Goal: Task Accomplishment & Management: Manage account settings

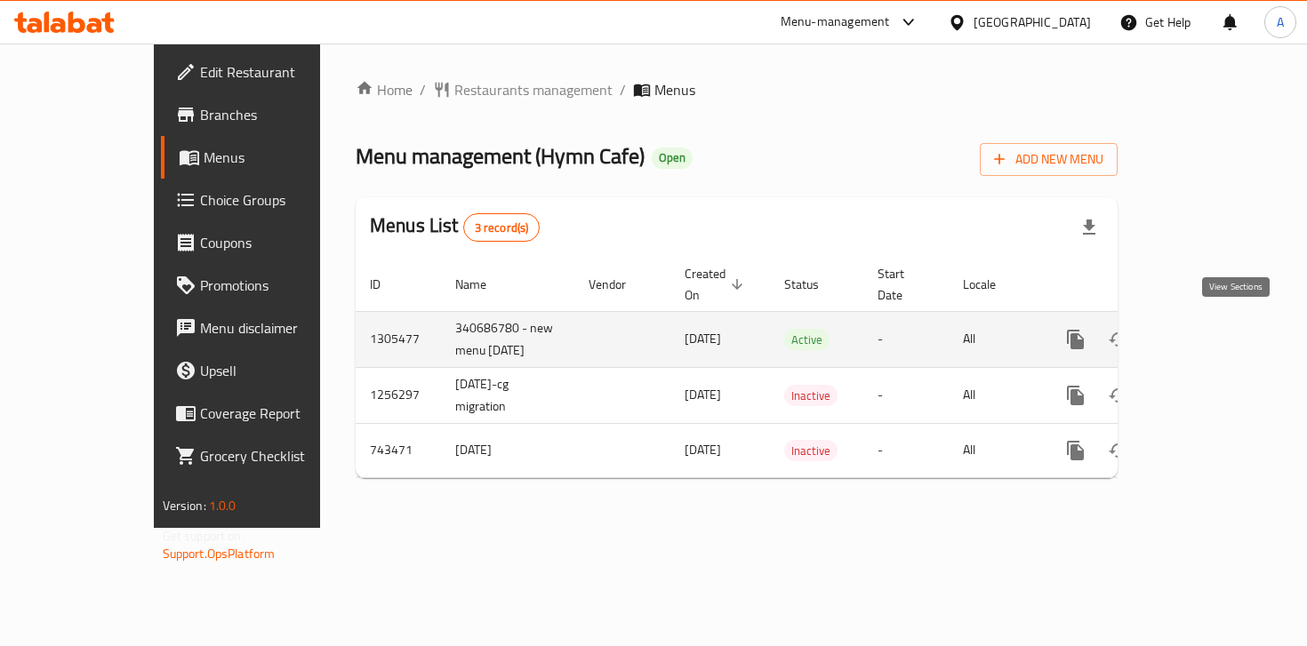
click at [1215, 339] on icon "enhanced table" at bounding box center [1203, 339] width 21 height 21
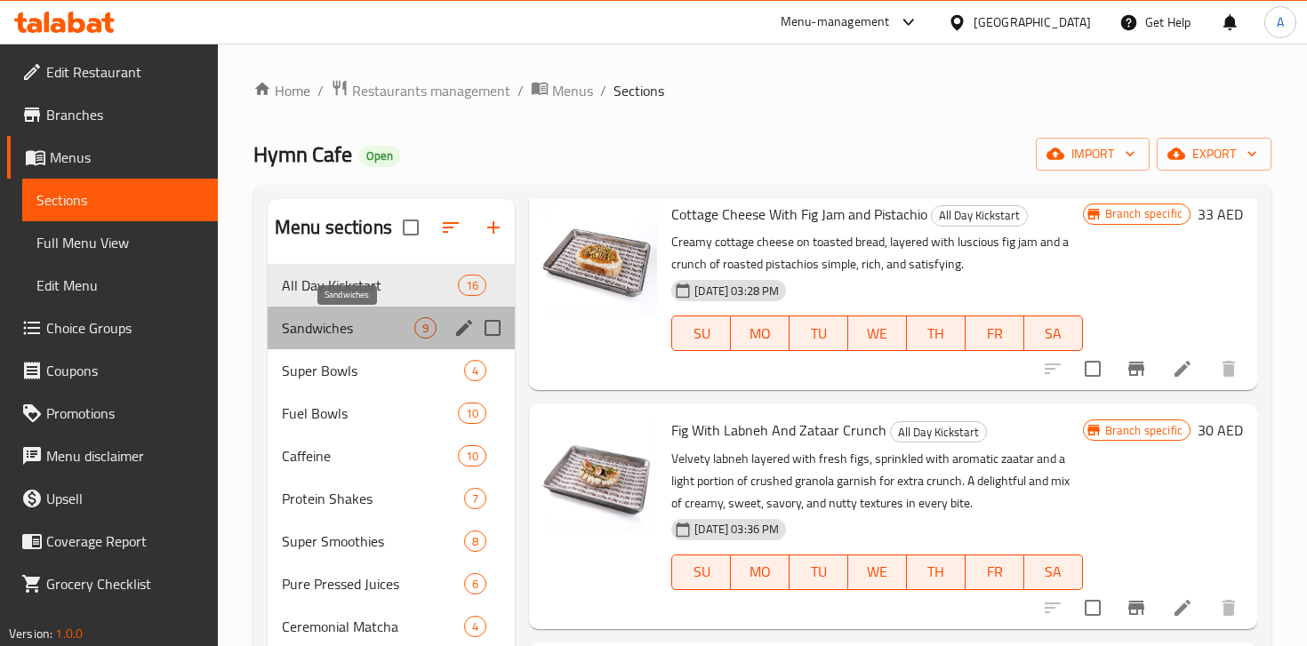
click at [336, 333] on span "Sandwiches" at bounding box center [348, 327] width 132 height 21
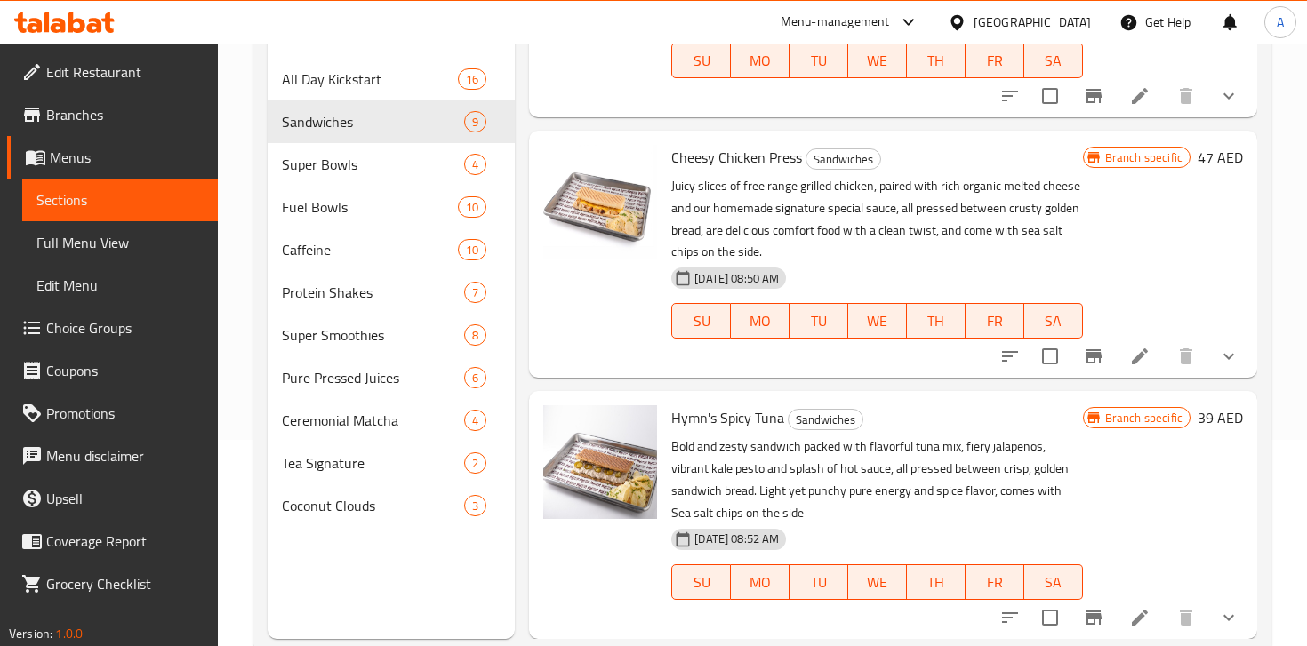
scroll to position [249, 0]
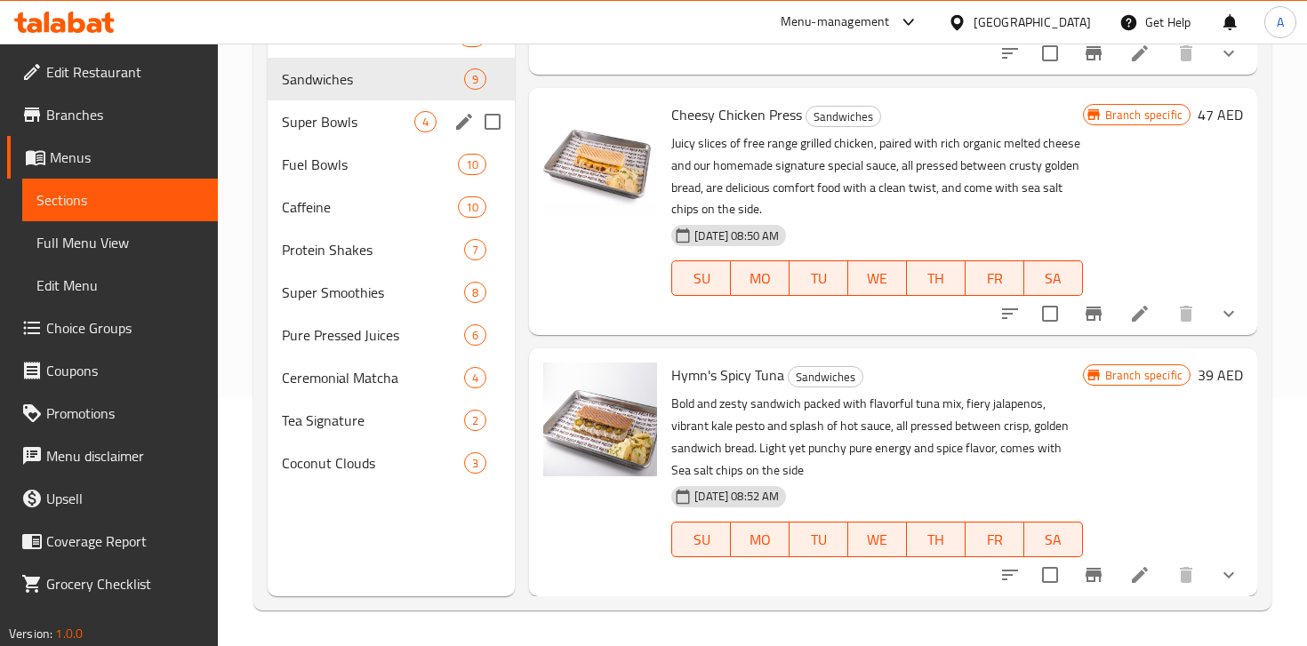
click at [335, 132] on span "Super Bowls" at bounding box center [348, 121] width 132 height 21
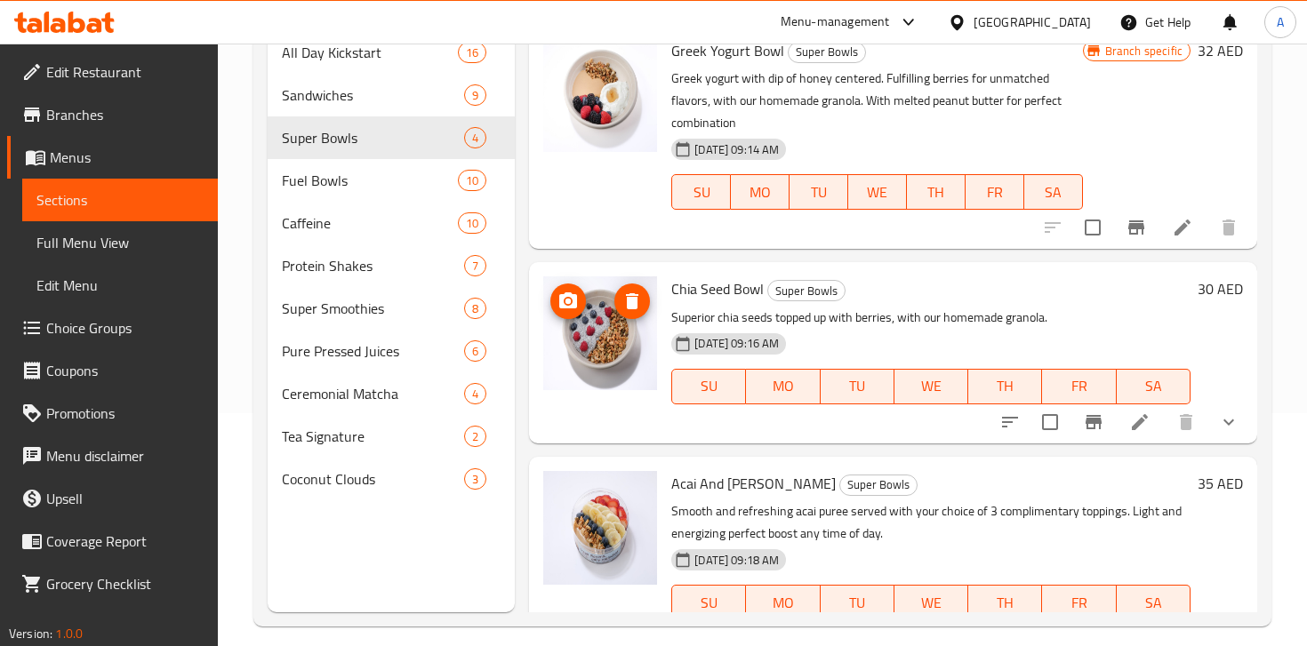
scroll to position [232, 0]
click at [353, 190] on span "Fuel Bowls" at bounding box center [345, 181] width 126 height 21
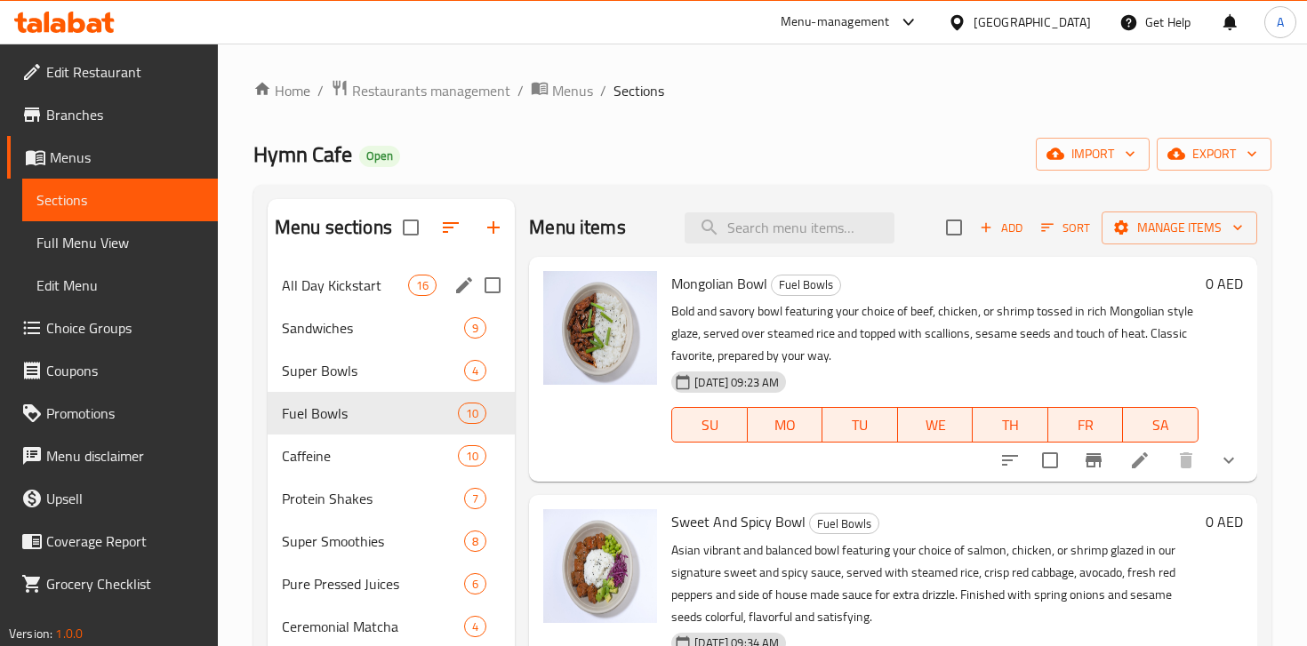
click at [321, 296] on div "All Day Kickstart 16" at bounding box center [391, 285] width 247 height 43
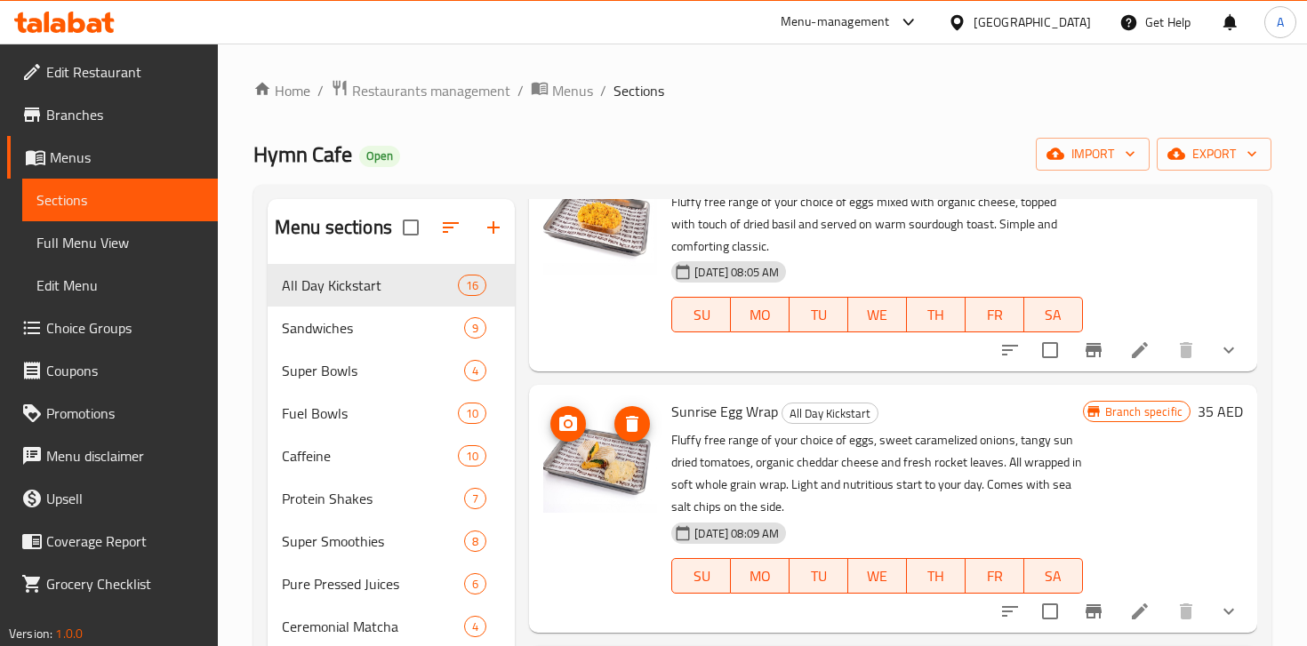
scroll to position [1791, 0]
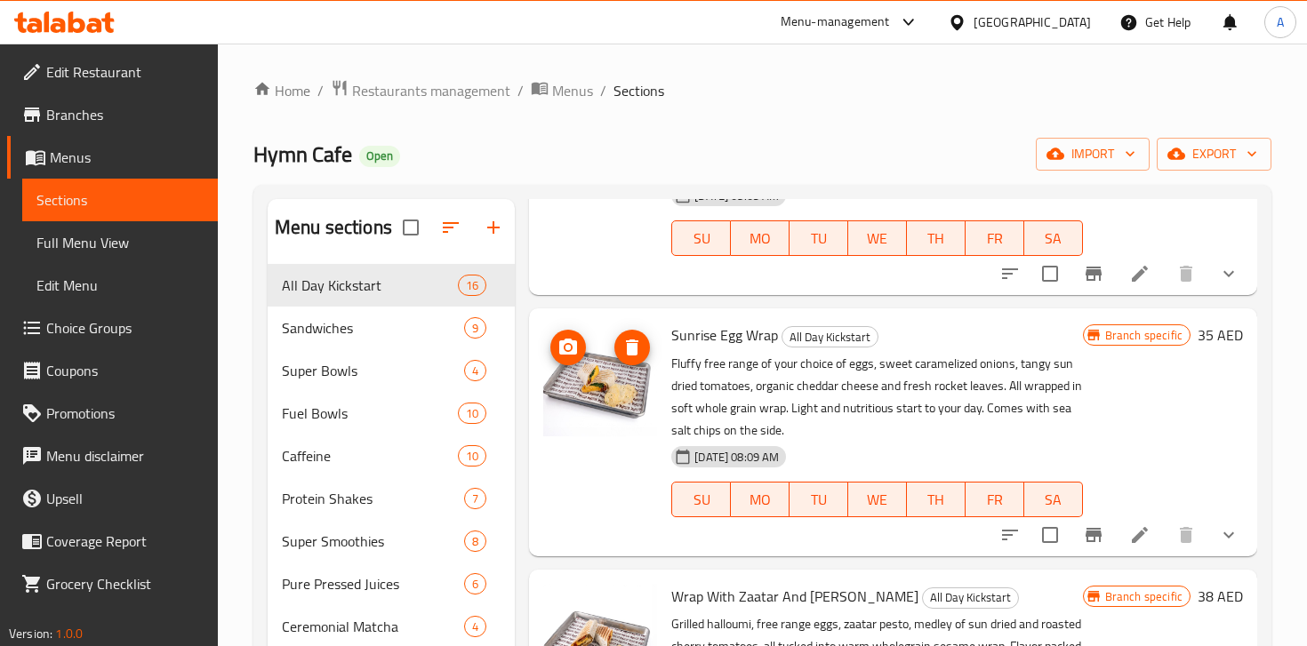
click at [616, 412] on img at bounding box center [600, 380] width 114 height 114
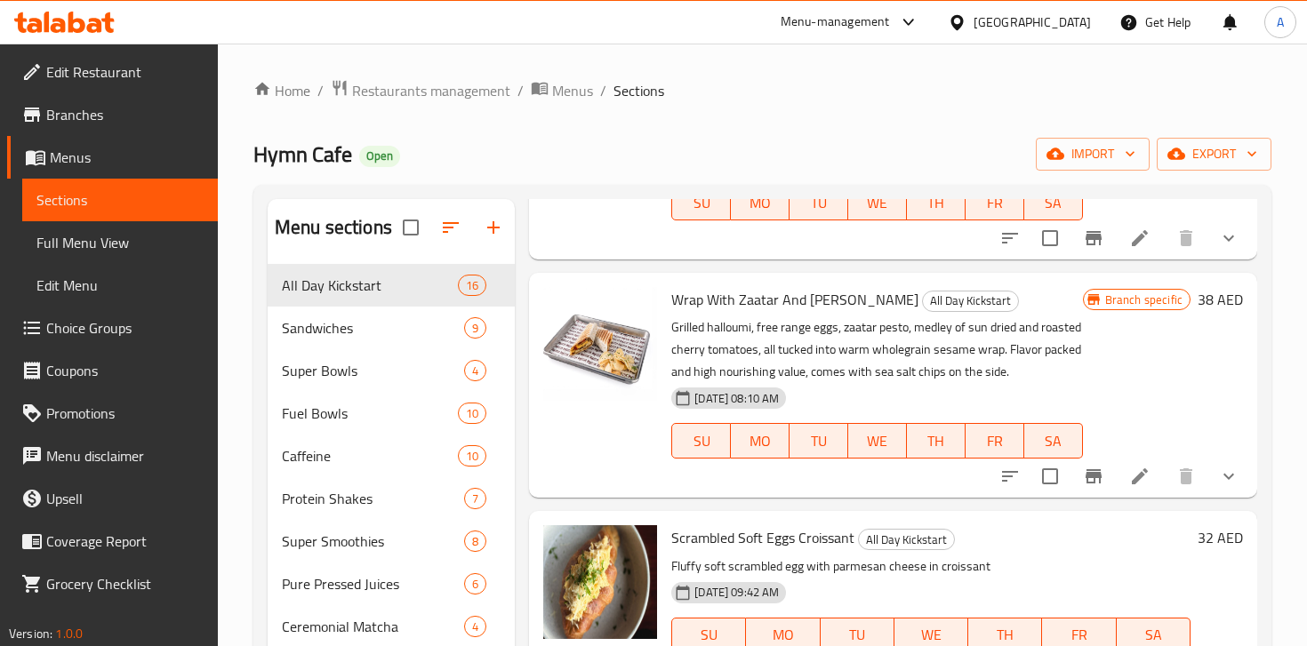
scroll to position [2095, 0]
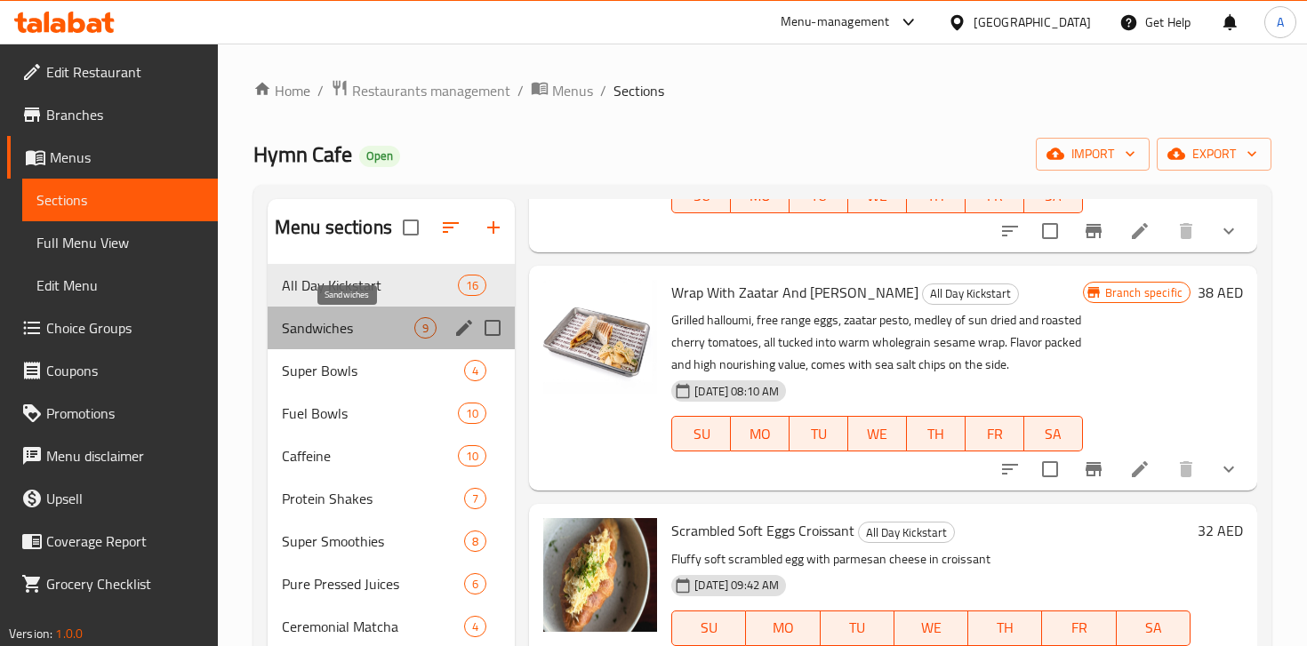
click at [372, 333] on span "Sandwiches" at bounding box center [348, 327] width 132 height 21
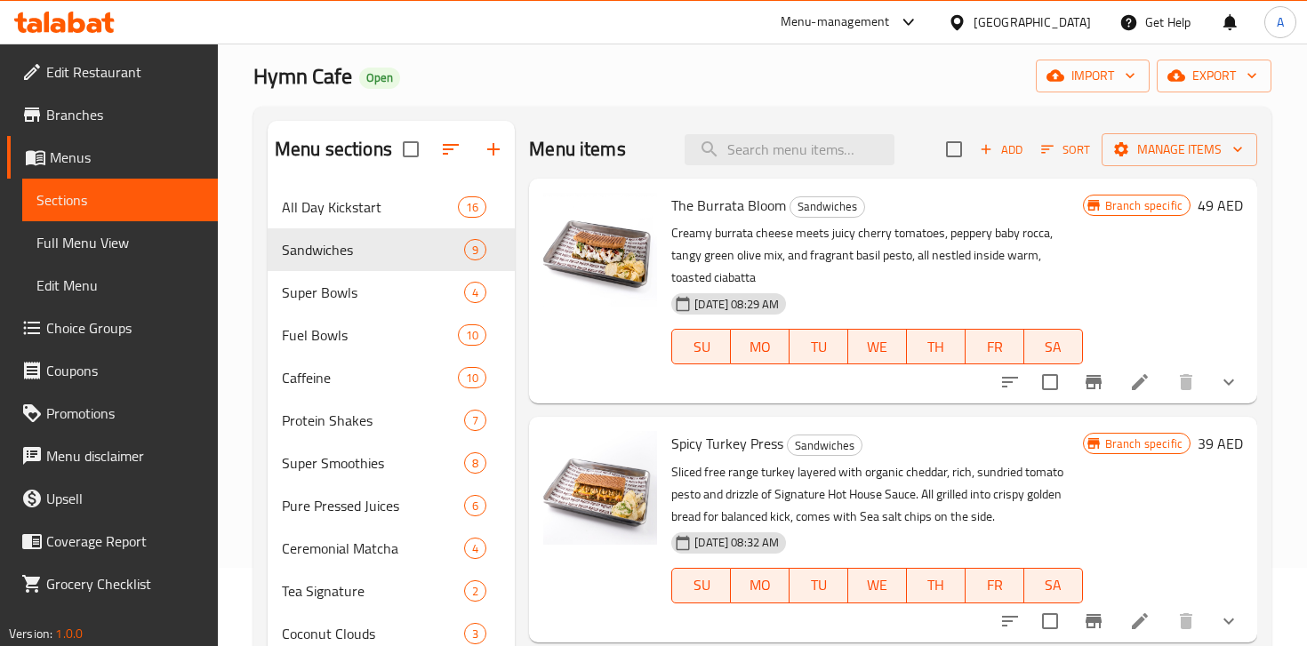
scroll to position [100, 0]
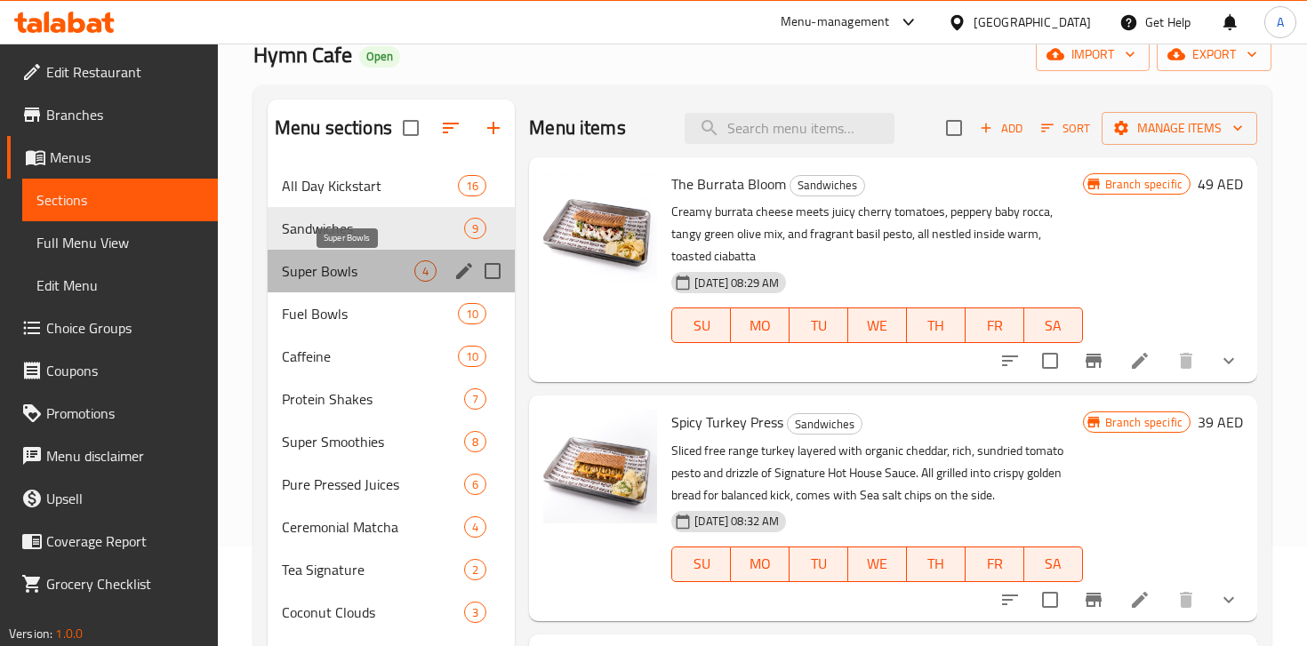
click at [333, 270] on span "Super Bowls" at bounding box center [348, 271] width 132 height 21
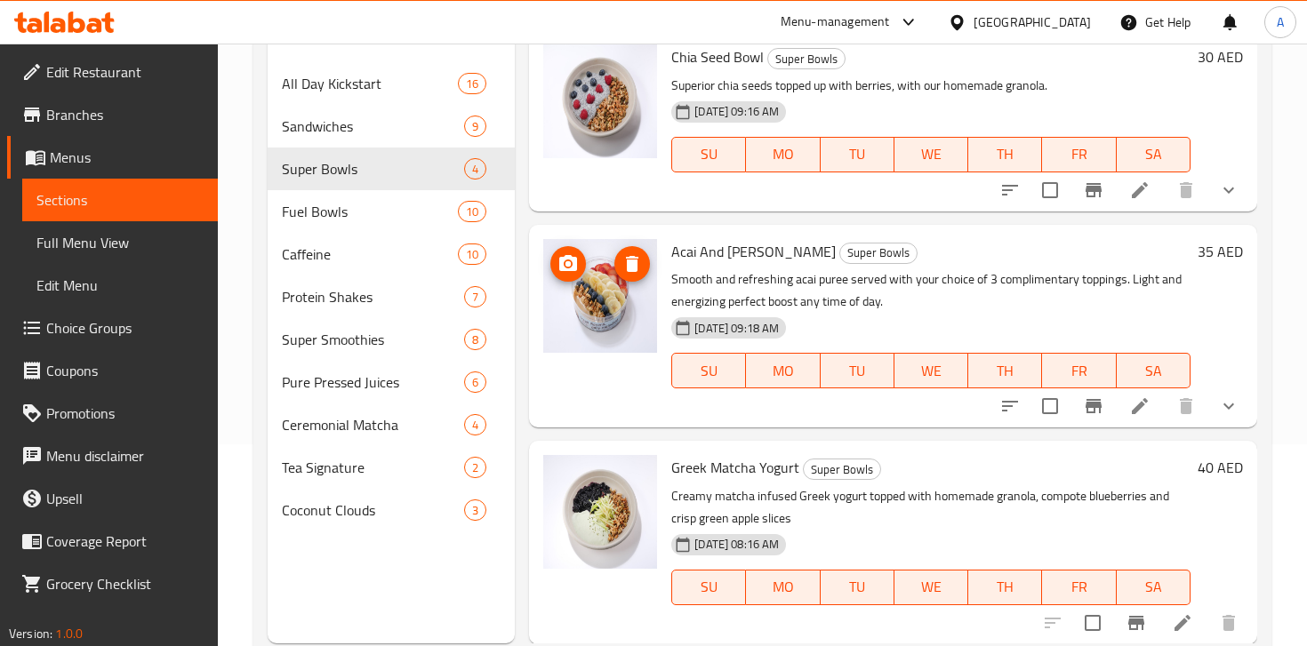
scroll to position [249, 0]
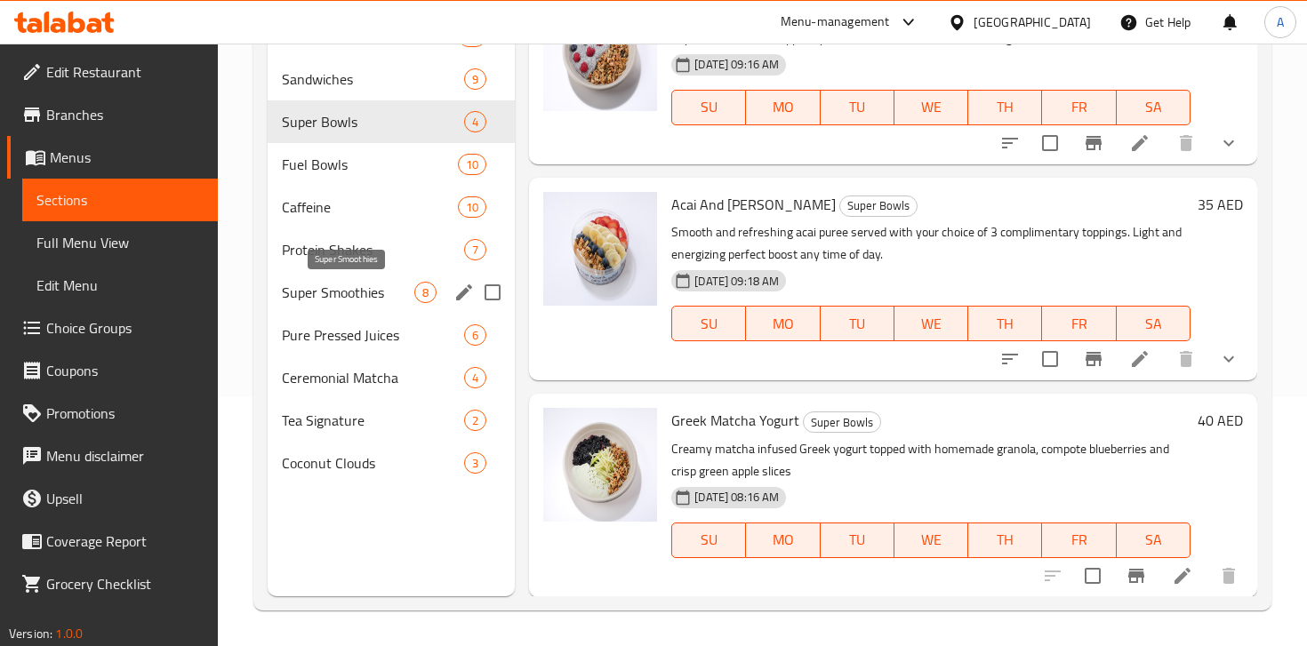
click at [330, 300] on span "Super Smoothies" at bounding box center [348, 292] width 132 height 21
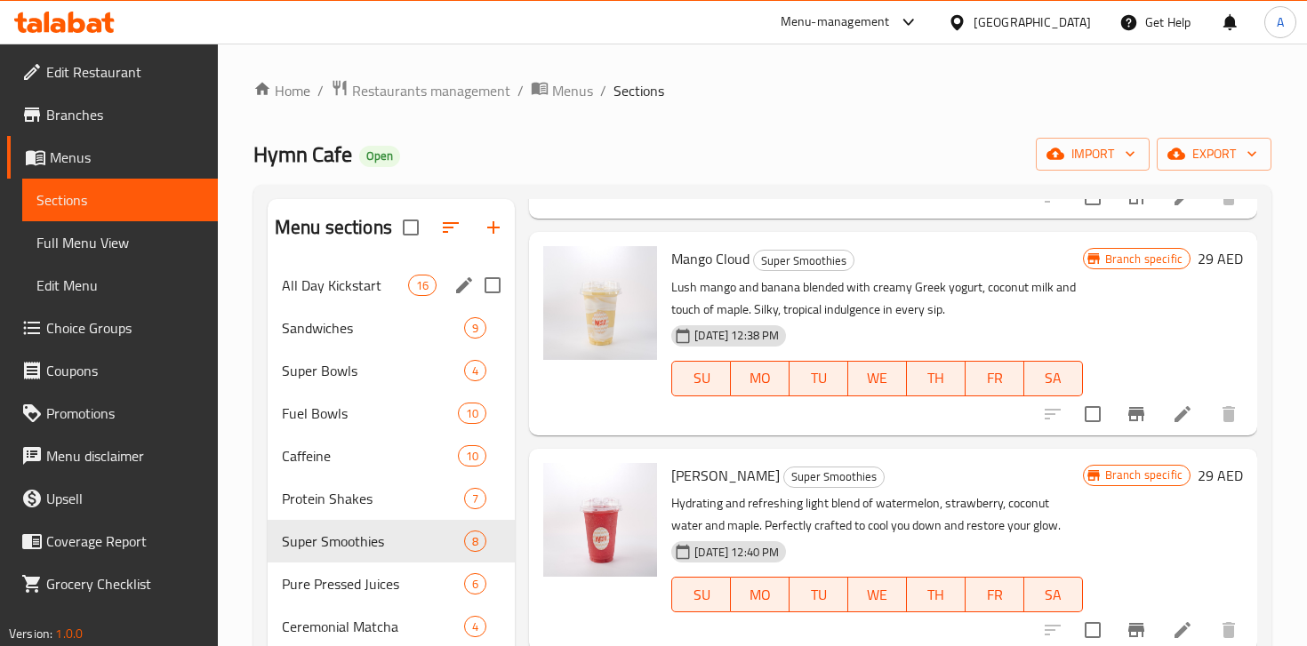
click at [341, 270] on div "All Day Kickstart 16" at bounding box center [391, 285] width 247 height 43
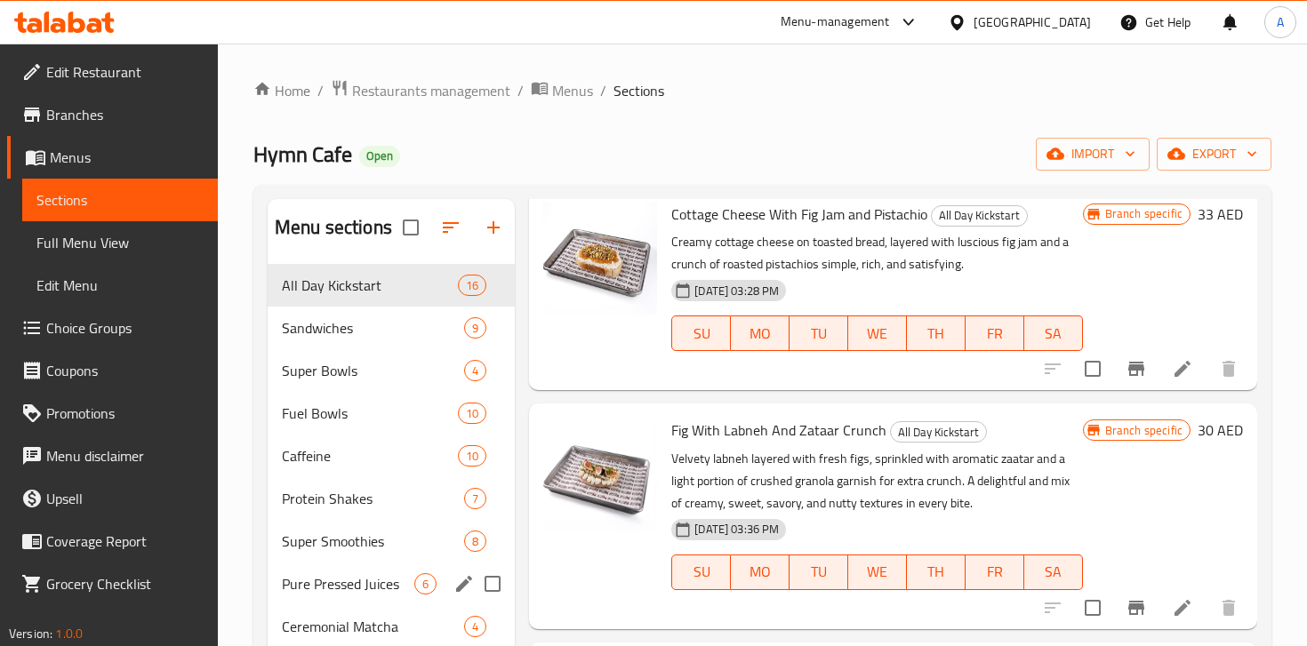
click at [335, 563] on div "Pure Pressed Juices 6" at bounding box center [391, 584] width 247 height 43
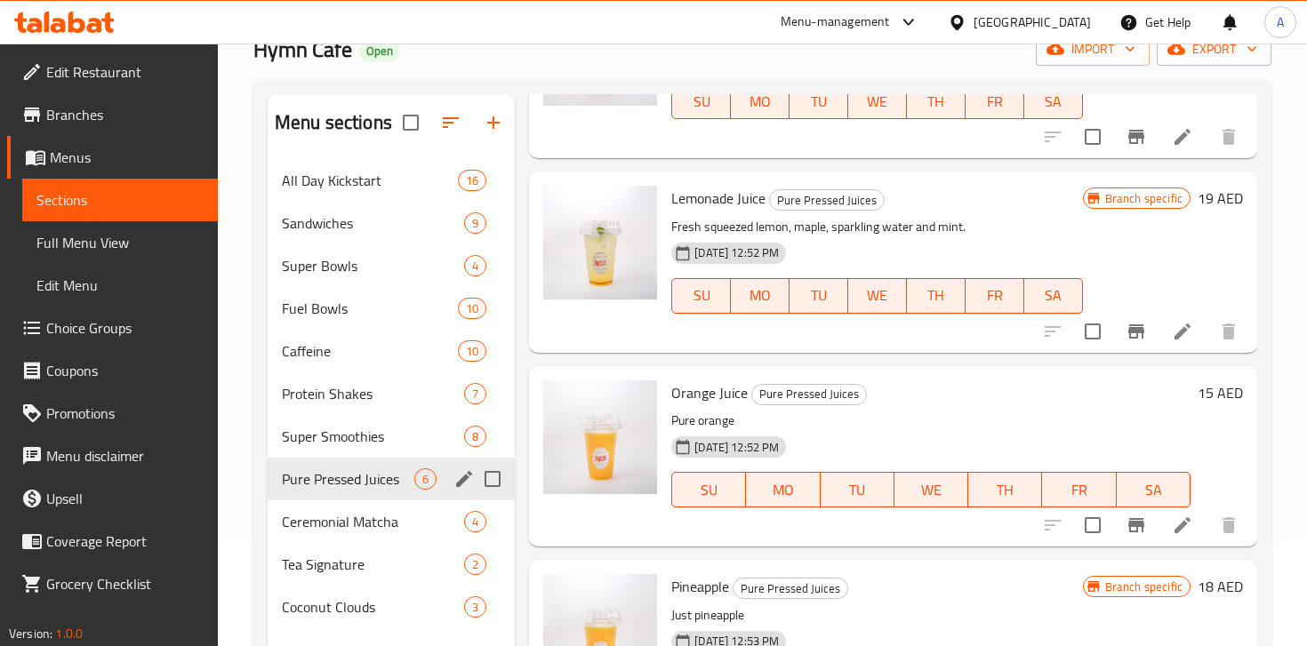
scroll to position [249, 0]
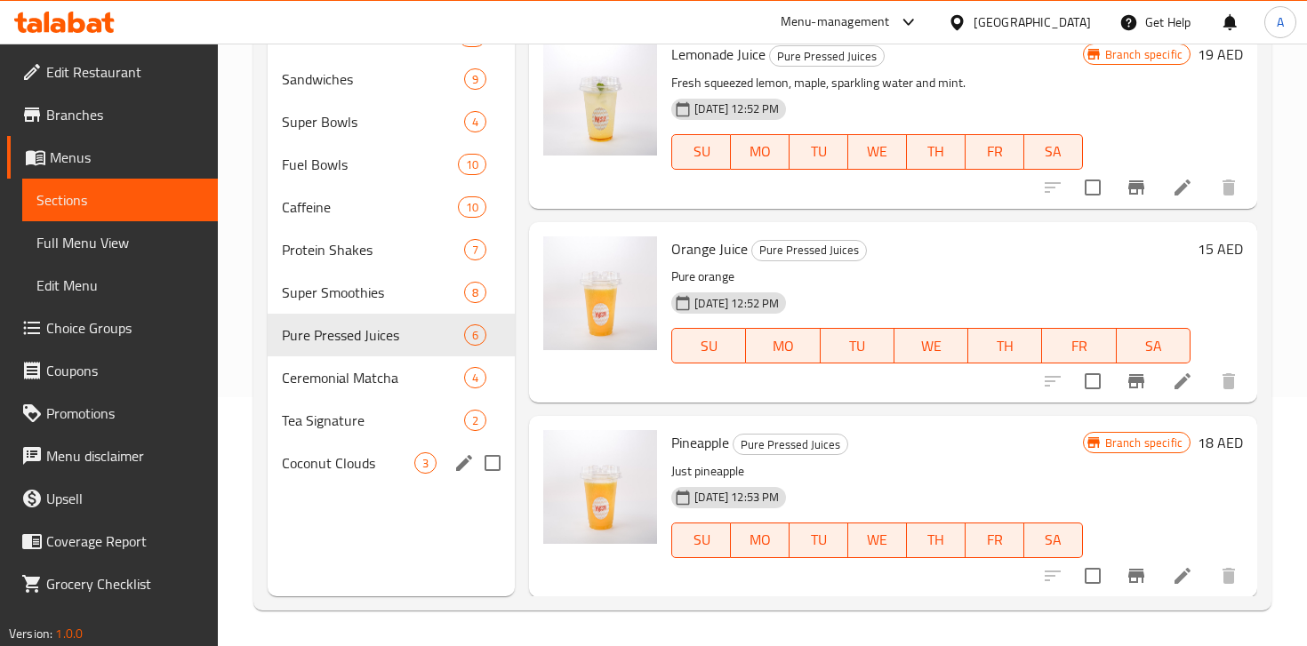
click at [357, 469] on span "Coconut Clouds" at bounding box center [348, 463] width 132 height 21
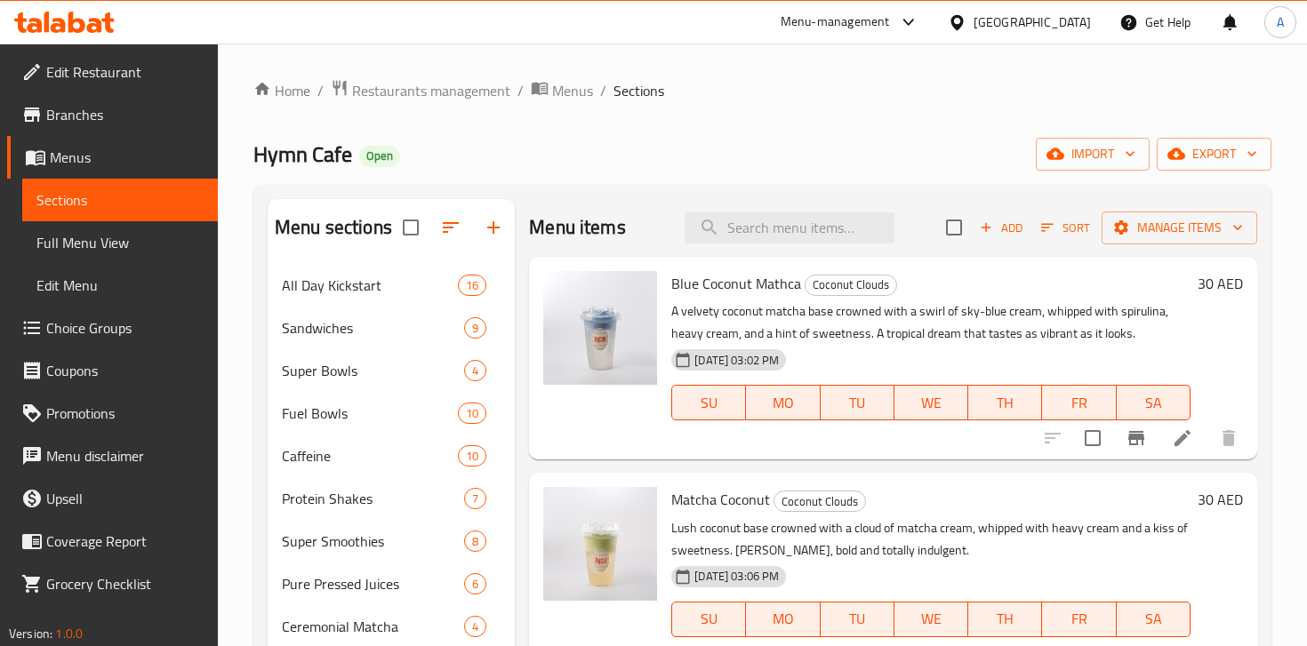
click at [86, 25] on icon at bounding box center [64, 22] width 100 height 21
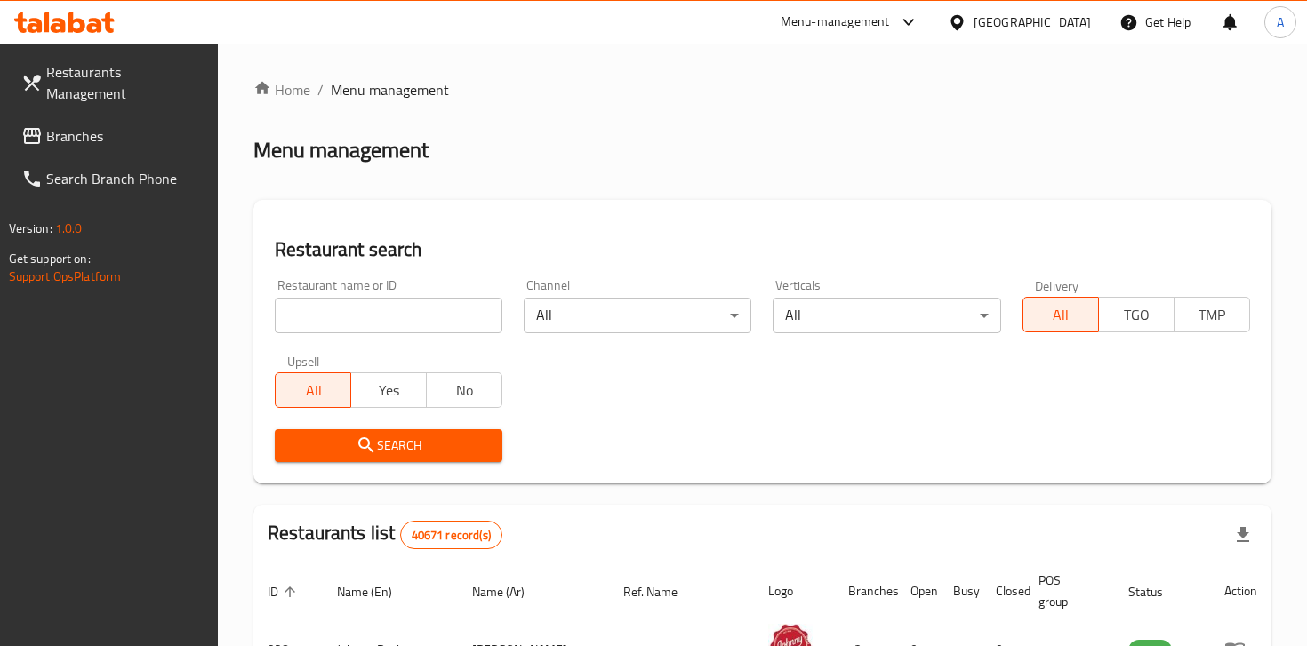
click at [882, 28] on div "Menu-management" at bounding box center [835, 22] width 109 height 21
click at [768, 123] on div "Agent Campaigns Center" at bounding box center [737, 119] width 134 height 20
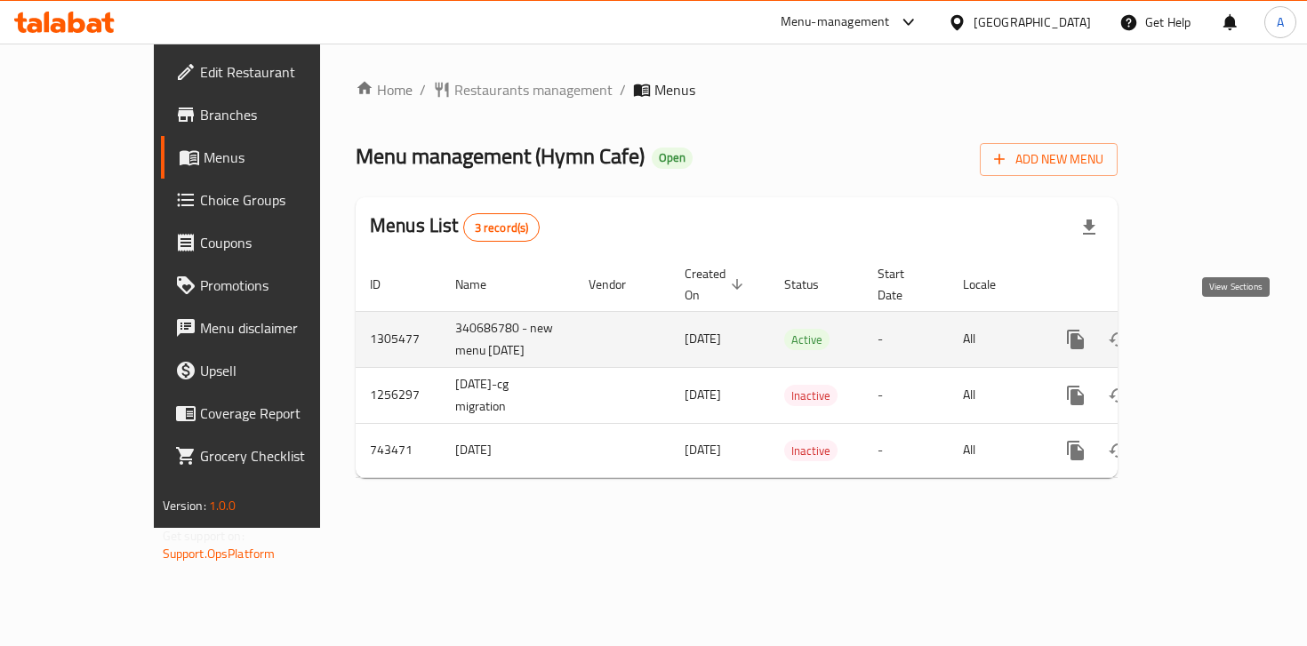
click at [1215, 334] on icon "enhanced table" at bounding box center [1203, 339] width 21 height 21
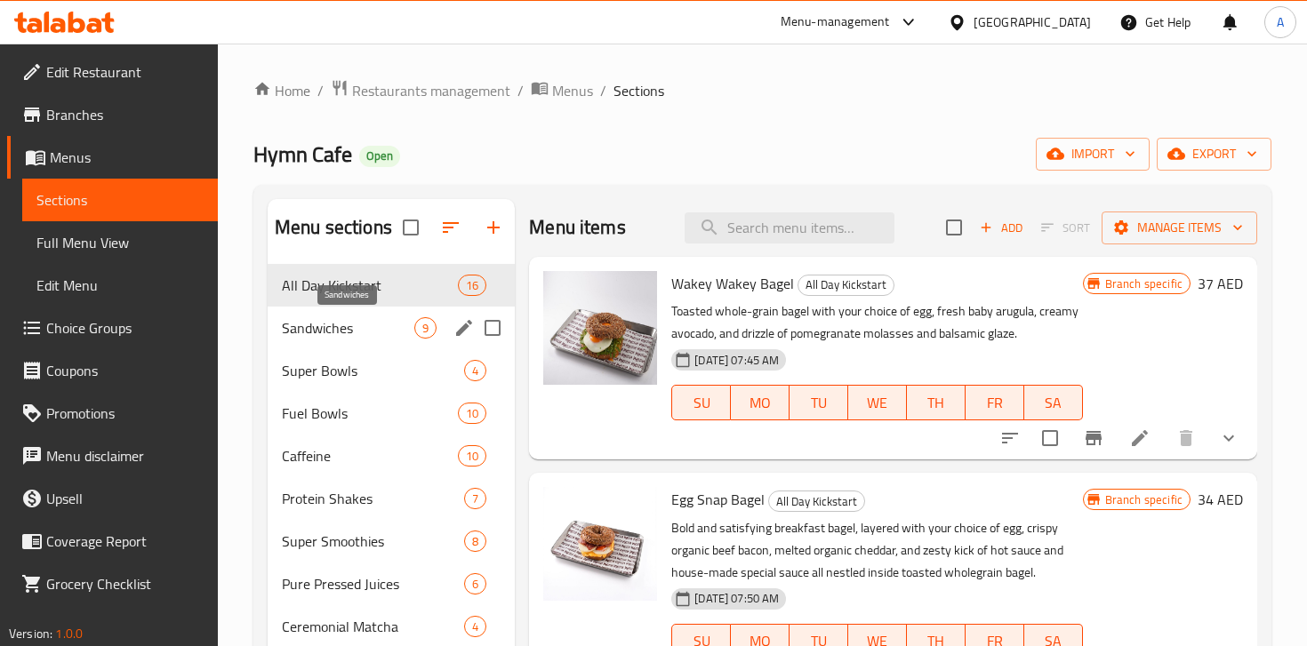
click at [371, 337] on span "Sandwiches" at bounding box center [348, 327] width 132 height 21
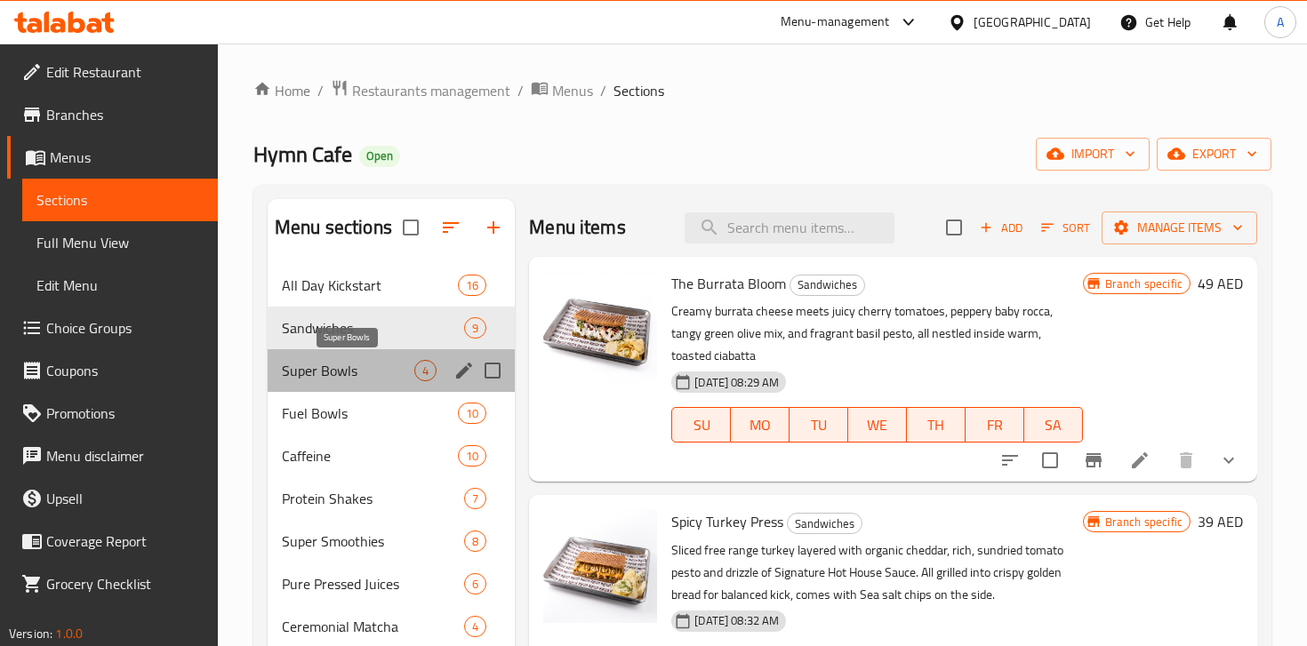
click at [380, 381] on span "Super Bowls" at bounding box center [348, 370] width 132 height 21
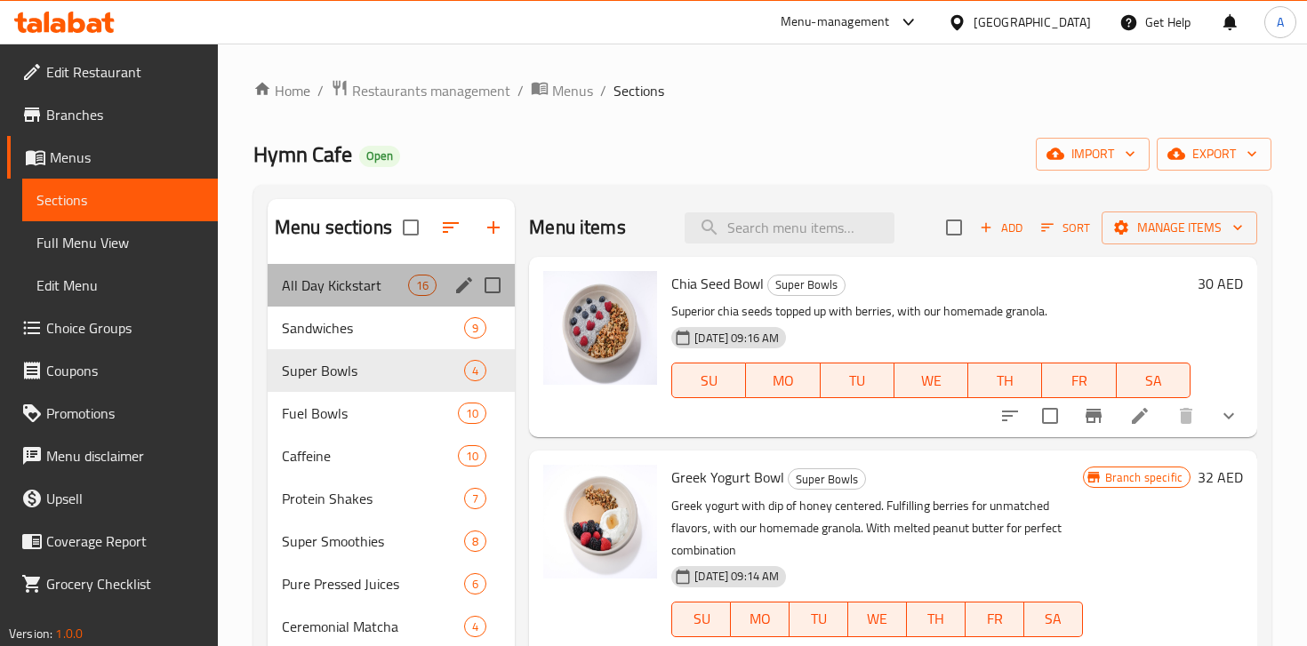
click at [360, 302] on div "All Day Kickstart 16" at bounding box center [391, 285] width 247 height 43
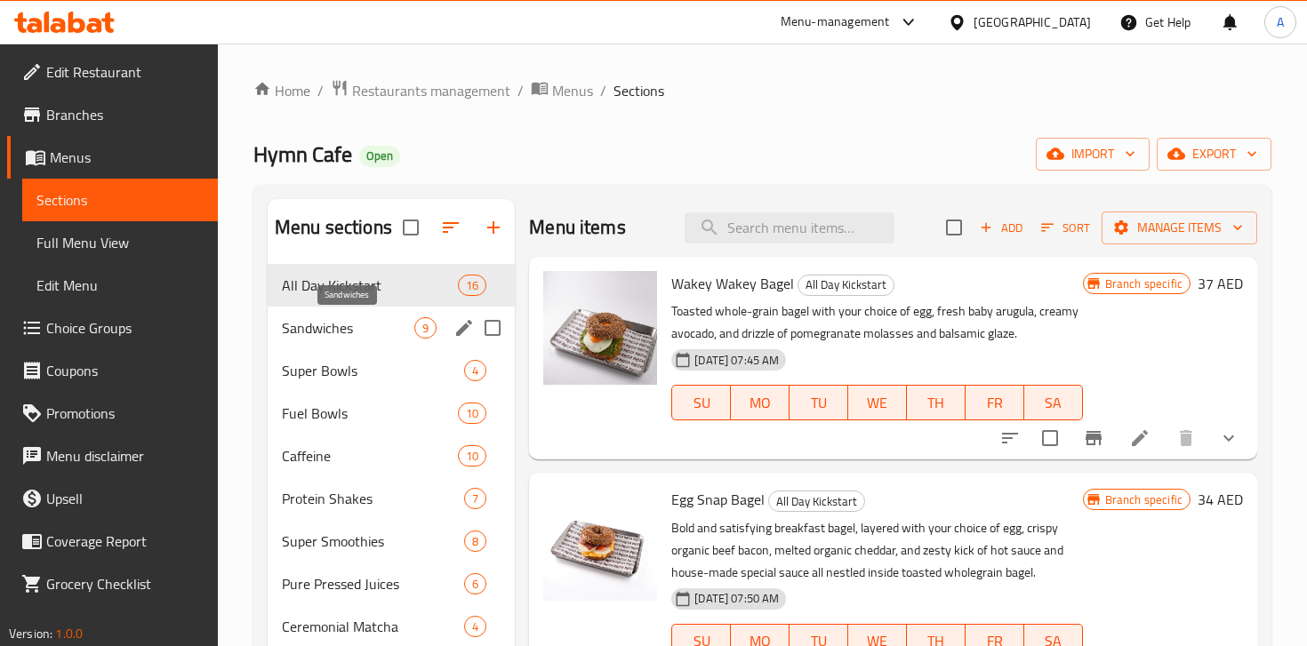
click at [327, 337] on span "Sandwiches" at bounding box center [348, 327] width 132 height 21
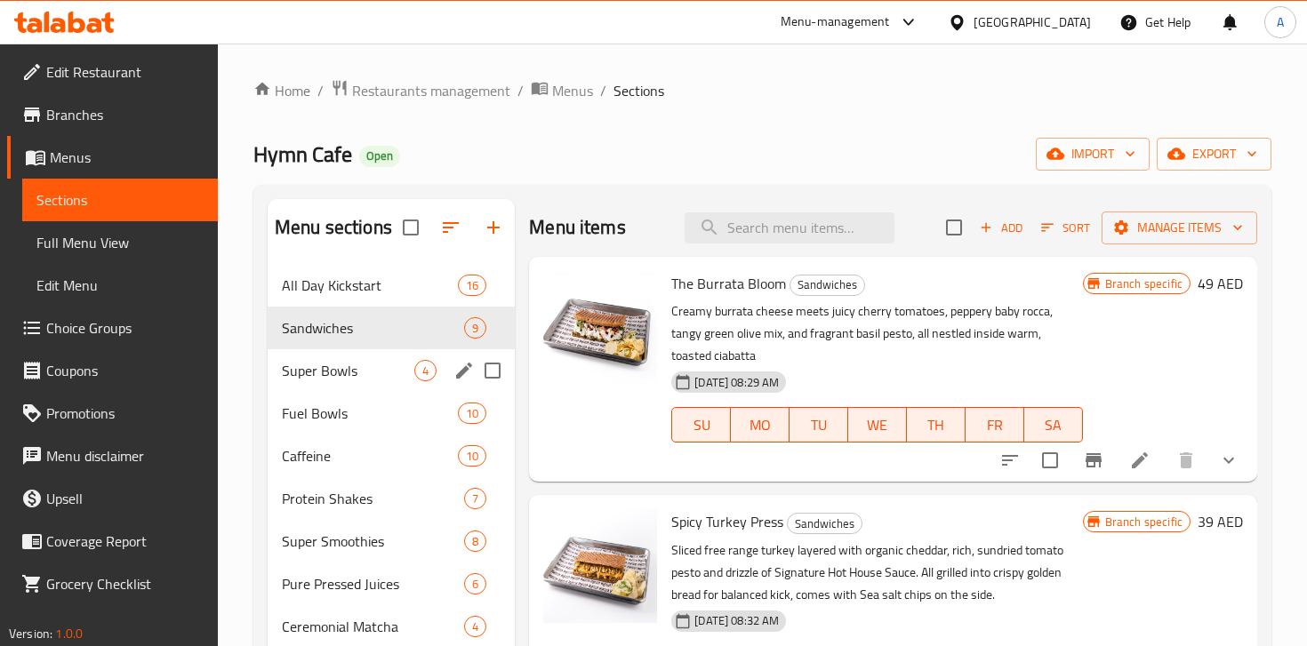
click at [311, 388] on div "Super Bowls 4" at bounding box center [391, 370] width 247 height 43
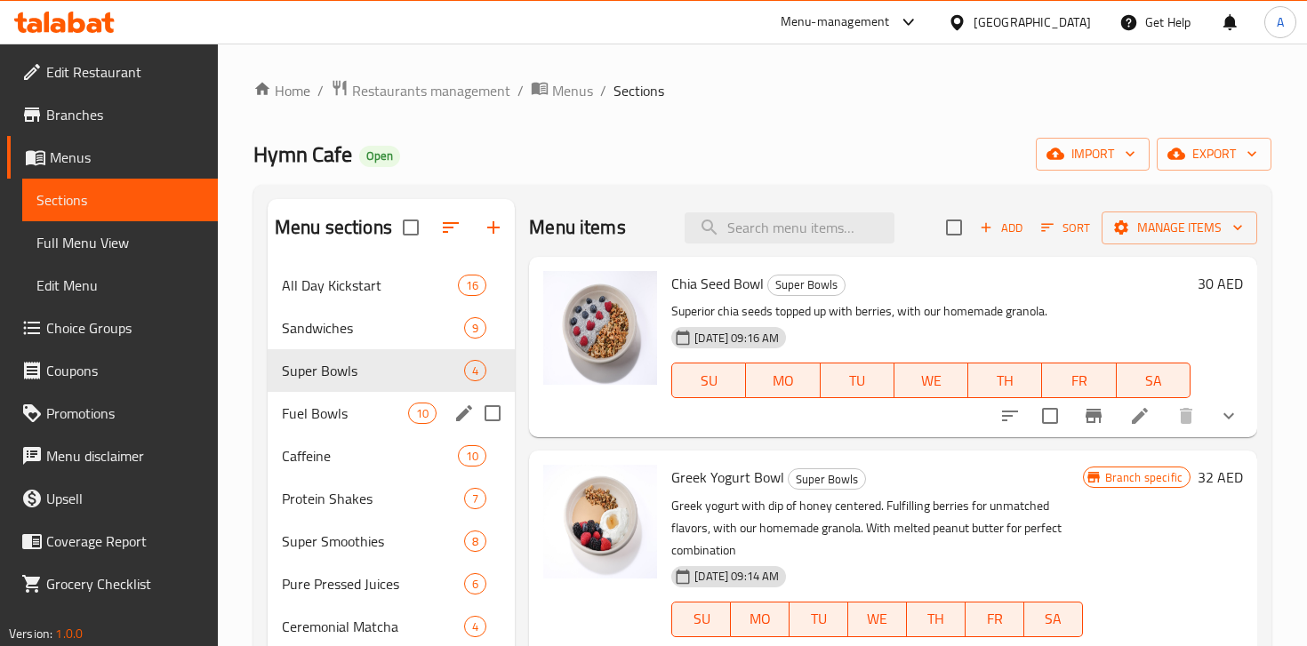
click at [342, 412] on span "Fuel Bowls" at bounding box center [345, 413] width 126 height 21
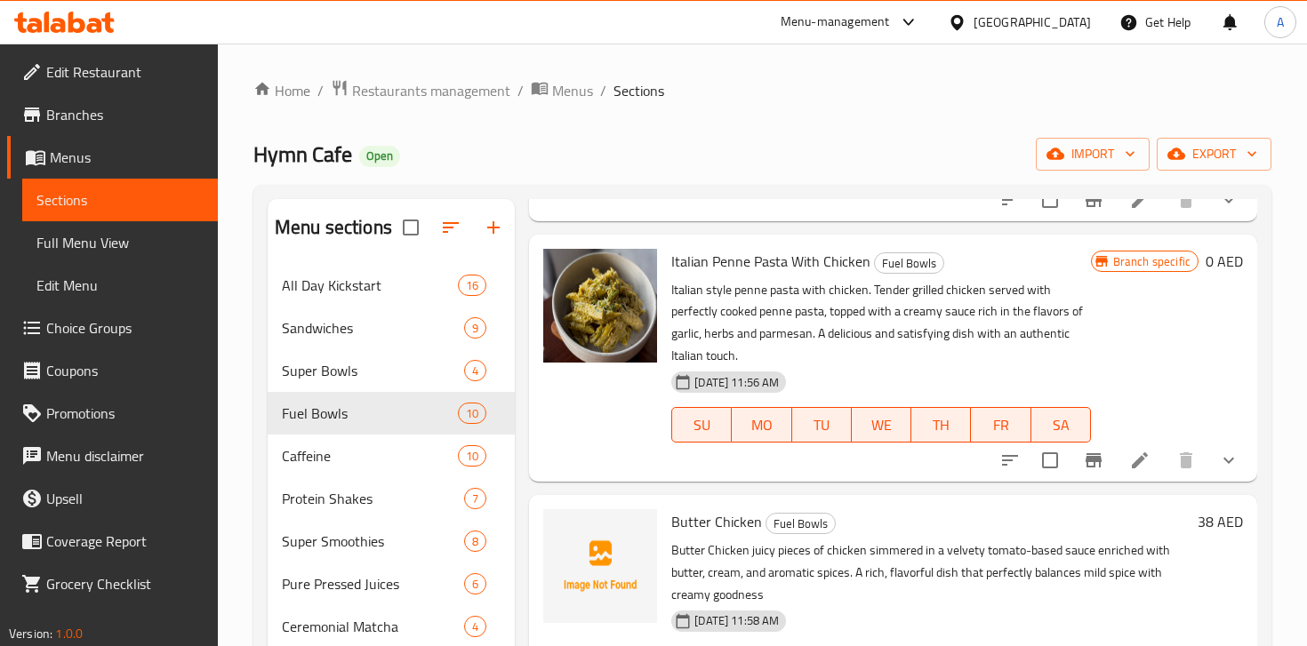
scroll to position [1785, 0]
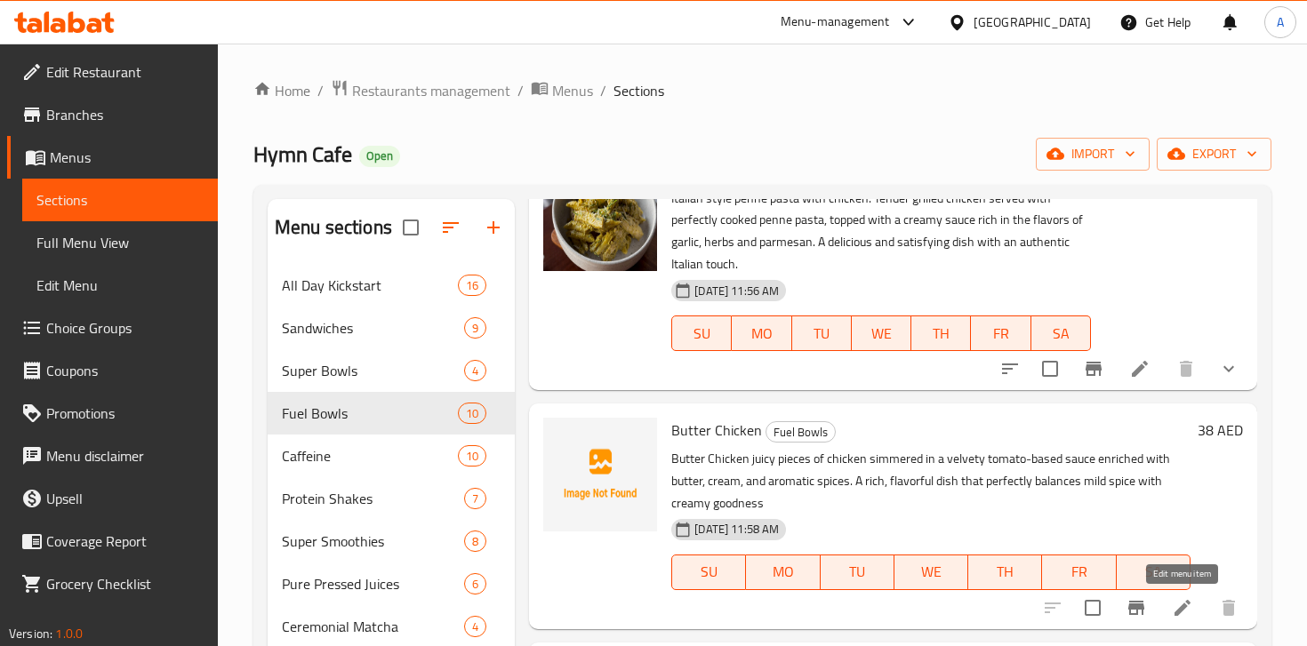
click at [1181, 600] on icon at bounding box center [1182, 608] width 21 height 21
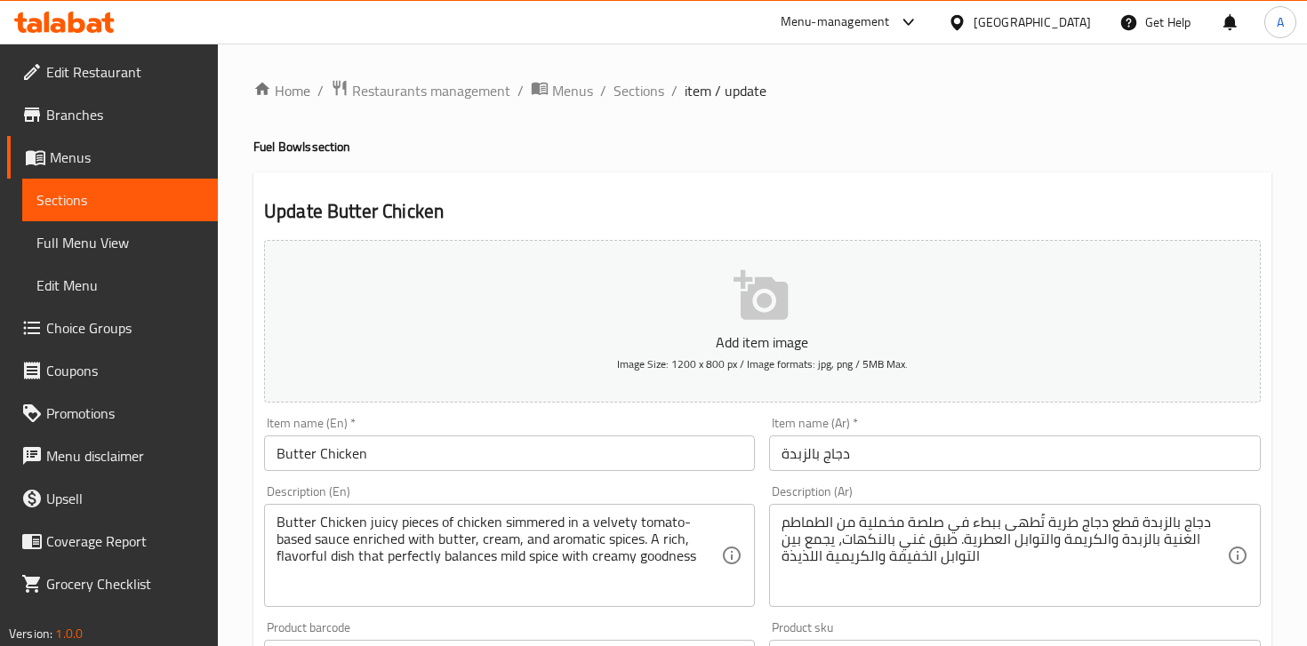
click at [744, 304] on icon "button" at bounding box center [761, 295] width 54 height 50
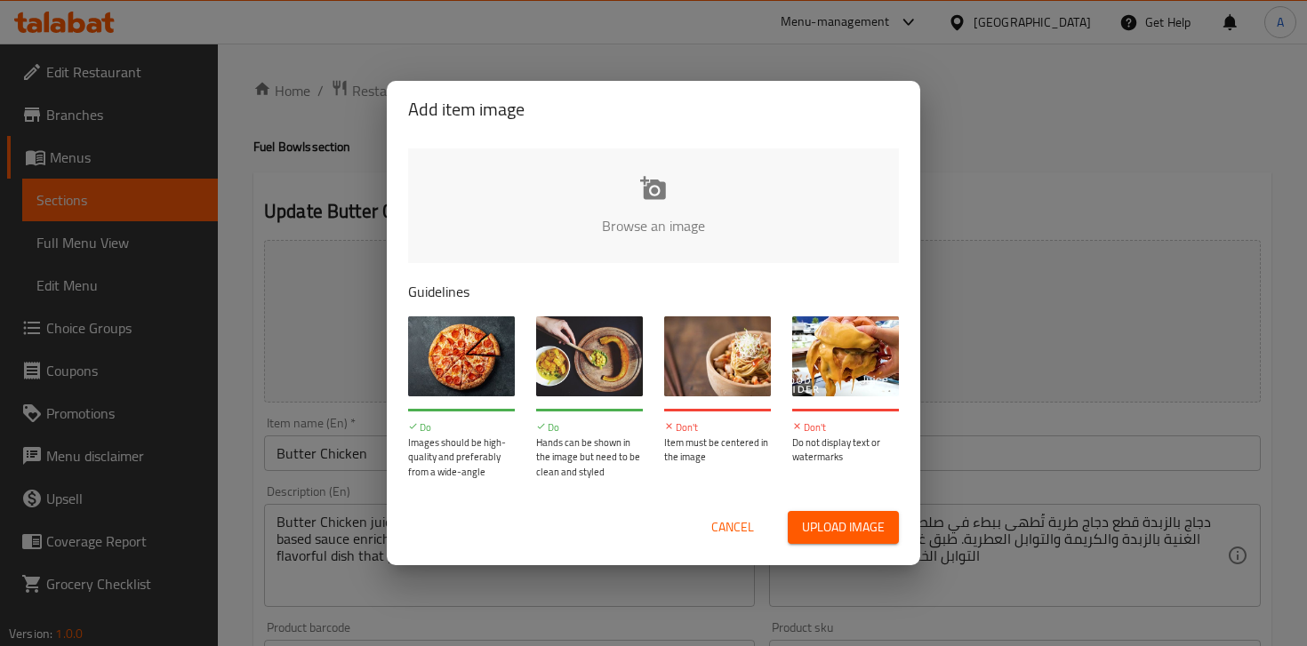
click at [615, 144] on div "Browse an image Guidelines Do Images should be high-quality and preferably from…" at bounding box center [654, 314] width 534 height 352
click at [622, 195] on input "file" at bounding box center [1254, 232] width 1693 height 166
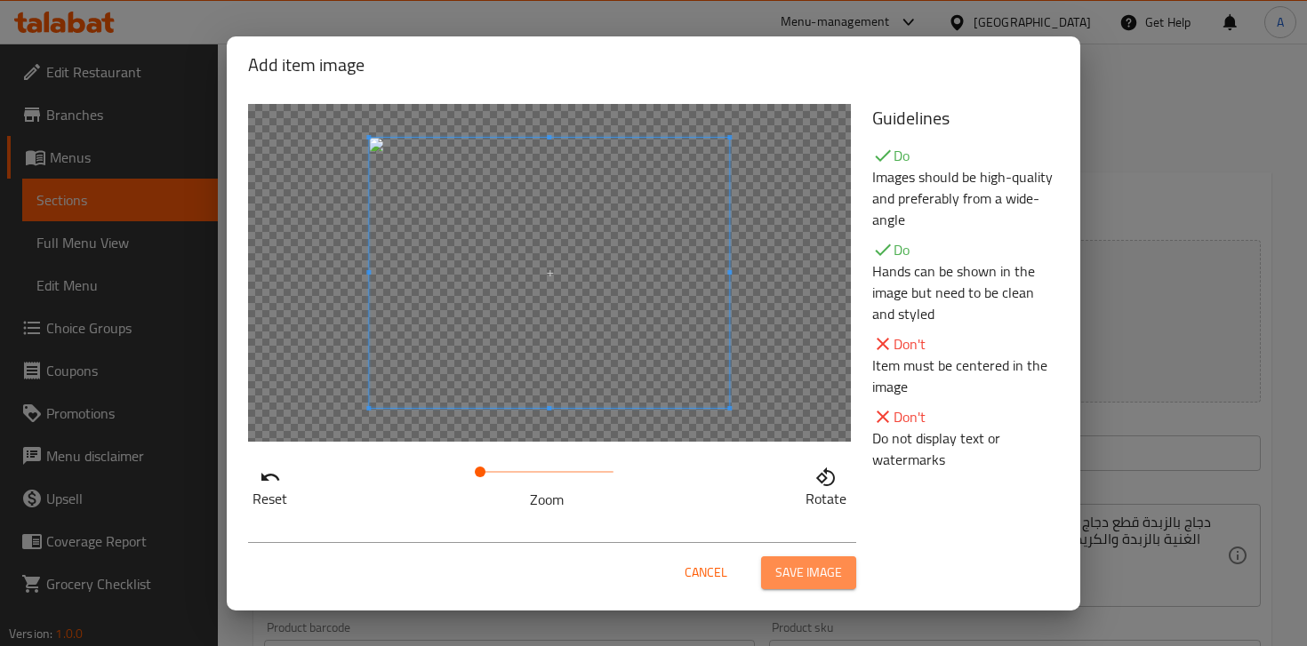
click at [806, 570] on span "Save image" at bounding box center [808, 573] width 67 height 22
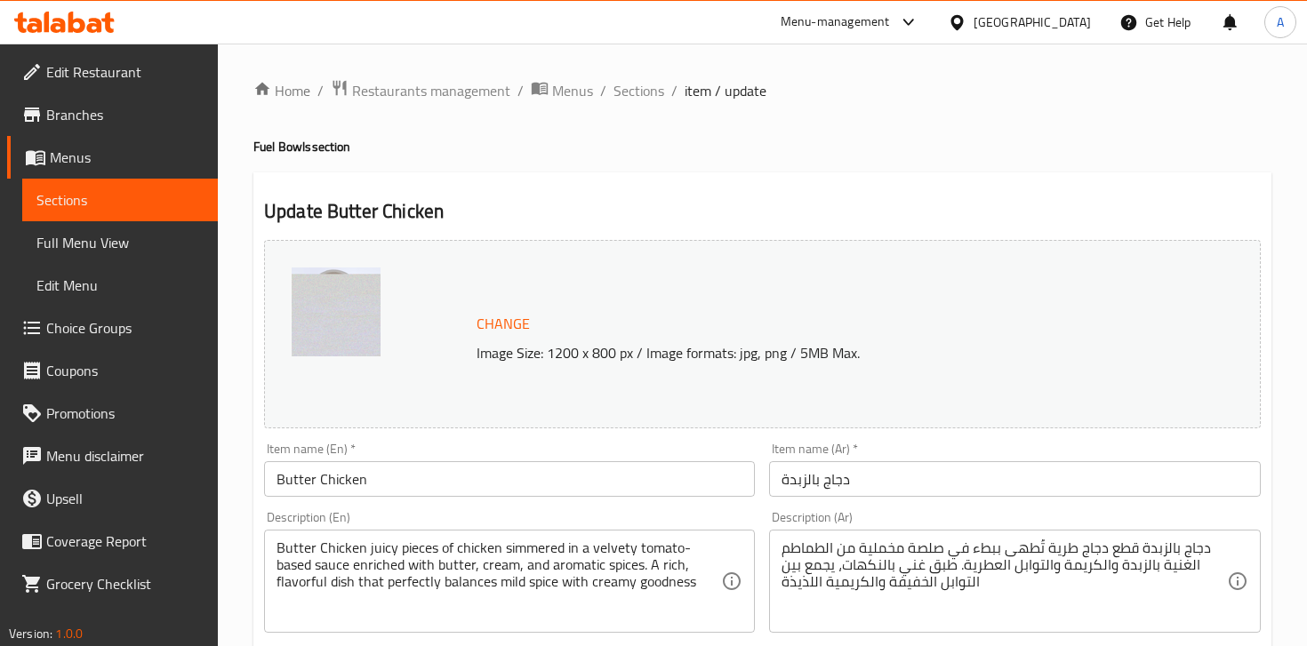
click at [586, 535] on div "Butter Chicken juicy pieces of chicken simmered in a velvety tomato-based sauce…" at bounding box center [509, 581] width 491 height 103
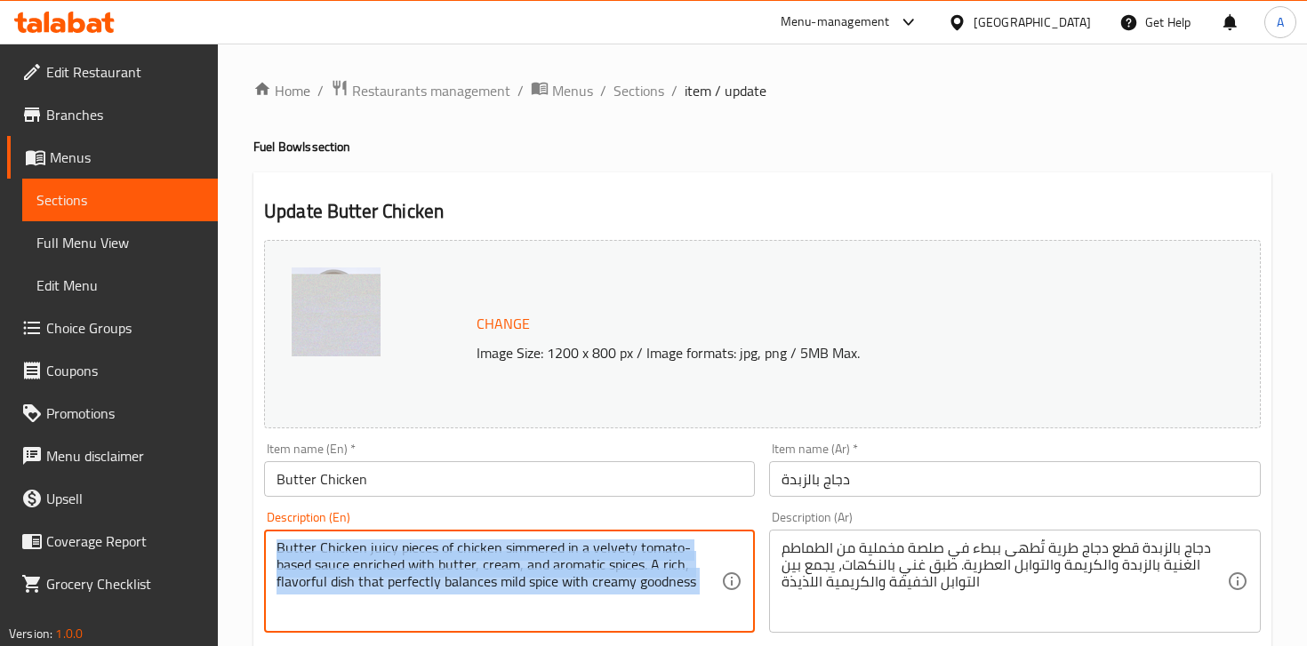
click at [586, 535] on div "Butter Chicken juicy pieces of chicken simmered in a velvety tomato-based sauce…" at bounding box center [509, 581] width 491 height 103
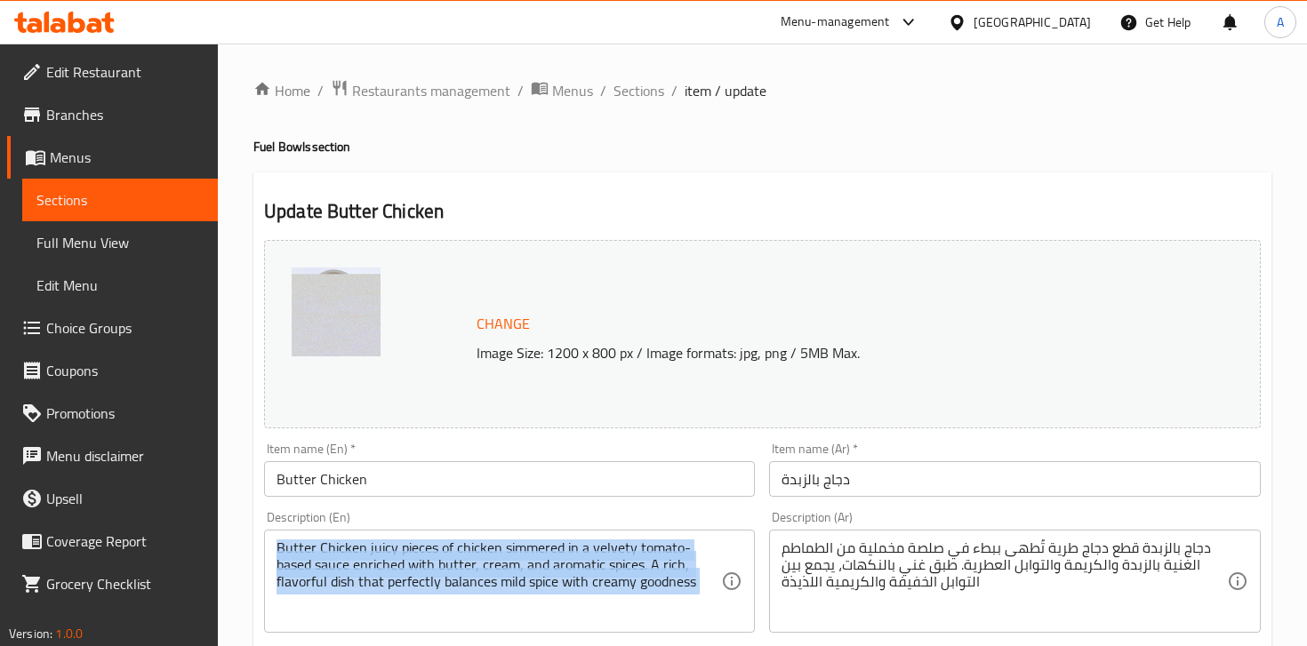
click at [586, 535] on div "Butter Chicken juicy pieces of chicken simmered in a velvety tomato-based sauce…" at bounding box center [509, 581] width 491 height 103
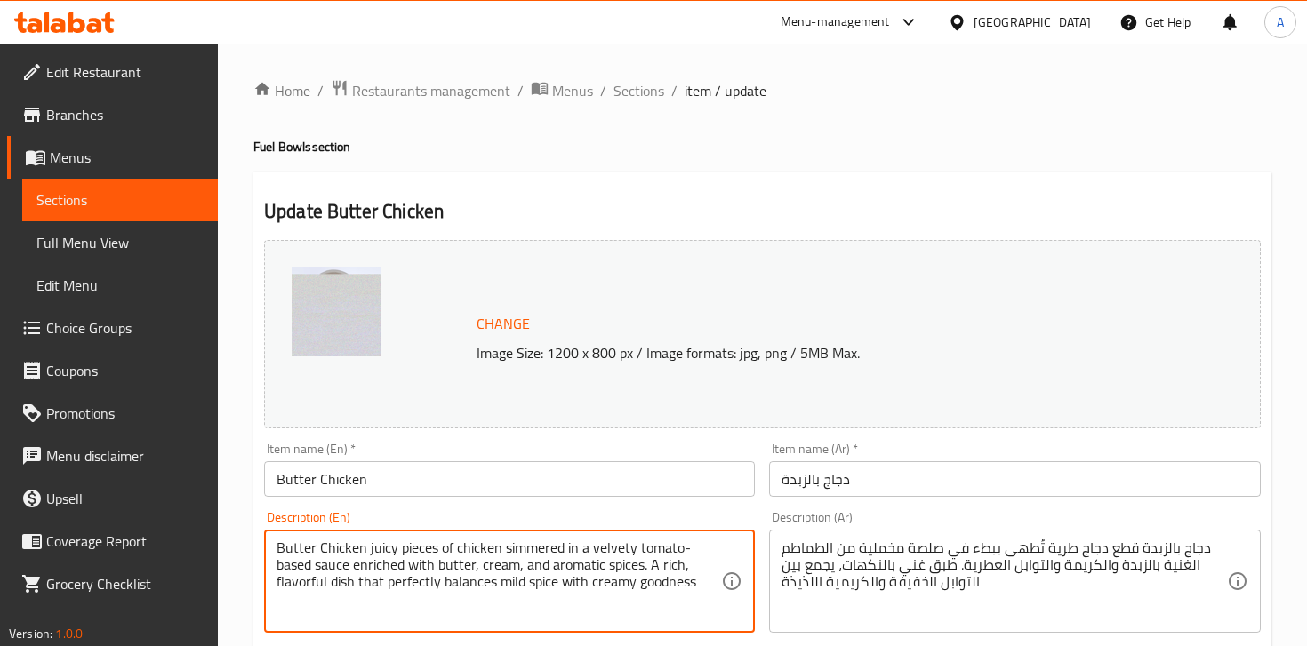
paste textarea
type textarea "juicy pieces of chicken simmered in a velvety tomato-based sauce enriched with …"
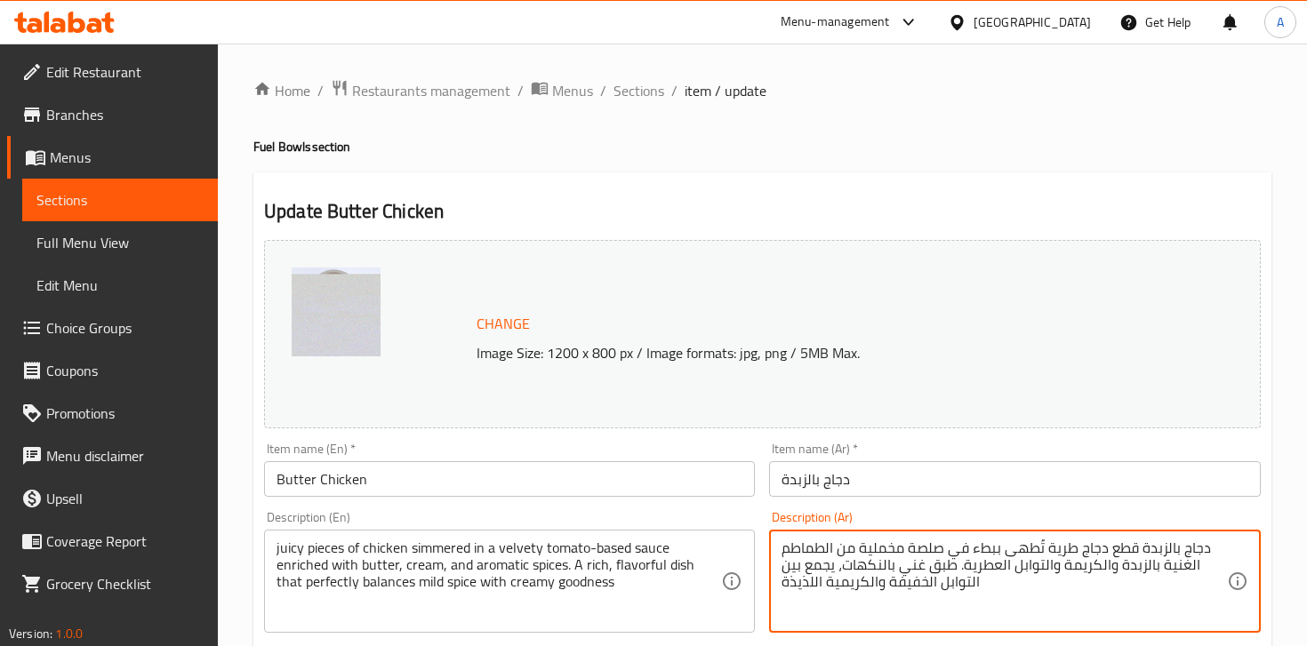
click at [902, 557] on textarea "دجاج بالزبدة قطع دجاج طرية تُطهى ببطء في صلصة مخملية من الطماطم الغنية بالزبدة …" at bounding box center [1004, 582] width 445 height 84
paste textarea "قطع دجاج طرية مطهوة ببطء في صلصة مخملية أساسها الطماطم، مُدعّمة بالزبدة والكريم…"
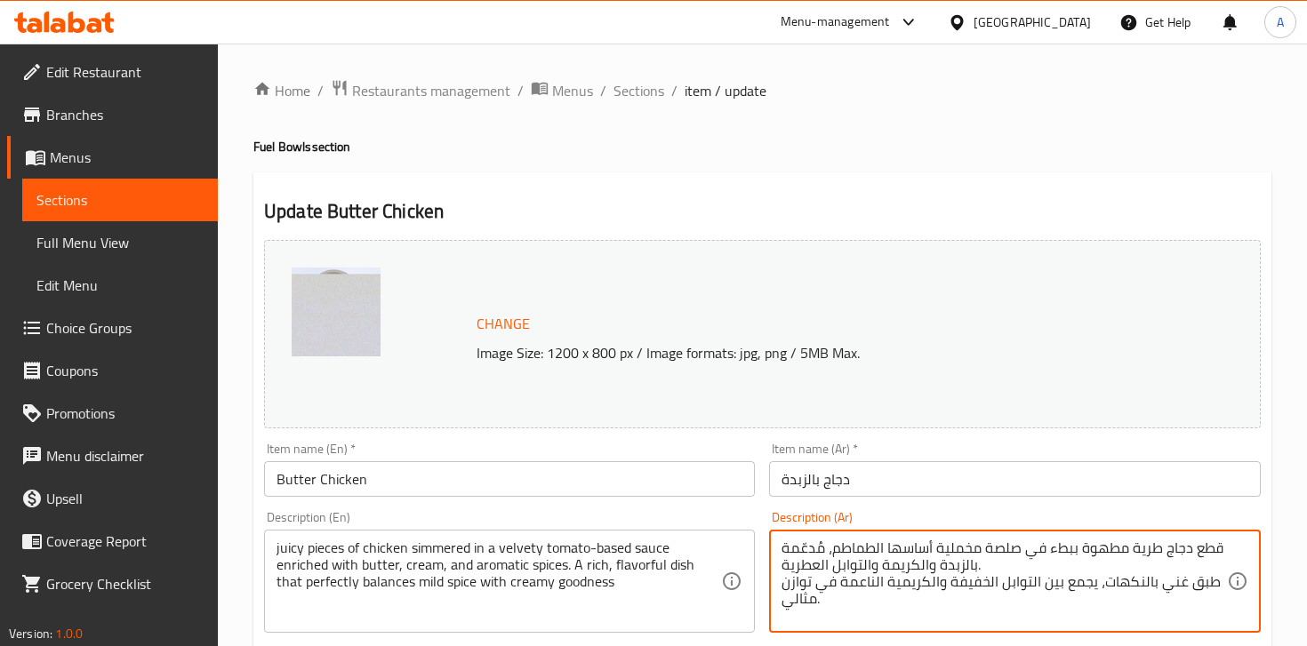
type textarea "قطع دجاج طرية مطهوة ببطء في صلصة مخملية أساسها الطماطم، مُدعّمة بالزبدة والكريم…"
click at [901, 518] on div "Description (Ar) قطع دجاج طرية مطهوة ببطء في صلصة مخملية أساسها الطماطم، مُدعّم…" at bounding box center [1014, 572] width 491 height 122
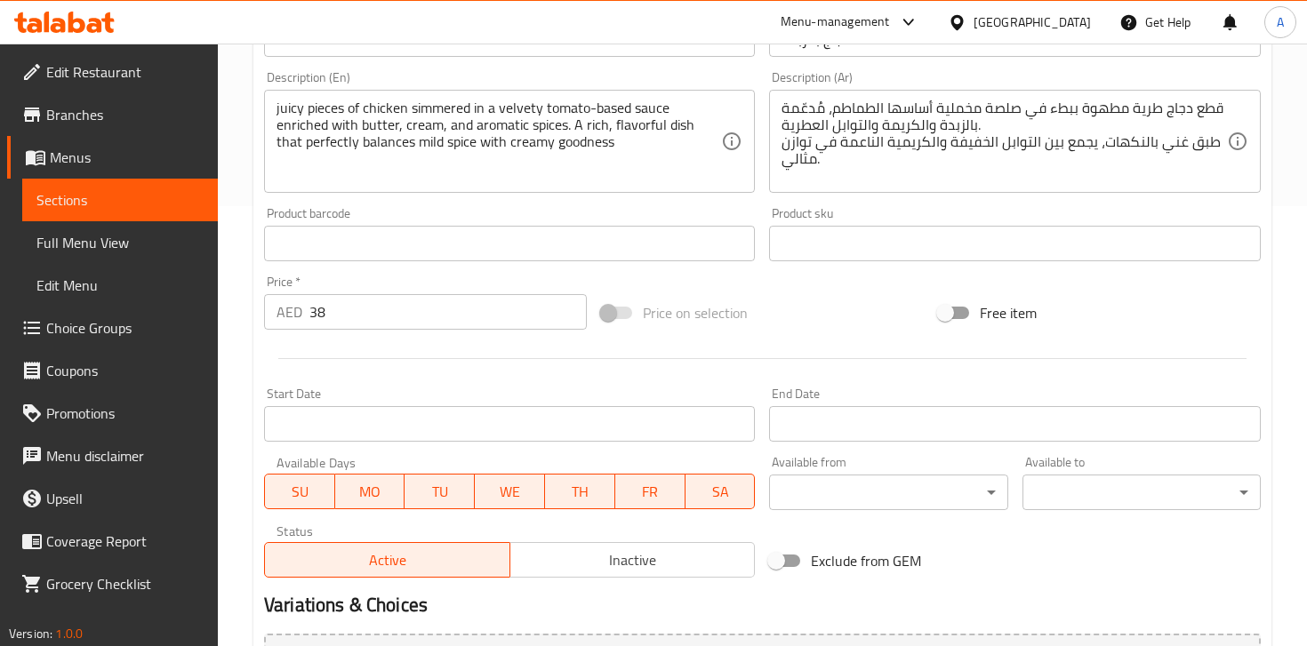
scroll to position [636, 0]
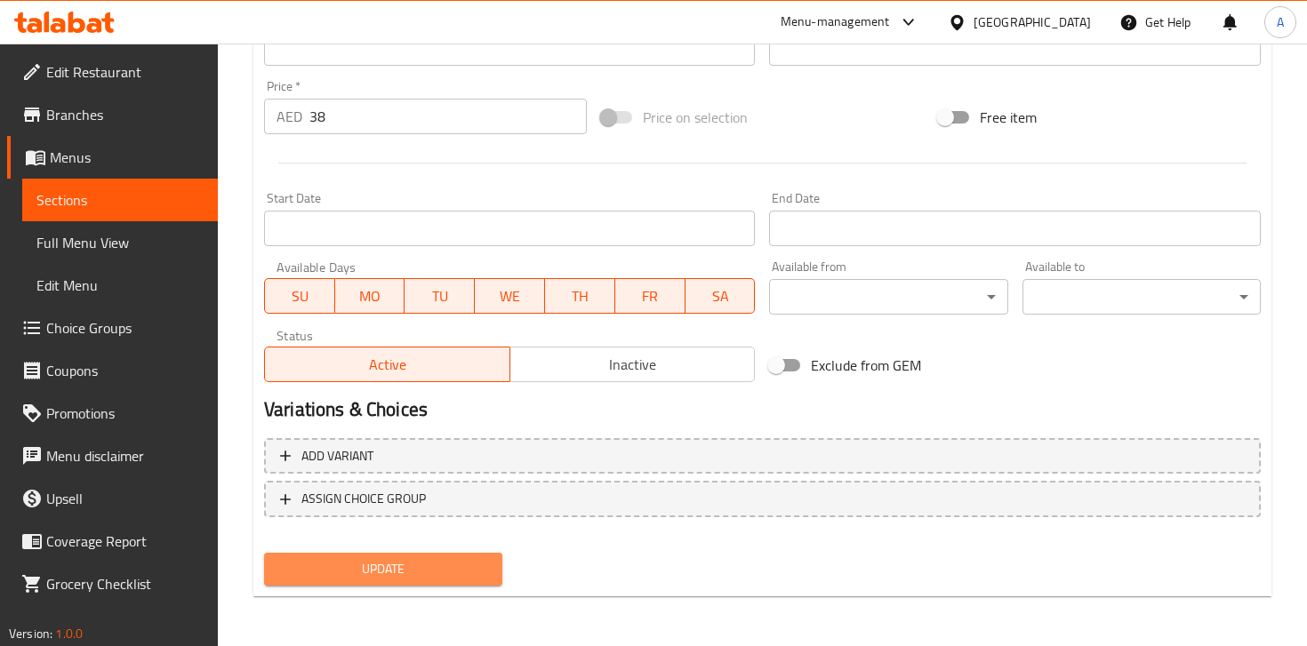
click at [468, 569] on span "Update" at bounding box center [383, 569] width 210 height 22
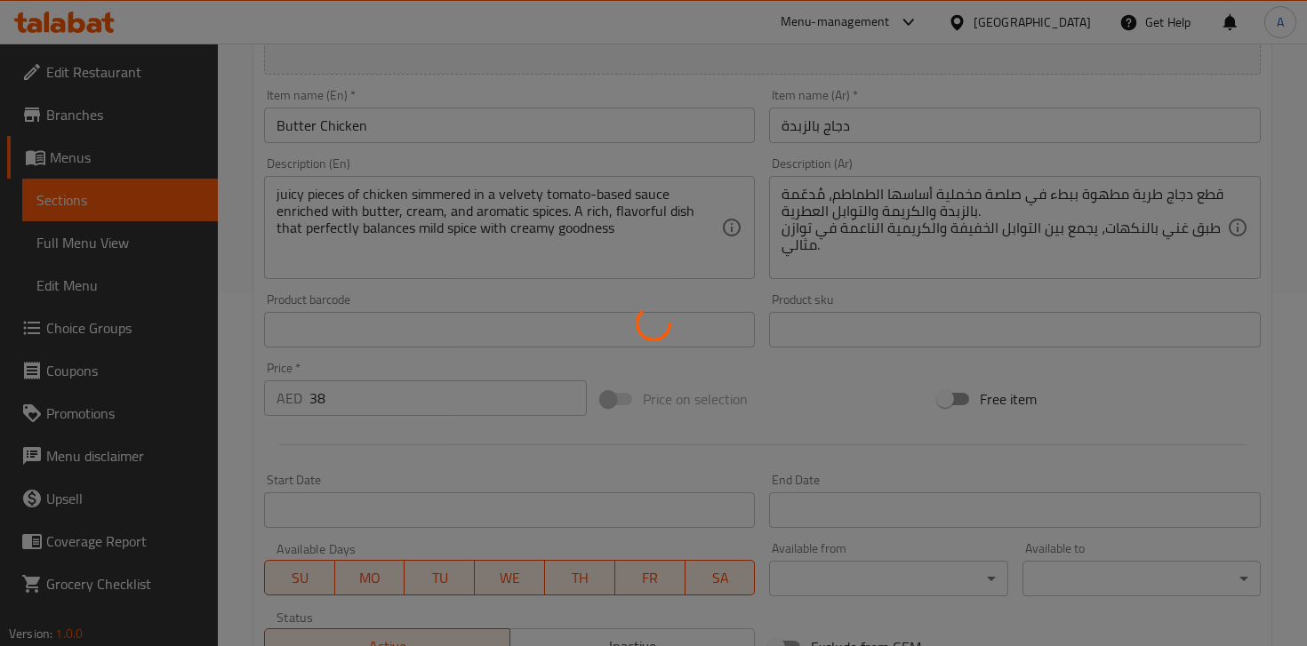
scroll to position [0, 0]
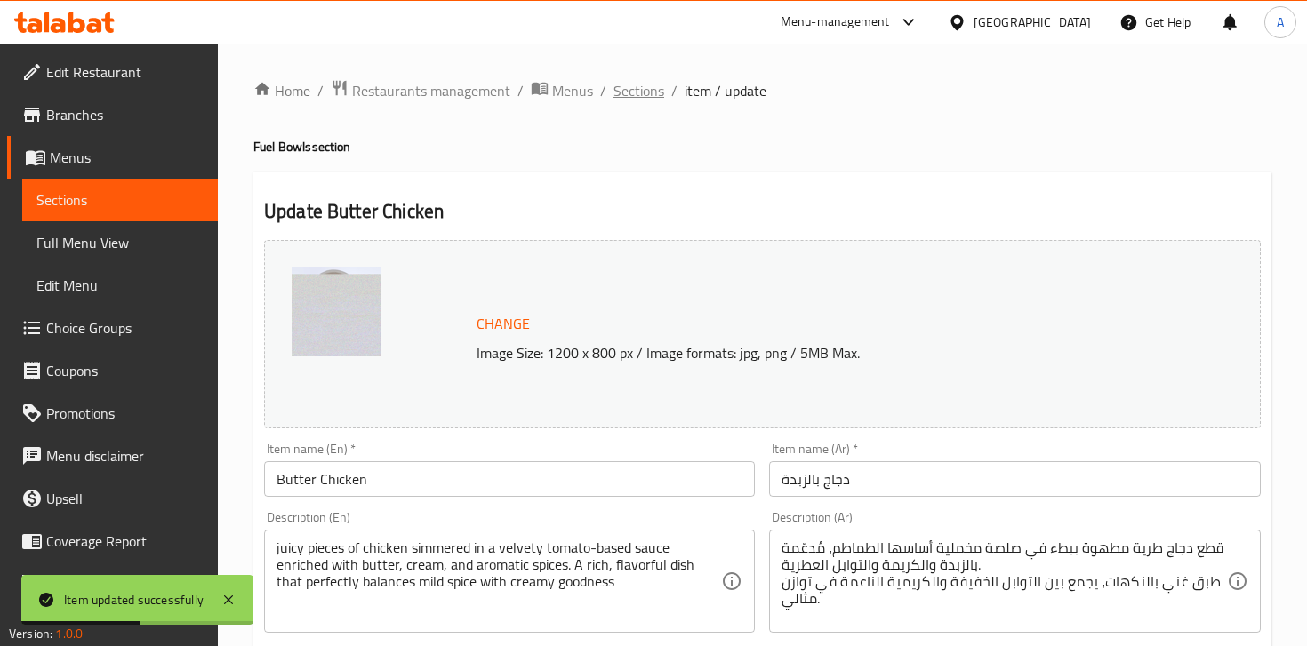
click at [638, 95] on span "Sections" at bounding box center [639, 90] width 51 height 21
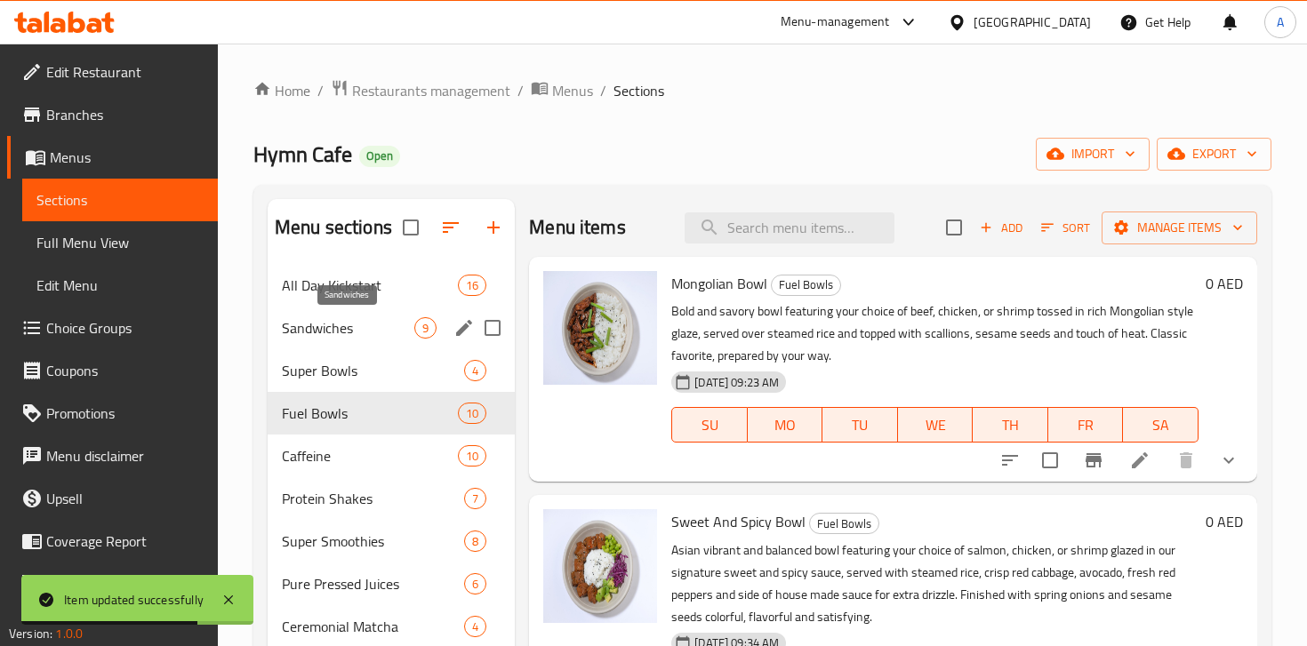
click at [366, 333] on span "Sandwiches" at bounding box center [348, 327] width 132 height 21
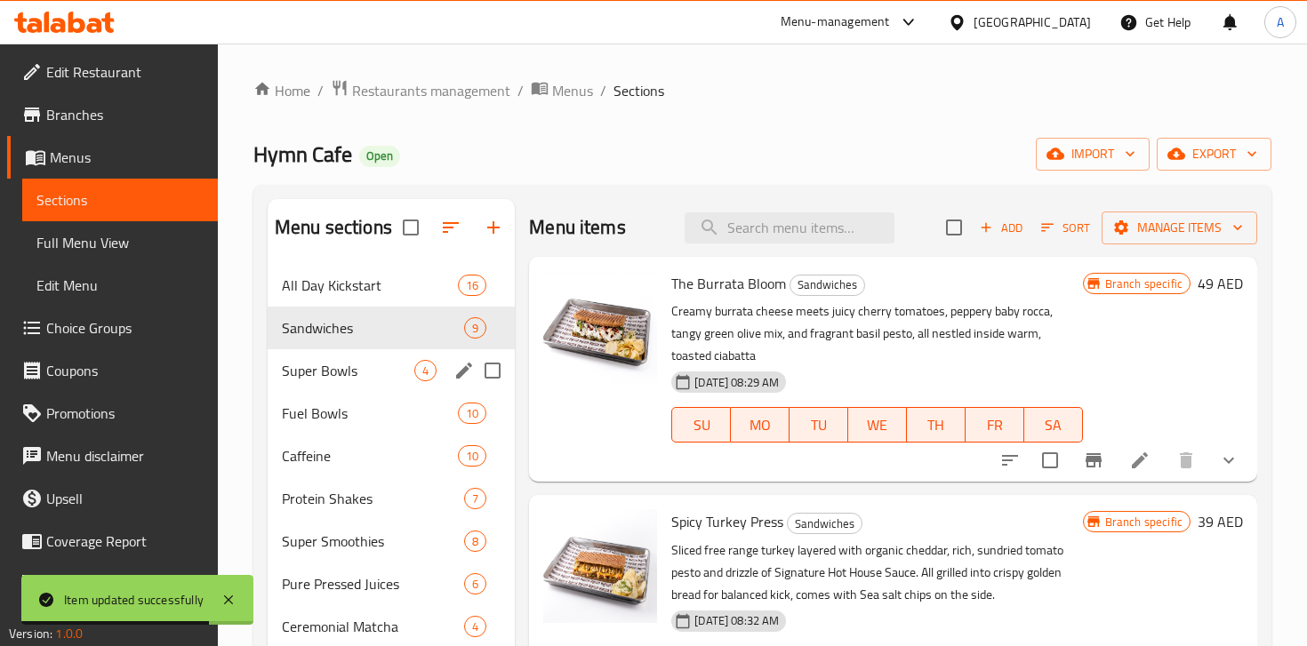
click at [357, 381] on div "Super Bowls 4" at bounding box center [391, 370] width 247 height 43
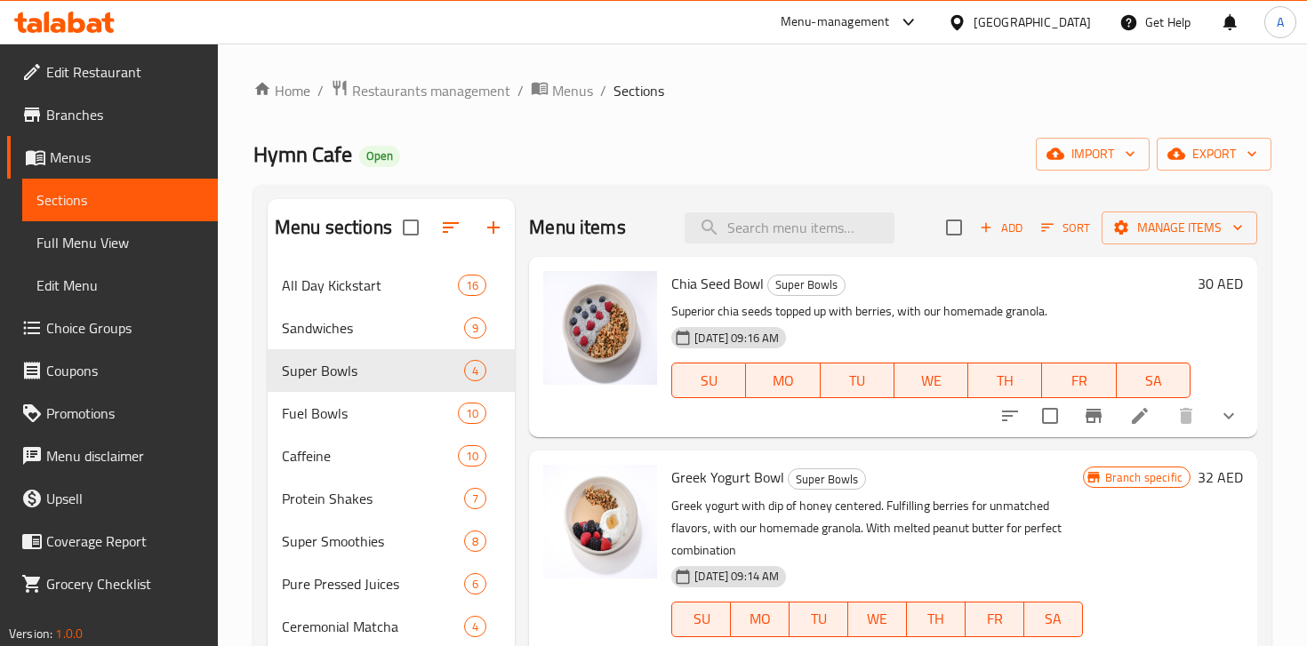
scroll to position [150, 0]
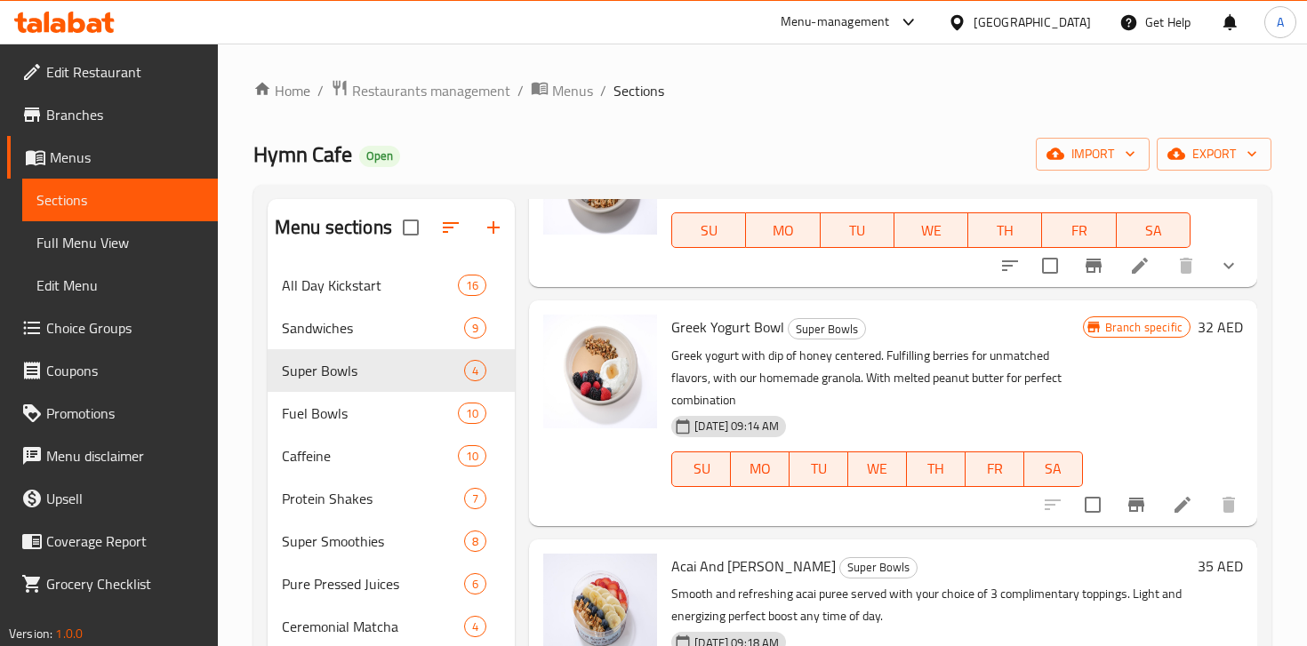
click at [1178, 502] on icon at bounding box center [1182, 504] width 21 height 21
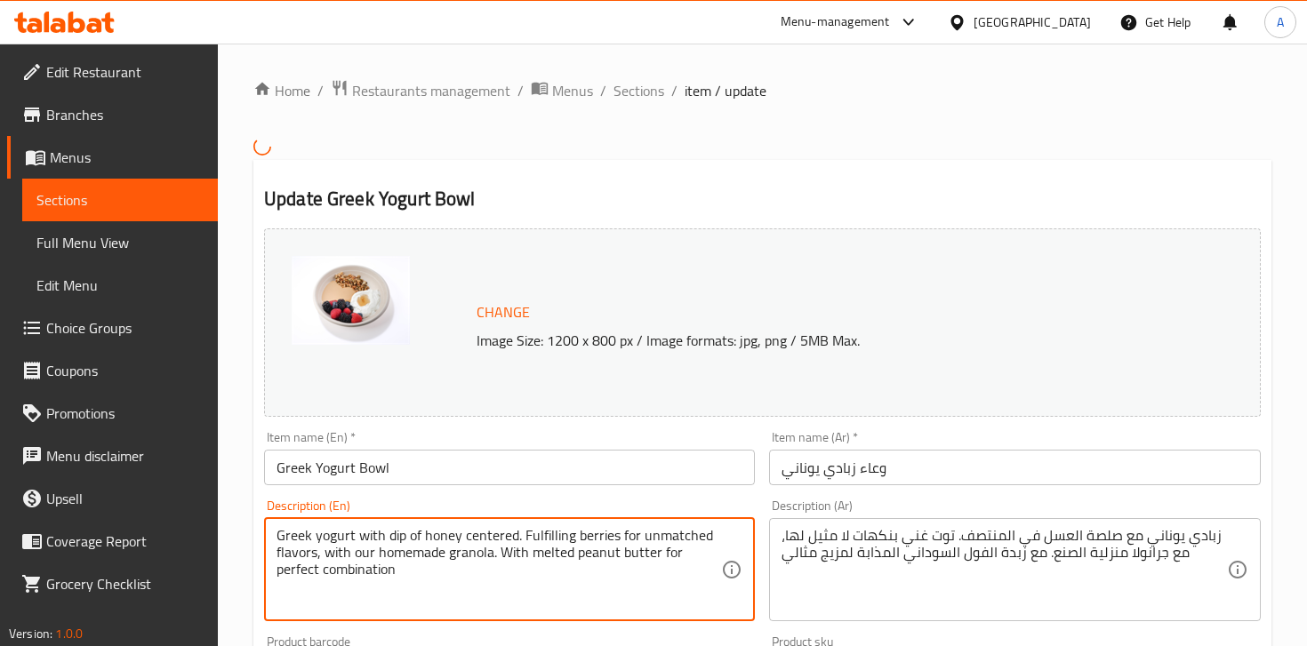
click at [474, 542] on textarea "Greek yogurt with dip of honey centered. Fulfilling berries for unmatched flavo…" at bounding box center [499, 569] width 445 height 84
paste textarea
type textarea "Fulfilling berries for unmatched flavors, with our homemade granola. With melte…"
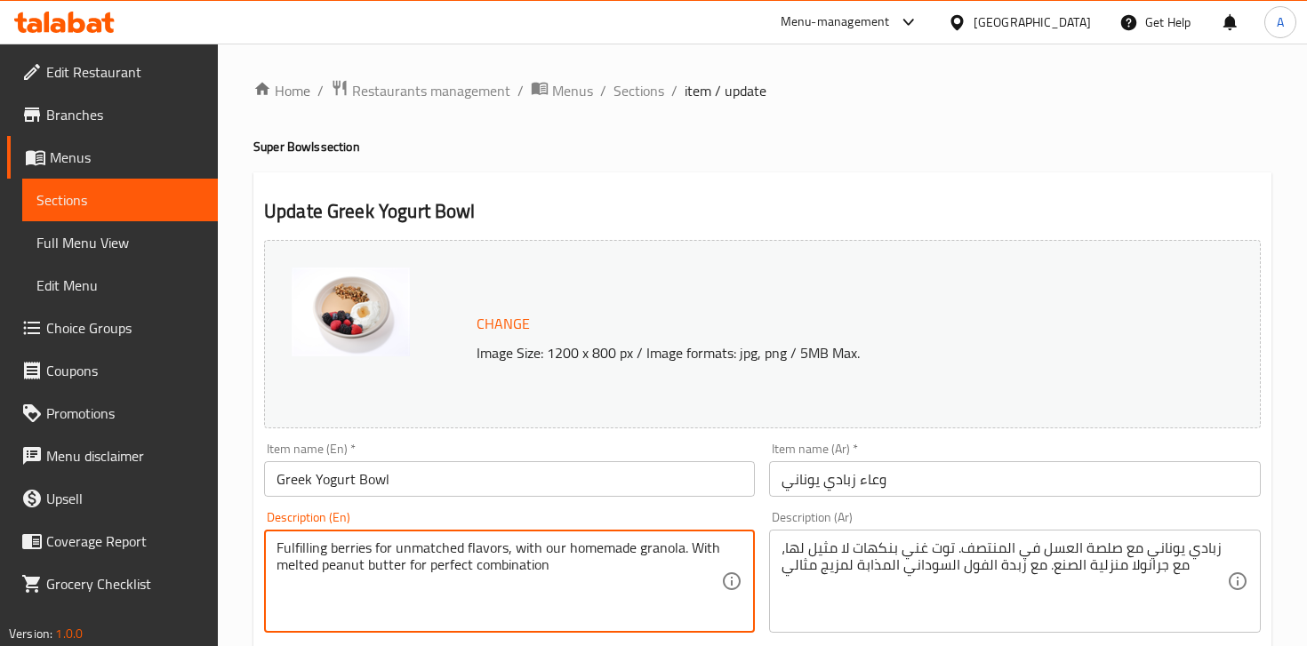
click at [878, 537] on div "زبادي يوناني مع صلصة العسل في المنتصف. توت غني بنكهات لا مثيل لها، مع جرانولا م…" at bounding box center [1014, 581] width 491 height 103
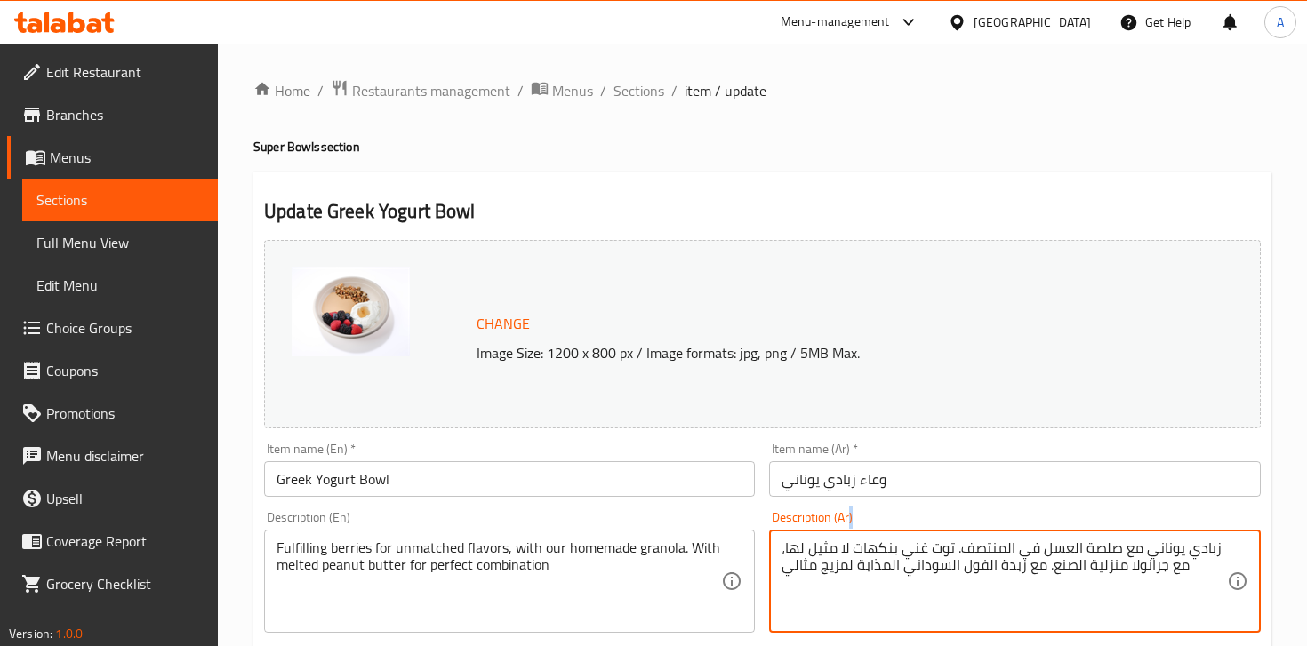
click at [878, 537] on div "زبادي يوناني مع صلصة العسل في المنتصف. توت غني بنكهات لا مثيل لها، مع جرانولا م…" at bounding box center [1014, 581] width 491 height 103
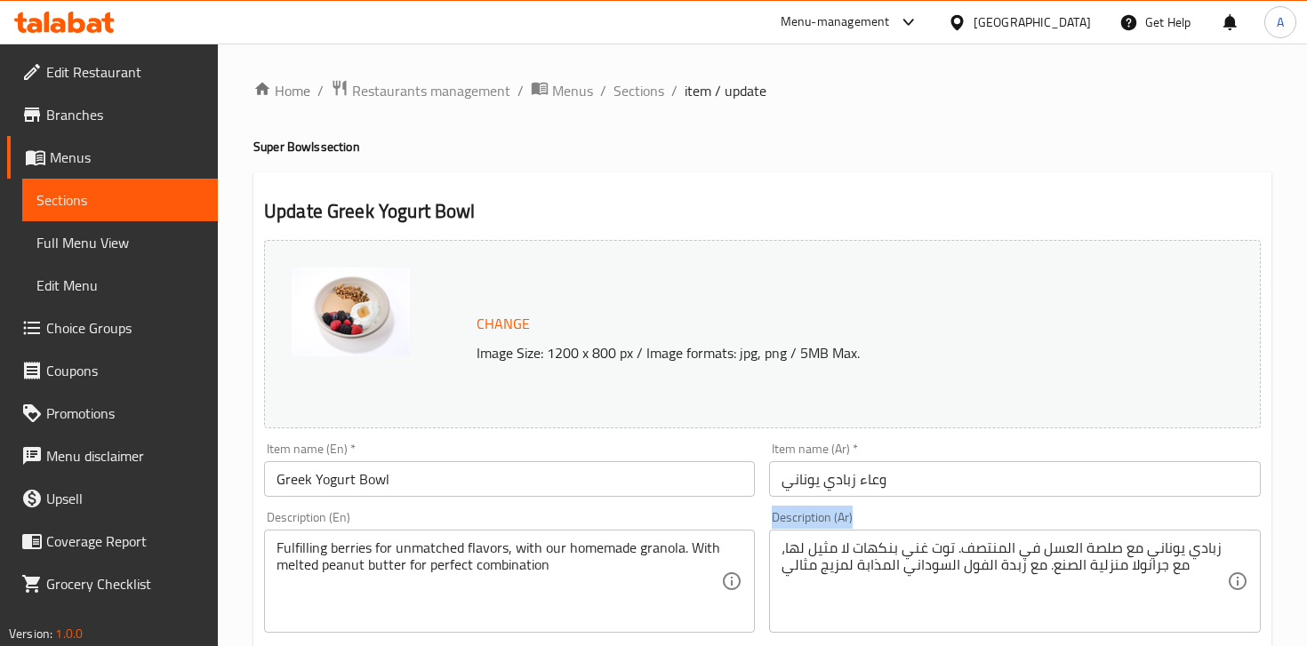
click at [878, 537] on div "زبادي يوناني مع صلصة العسل في المنتصف. توت غني بنكهات لا مثيل لها، مع جرانولا م…" at bounding box center [1014, 581] width 491 height 103
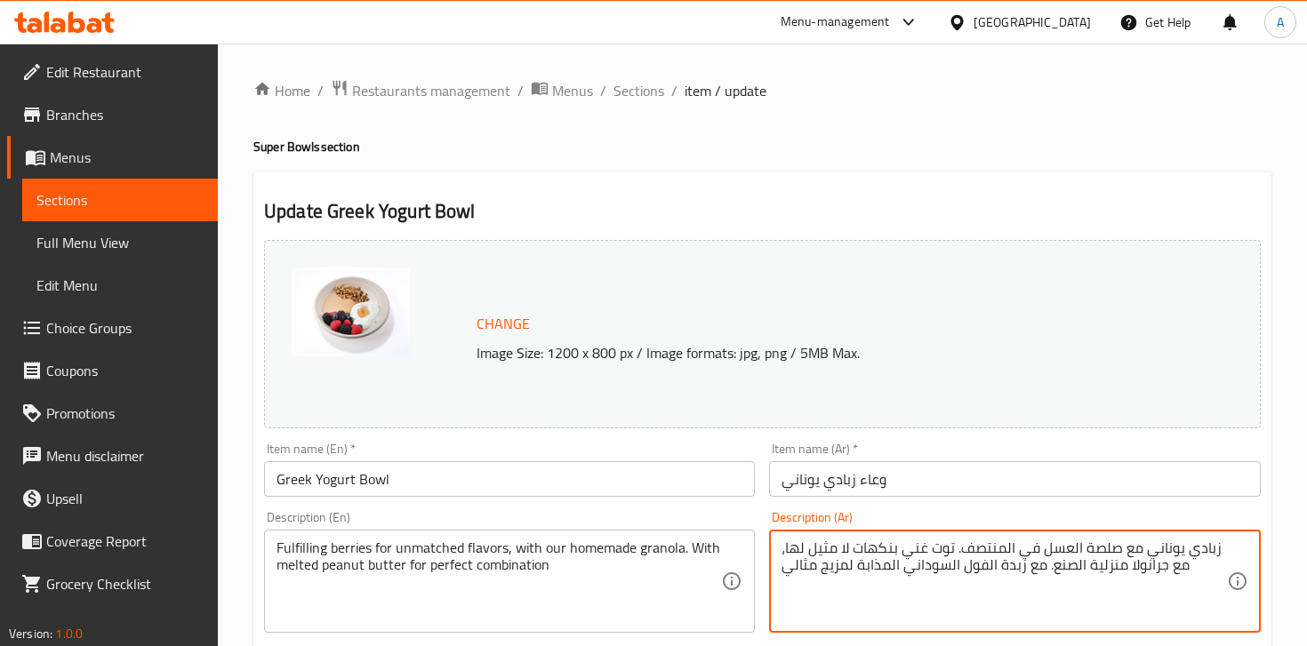
click at [878, 562] on textarea "زبادي يوناني مع صلصة العسل في المنتصف. توت غني بنكهات لا مثيل لها، مع جرانولا م…" at bounding box center [1004, 582] width 445 height 84
paste textarea "لمسة من العسل في الوسط، وتشكيلة من التوت الغني بالنكهات الفريدة، مع غرانولا منز…"
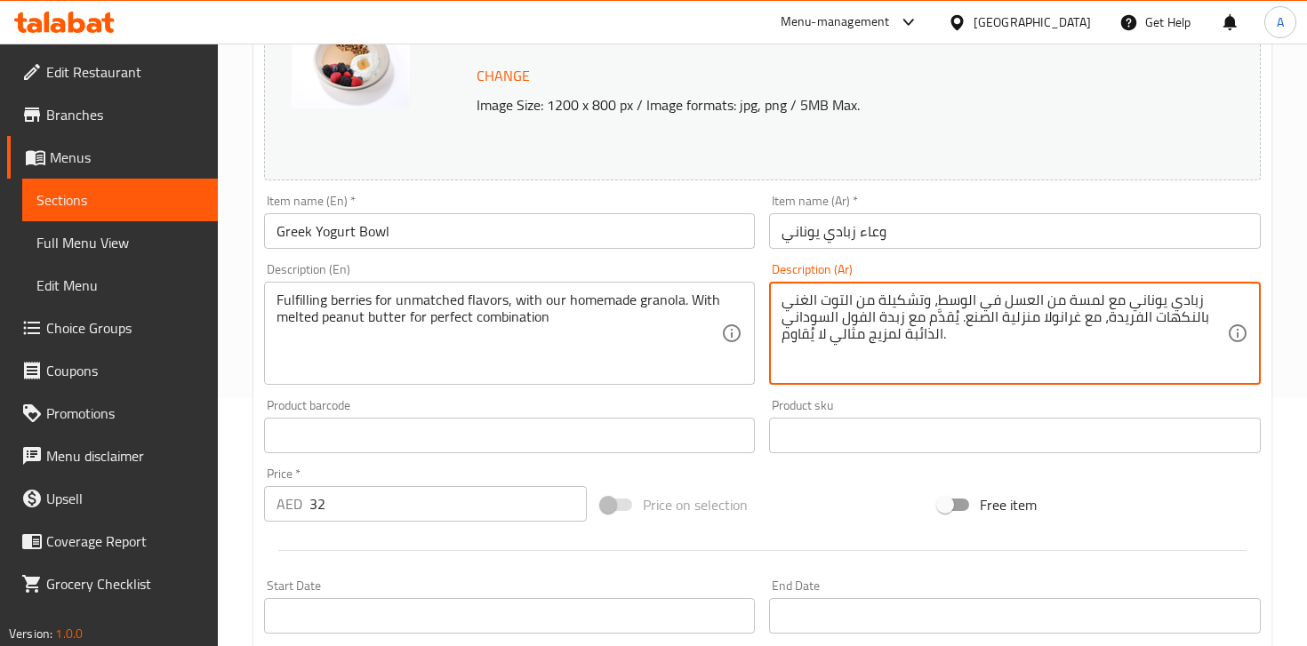
scroll to position [636, 0]
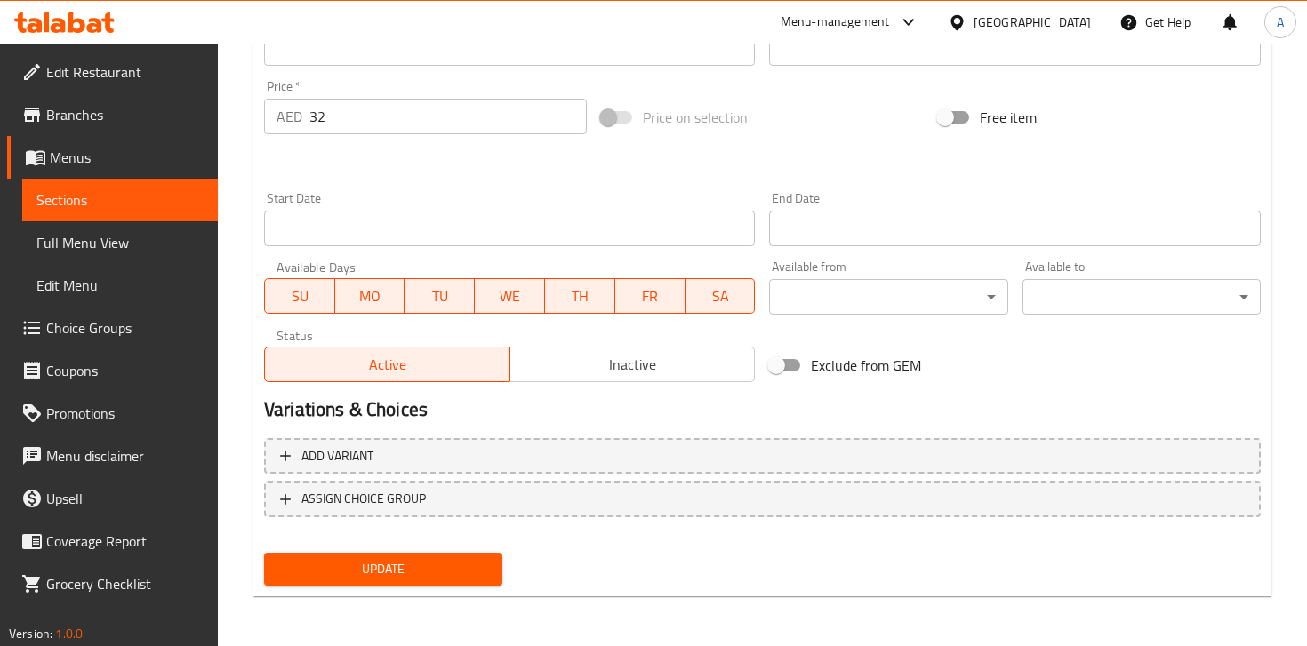
type textarea "زبادي يوناني مع لمسة من العسل في الوسط، وتشكيلة من التوت الغني بالنكهات الفريدة…"
click at [439, 558] on span "Update" at bounding box center [383, 569] width 210 height 22
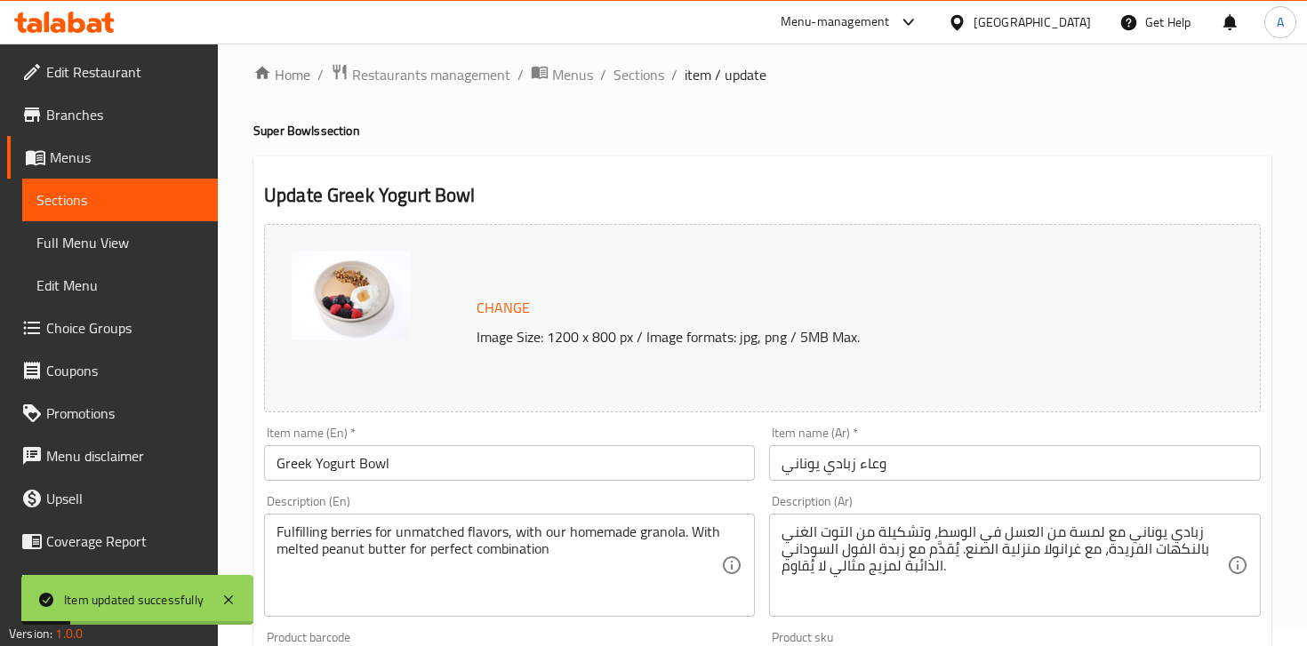
scroll to position [0, 0]
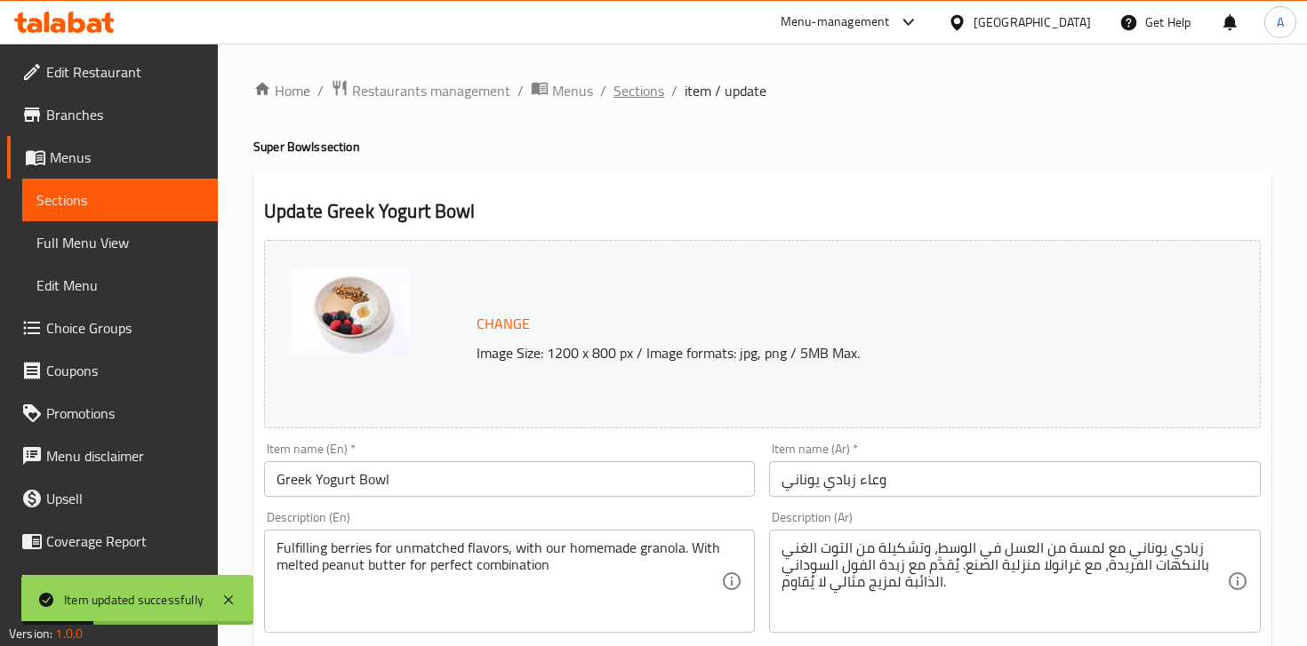
click at [638, 92] on span "Sections" at bounding box center [639, 90] width 51 height 21
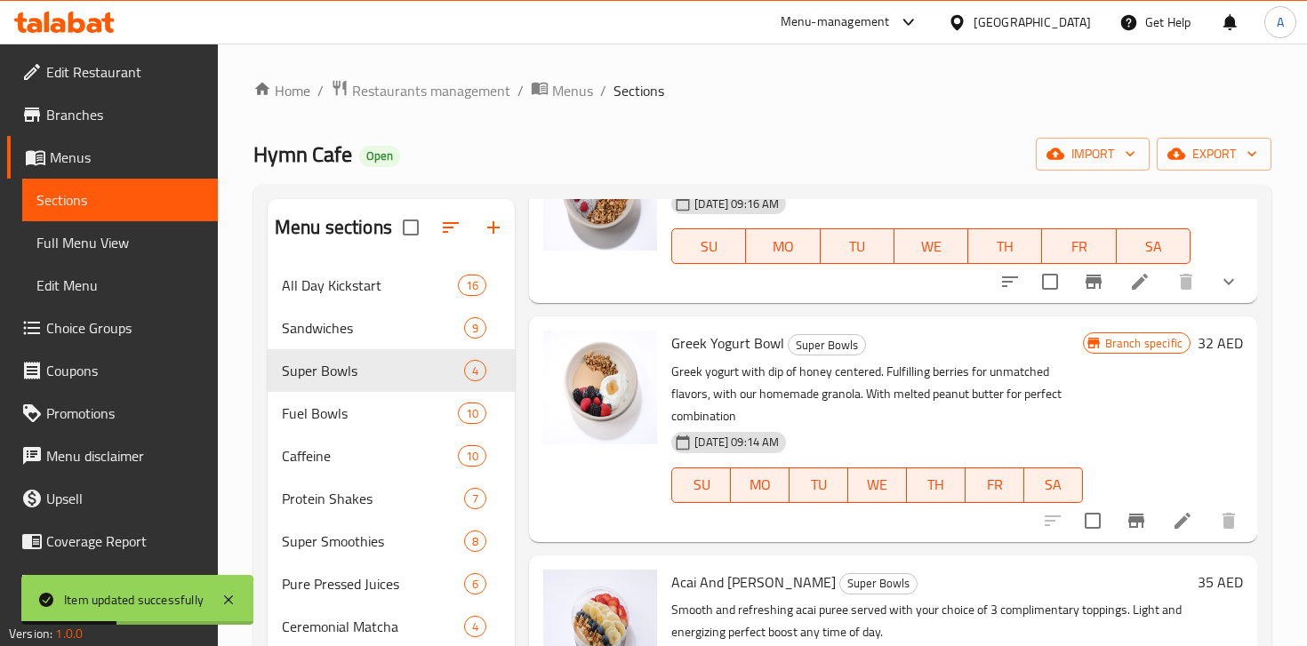
scroll to position [156, 0]
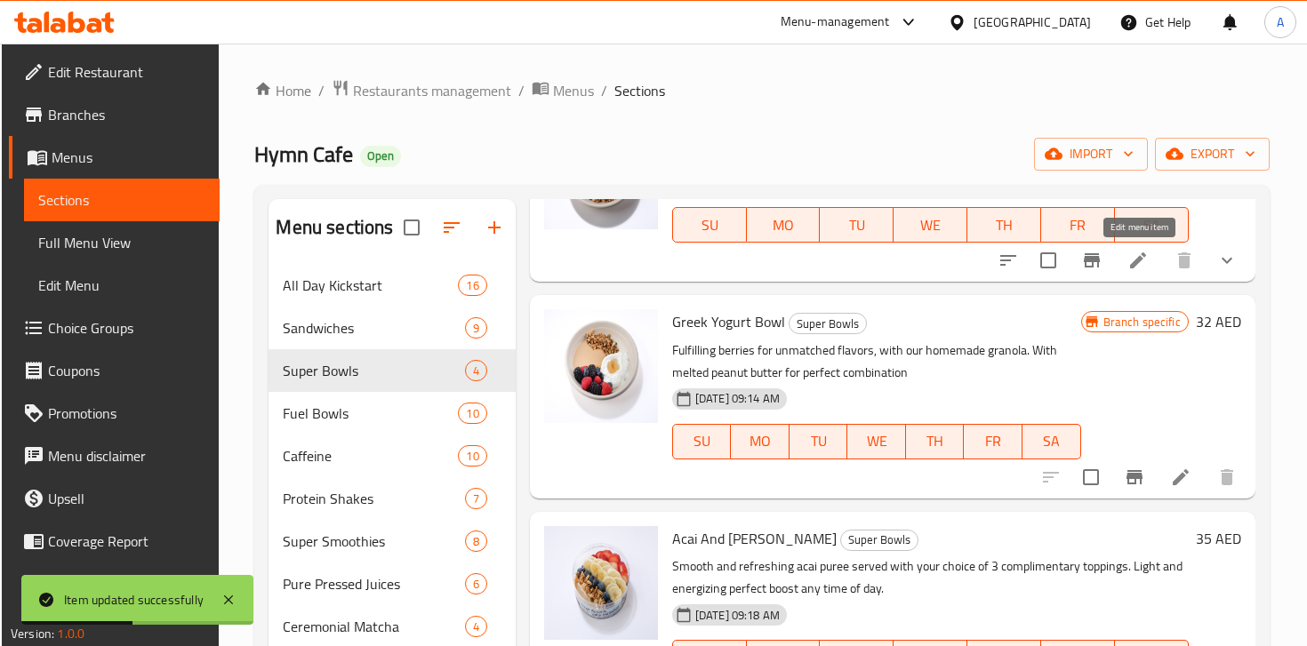
click at [1145, 267] on icon at bounding box center [1138, 260] width 21 height 21
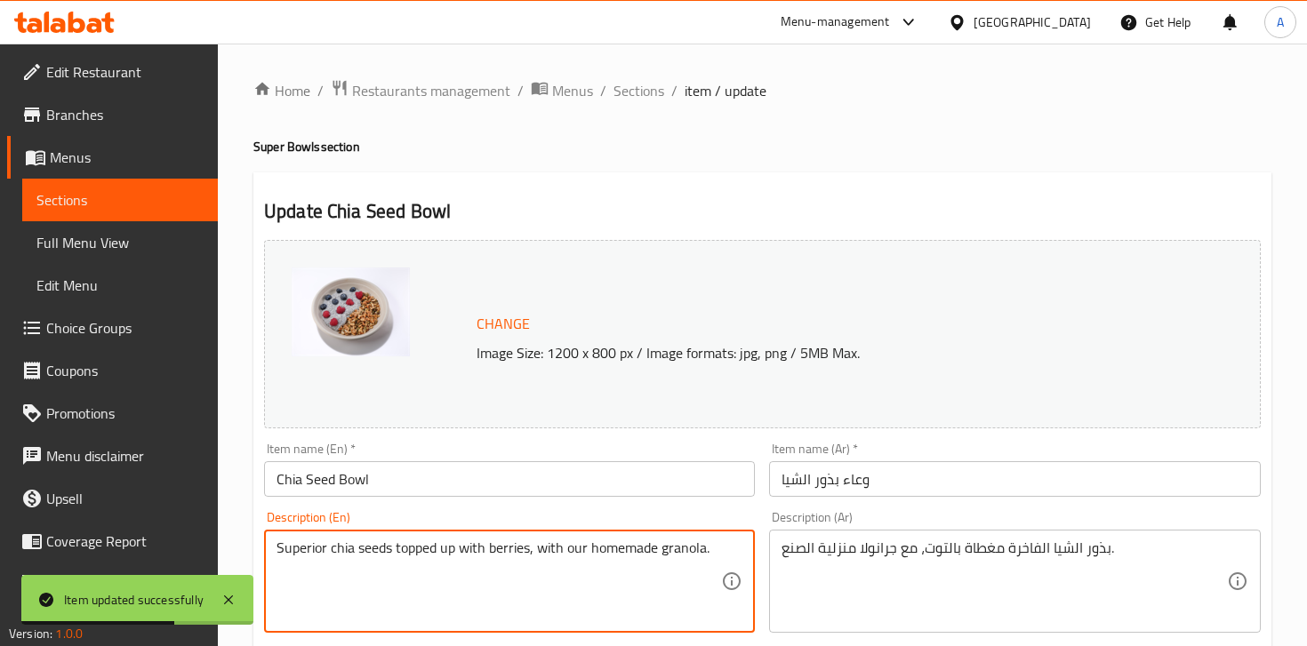
click at [498, 559] on textarea "Superior chia seeds topped up with berries, with our homemade granola." at bounding box center [499, 582] width 445 height 84
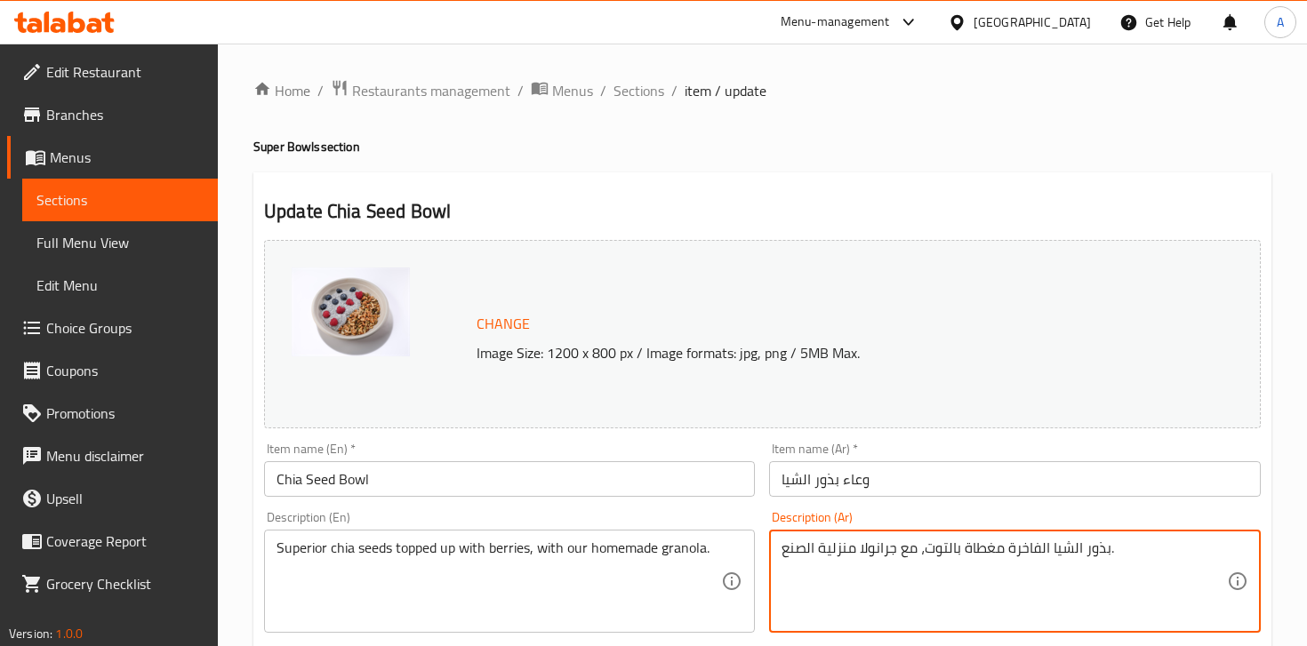
click at [856, 550] on textarea "بذور الشيا الفاخرة مغطاة بالتوت، مع جرانولا منزلية الصنع." at bounding box center [1004, 582] width 445 height 84
paste textarea "الطازج، مع غرانولا منزلية الصنع لمذاق صحي ولذيذ"
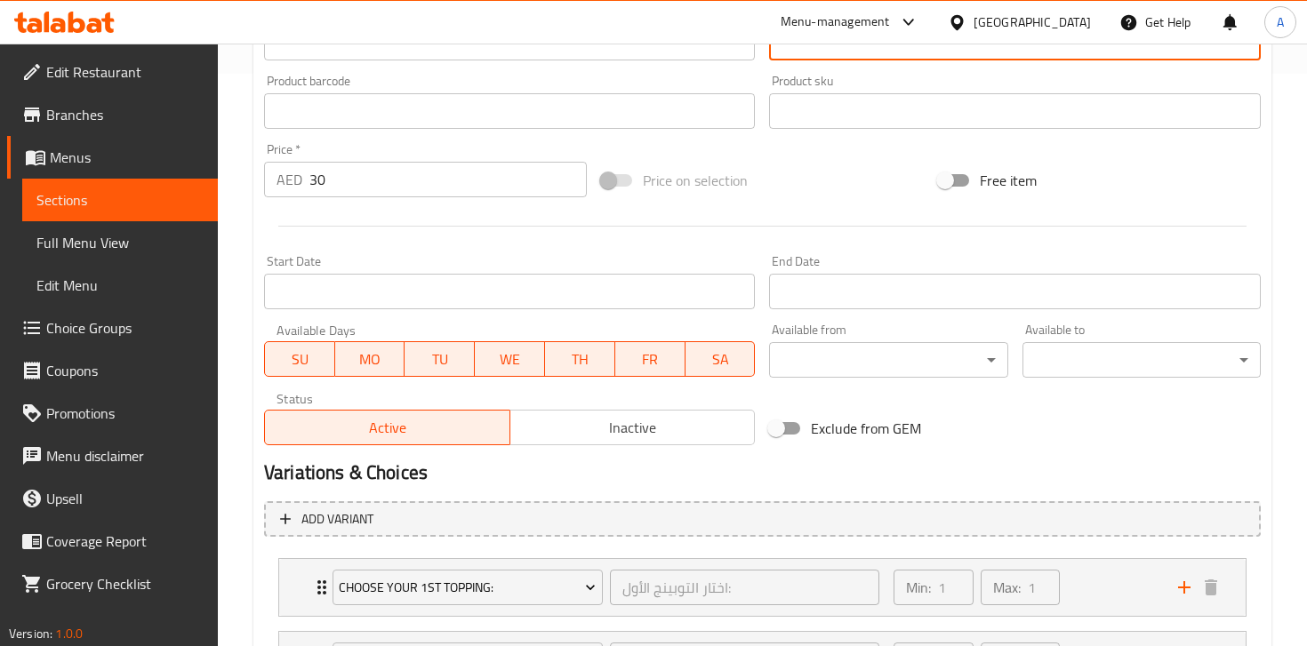
scroll to position [738, 0]
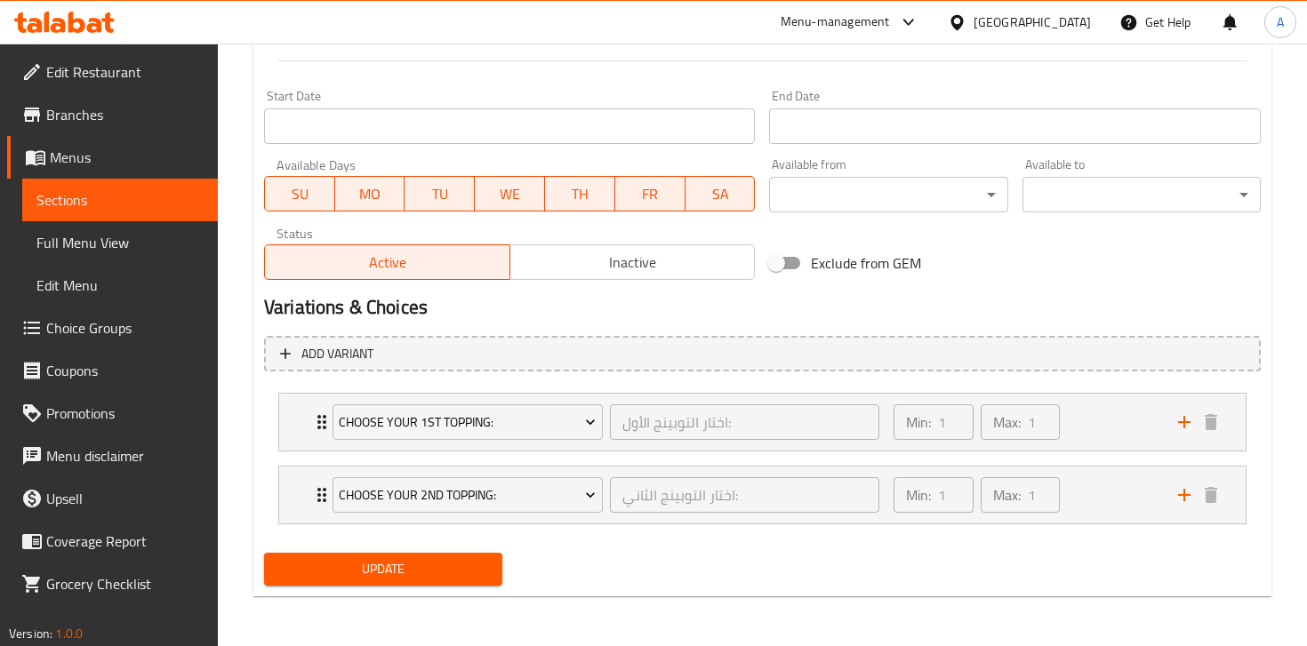
type textarea "بذور الشيا الفاخرة مغطاة بالتوت الطازج، مع غرانولا منزلية الصنع لمذاق صحي ولذيذ."
click at [462, 564] on span "Update" at bounding box center [383, 569] width 210 height 22
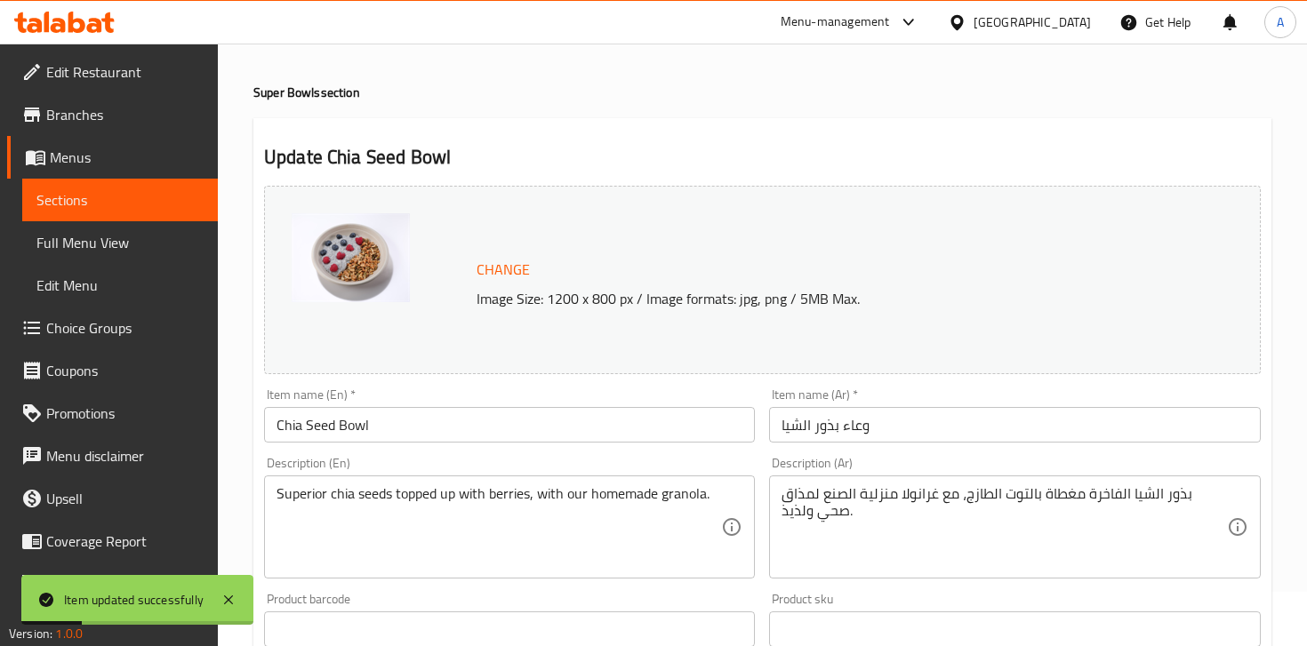
scroll to position [0, 0]
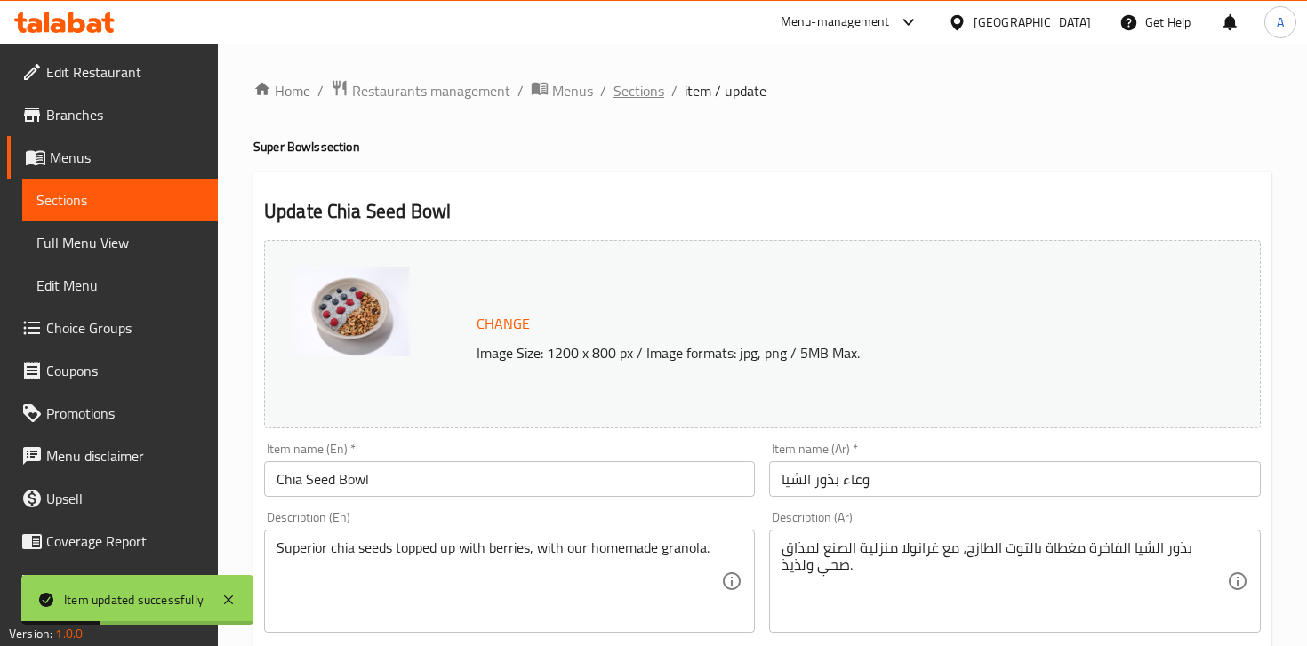
click at [640, 96] on span "Sections" at bounding box center [639, 90] width 51 height 21
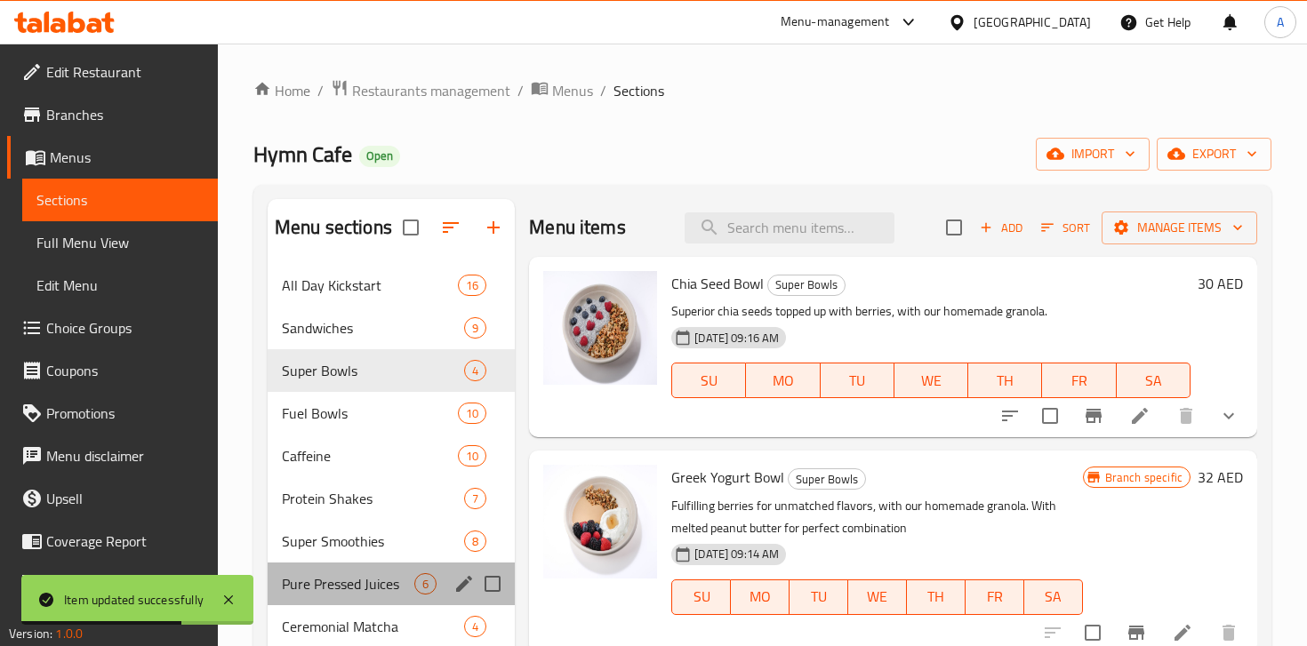
click at [345, 571] on div "Pure Pressed Juices 6" at bounding box center [391, 584] width 247 height 43
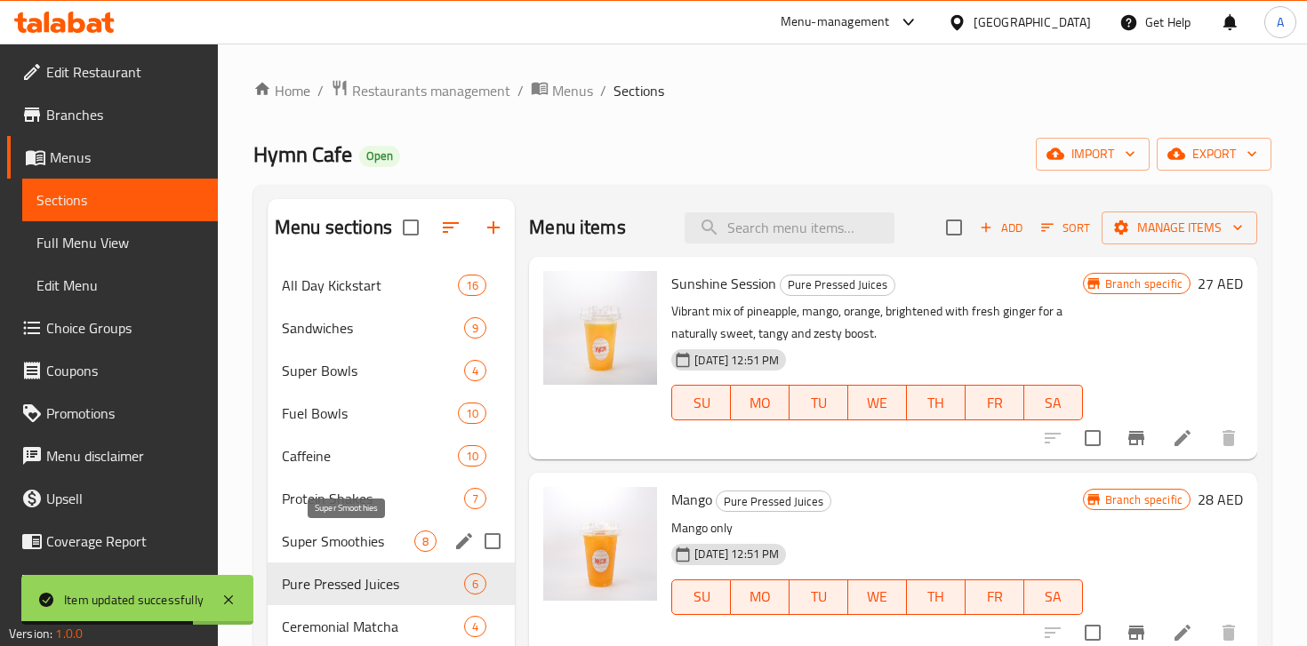
click at [381, 545] on span "Super Smoothies" at bounding box center [348, 541] width 132 height 21
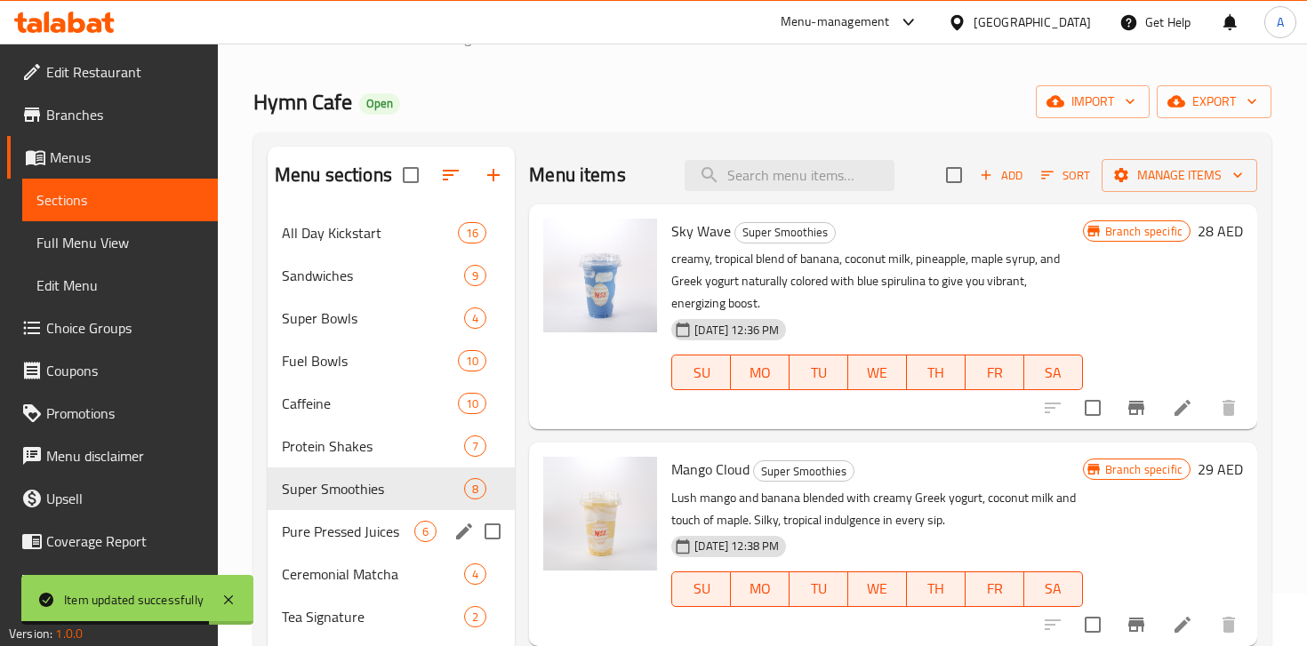
scroll to position [77, 0]
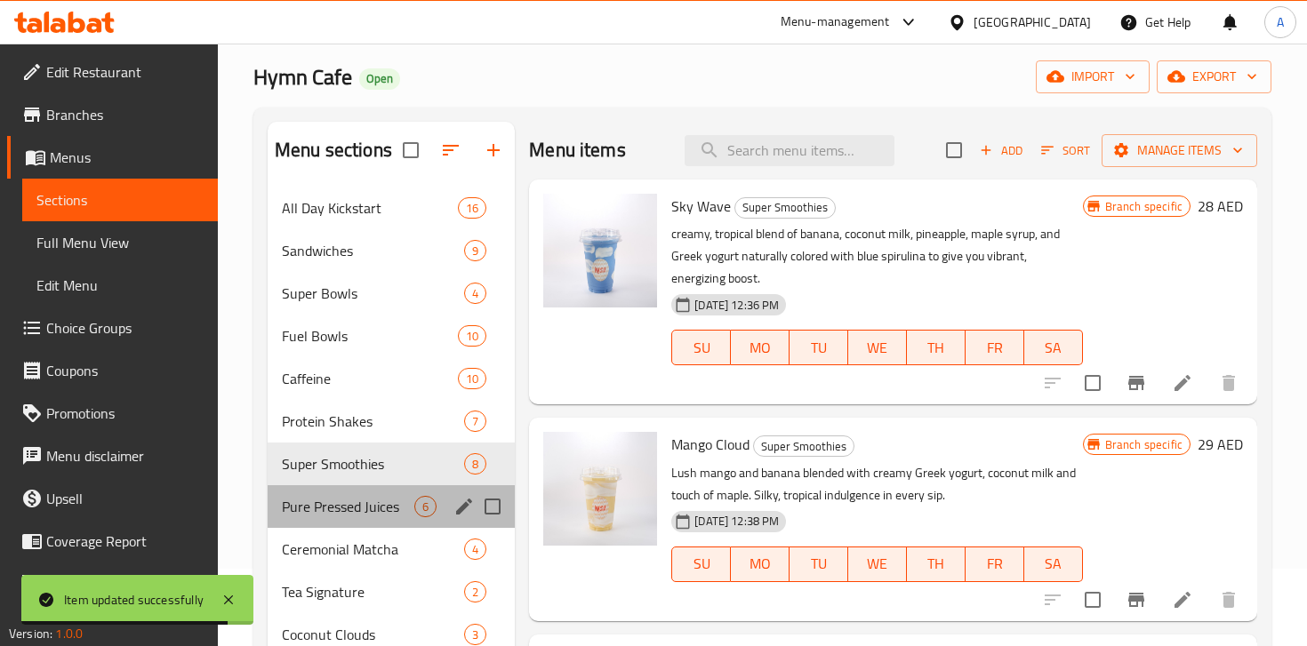
click at [366, 525] on div "Pure Pressed Juices 6" at bounding box center [391, 507] width 247 height 43
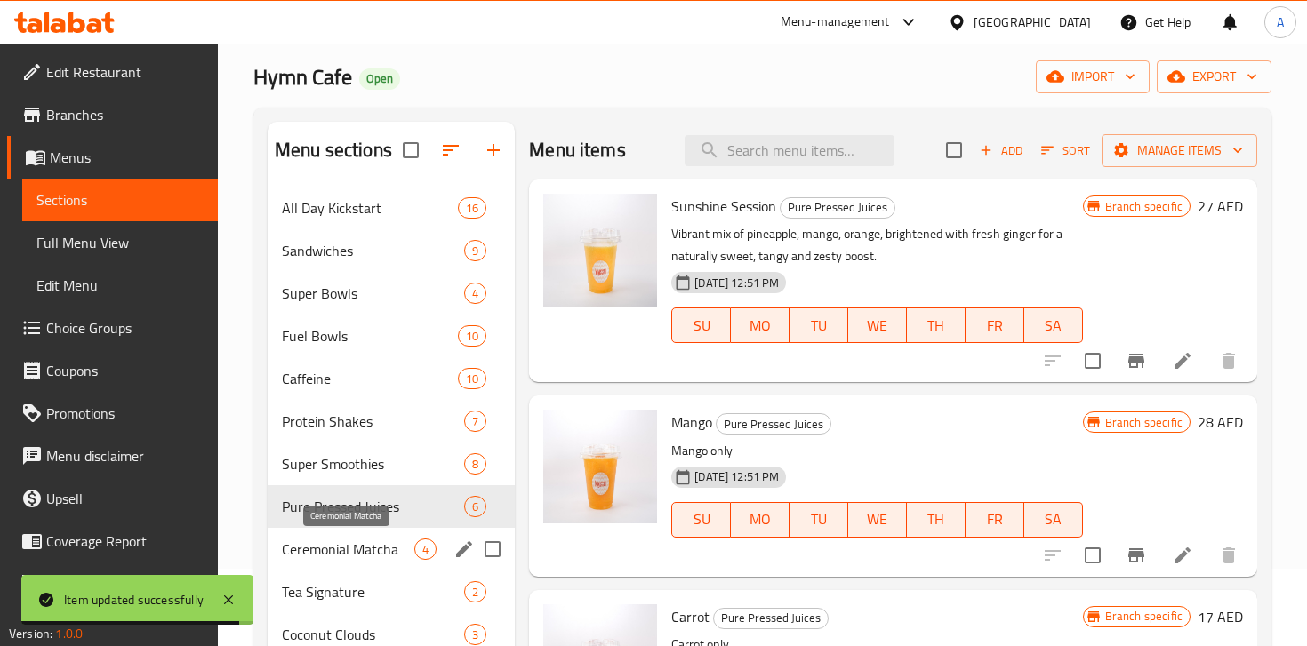
click at [355, 551] on span "Ceremonial Matcha" at bounding box center [348, 549] width 132 height 21
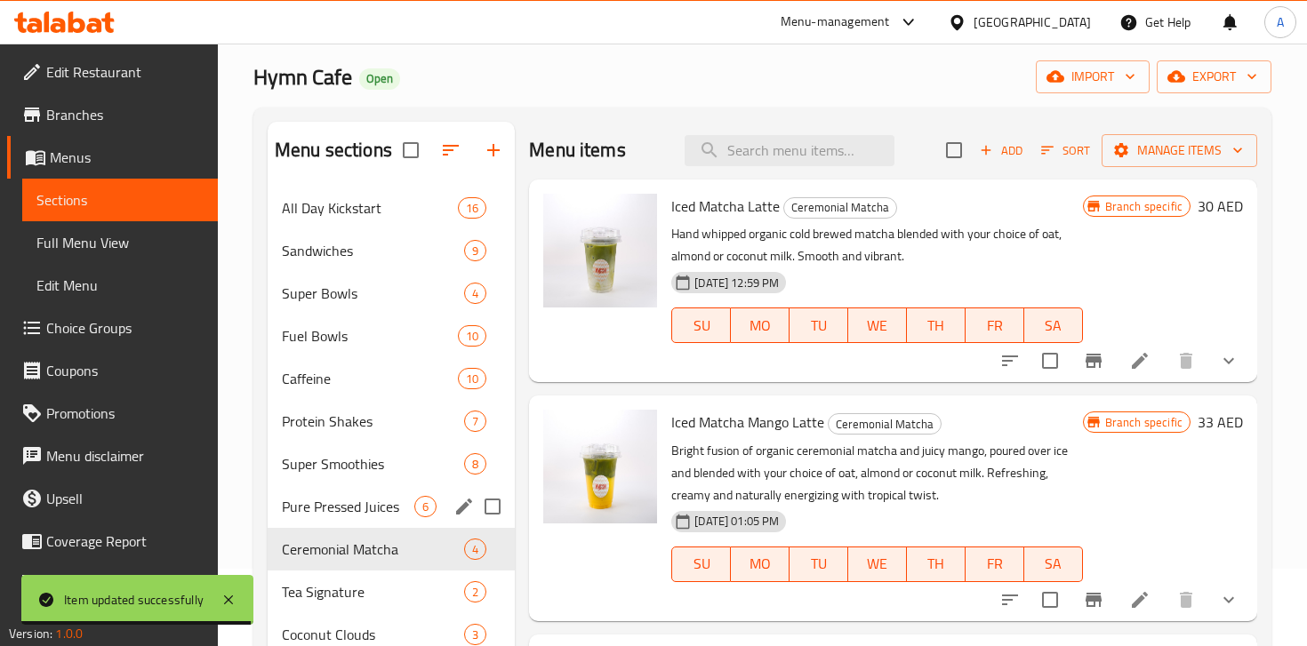
click at [342, 494] on div "Pure Pressed Juices 6" at bounding box center [391, 507] width 247 height 43
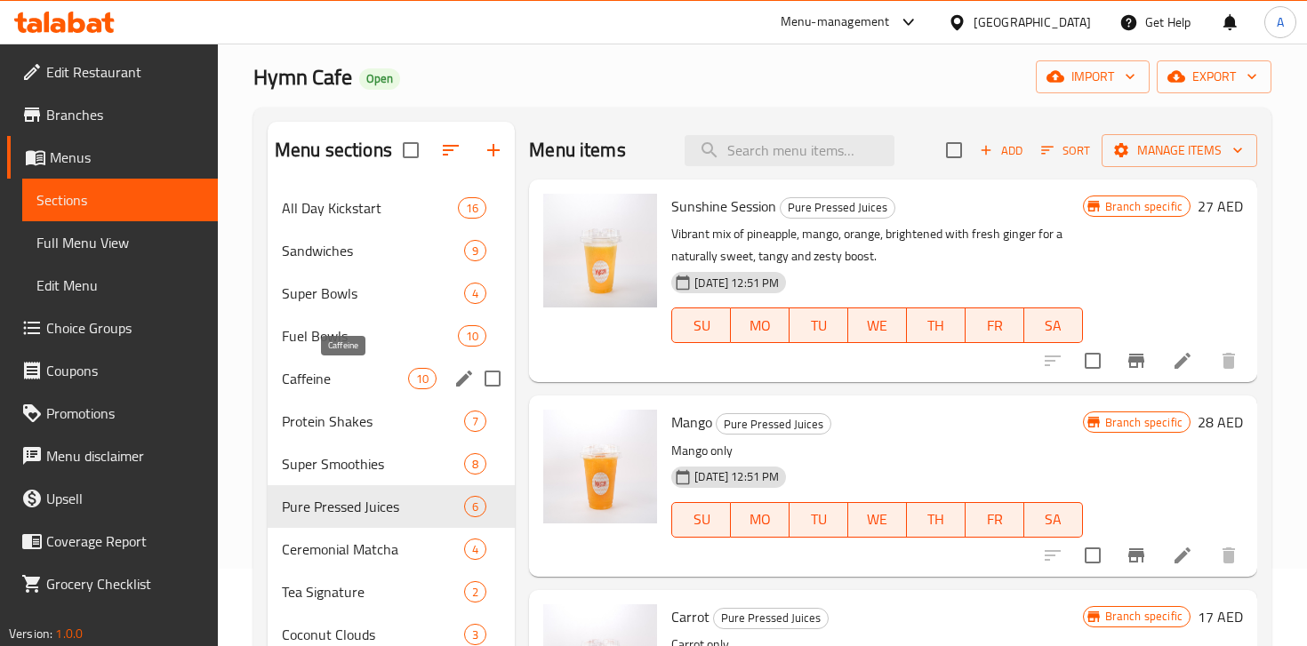
click at [340, 365] on div "Caffeine 10" at bounding box center [391, 378] width 247 height 43
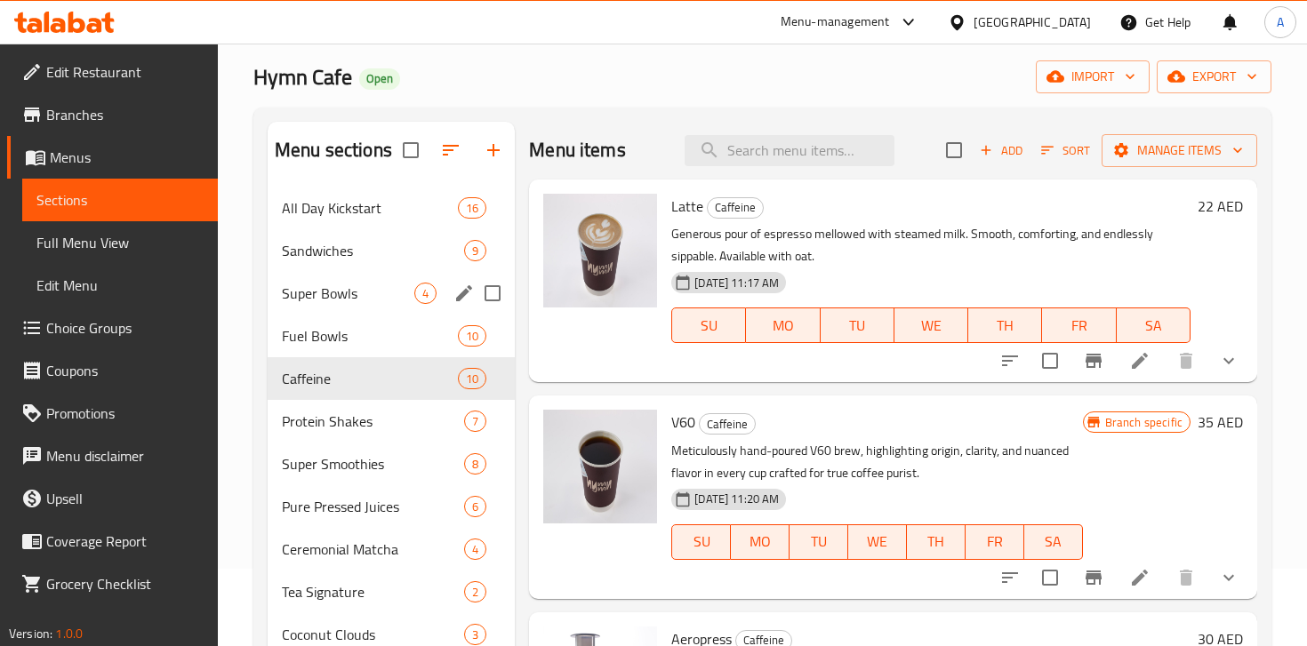
click at [332, 267] on div "Sandwiches 9" at bounding box center [391, 250] width 247 height 43
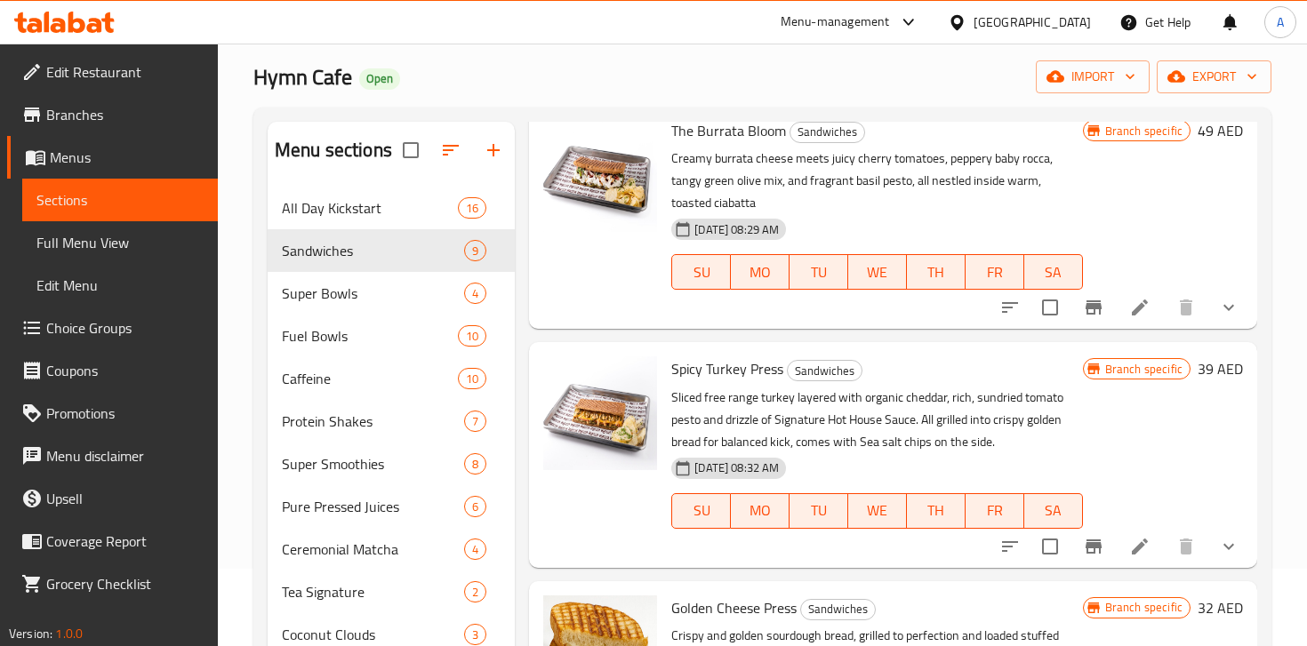
scroll to position [101, 0]
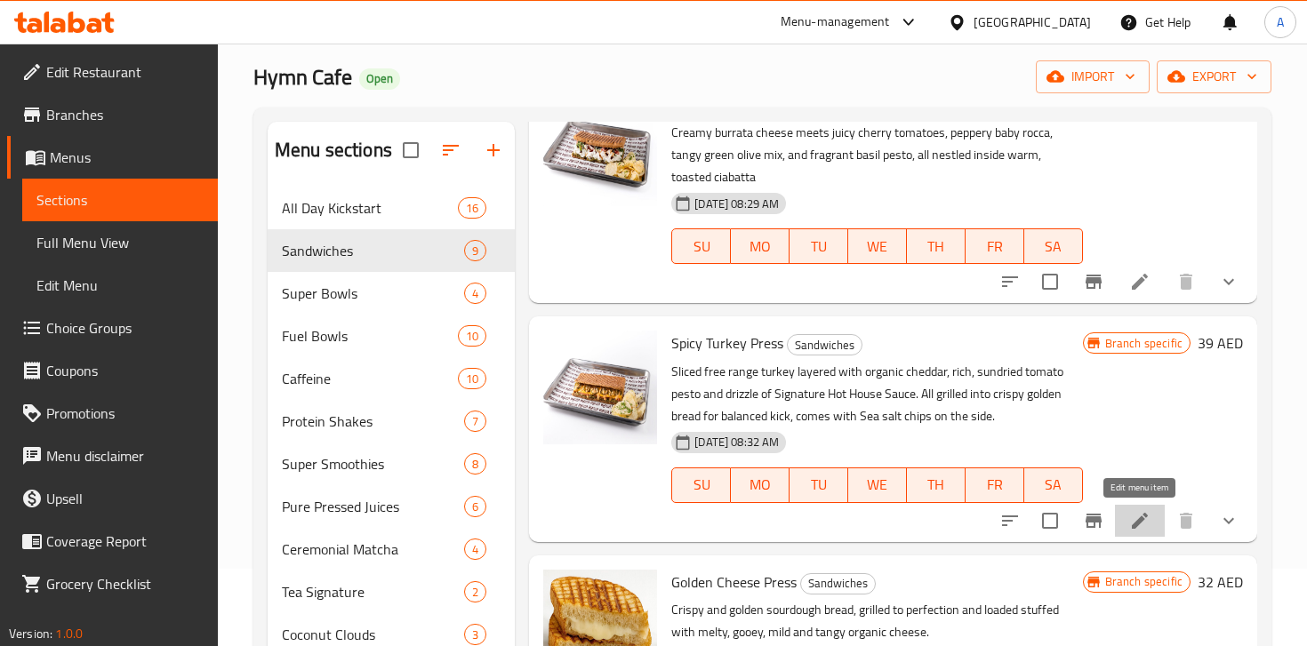
click at [1138, 520] on icon at bounding box center [1140, 521] width 16 height 16
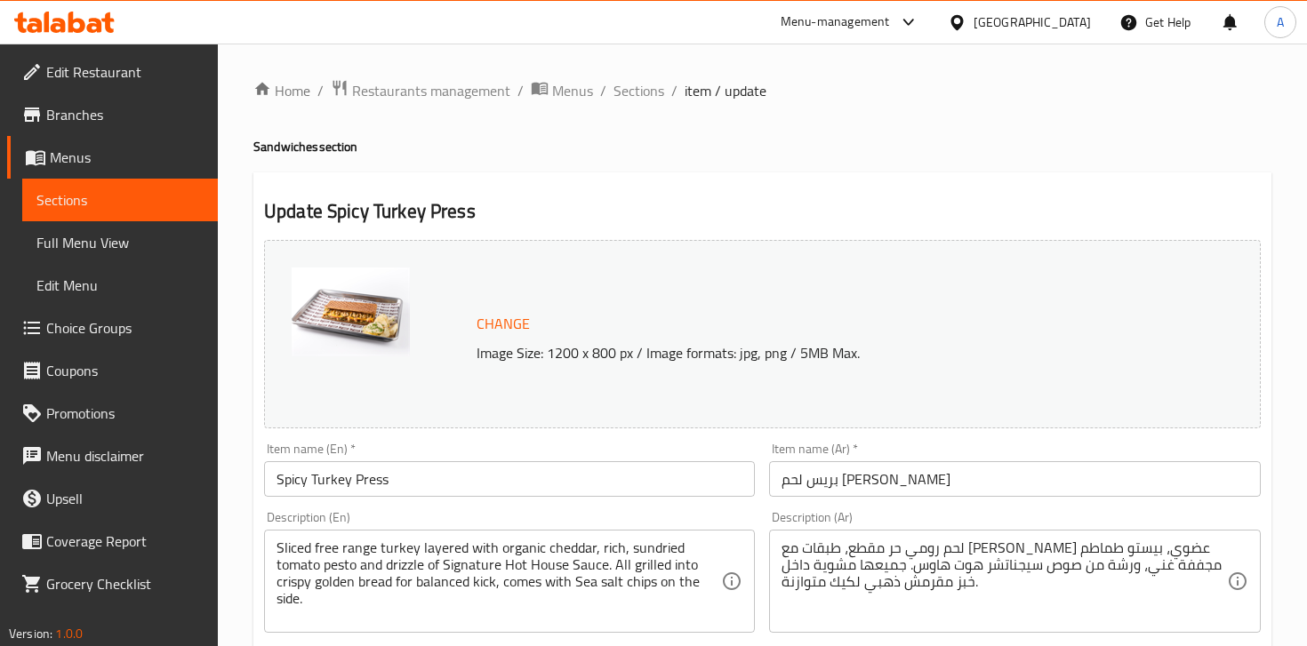
scroll to position [99, 0]
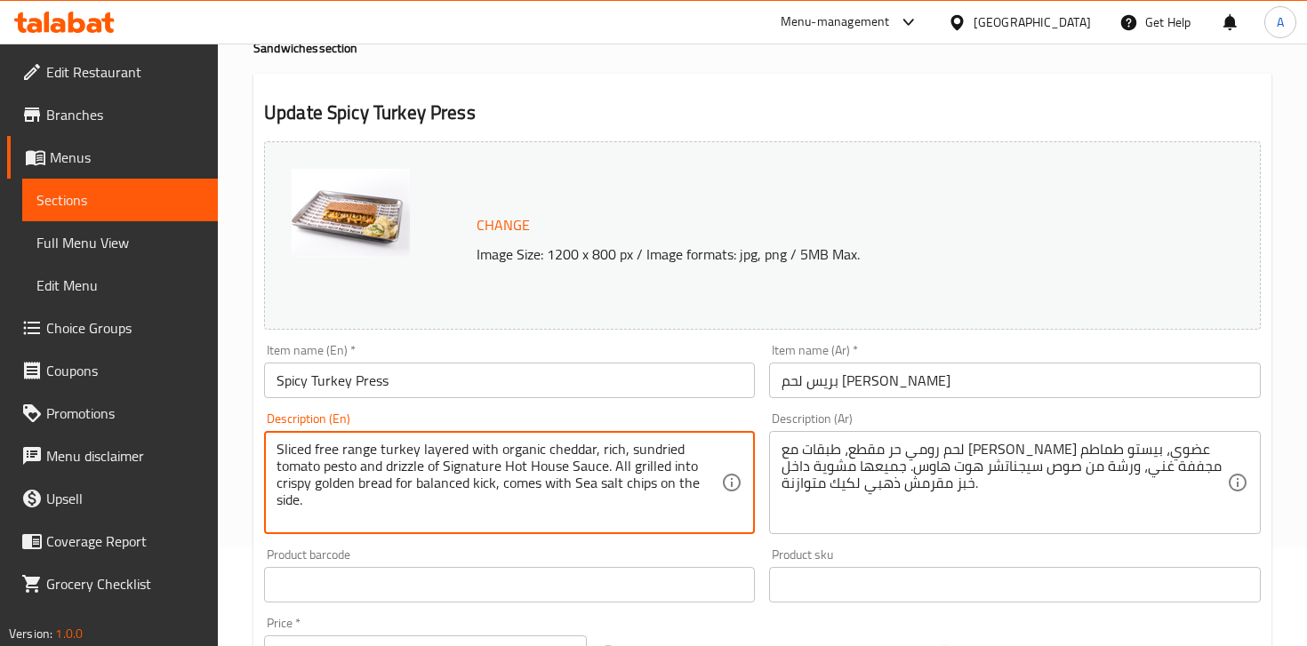
click at [531, 493] on textarea "Sliced free range turkey layered with organic cheddar, rich, sundried tomato pe…" at bounding box center [499, 483] width 445 height 84
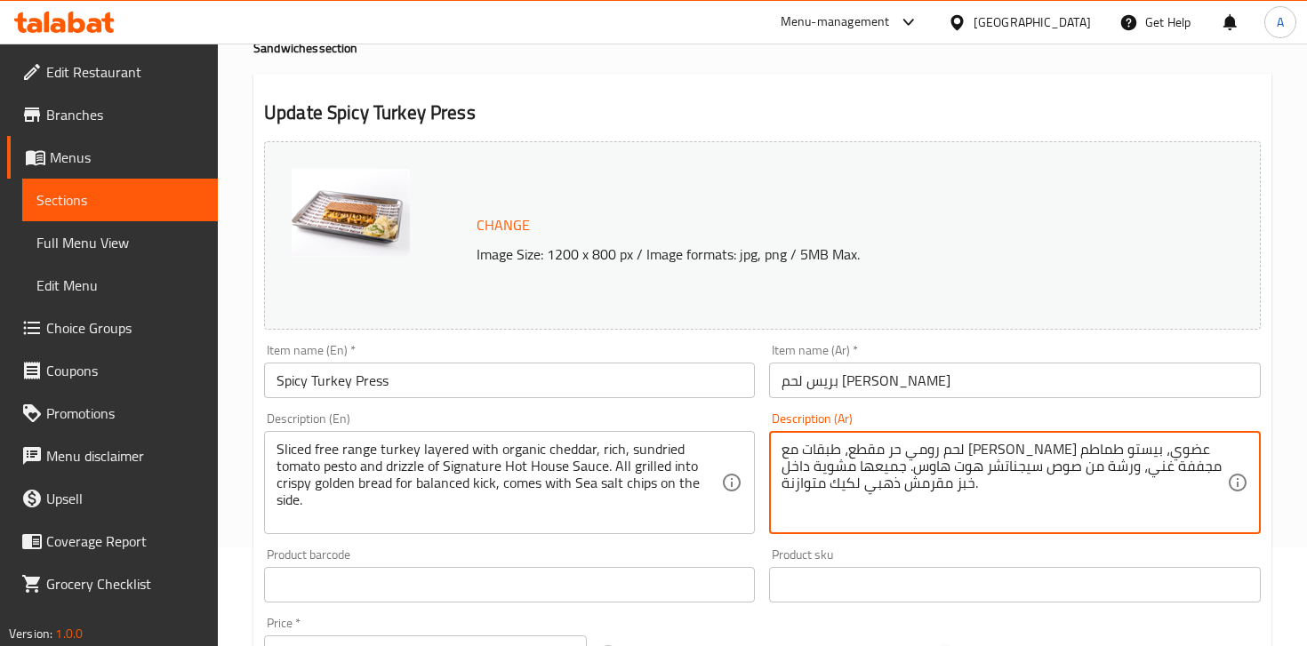
click at [913, 469] on textarea "لحم رومي حر مقطع، طبقات مع [PERSON_NAME] عضوي، بيستو طماطم مجففة غني، ورشة من ص…" at bounding box center [1004, 483] width 445 height 84
paste textarea "شرائح ديك رومي مُربّى بطريقة طبيعية، مغطاة بجبنة شيدر عضوية، مع بيستو الطماطم ا…"
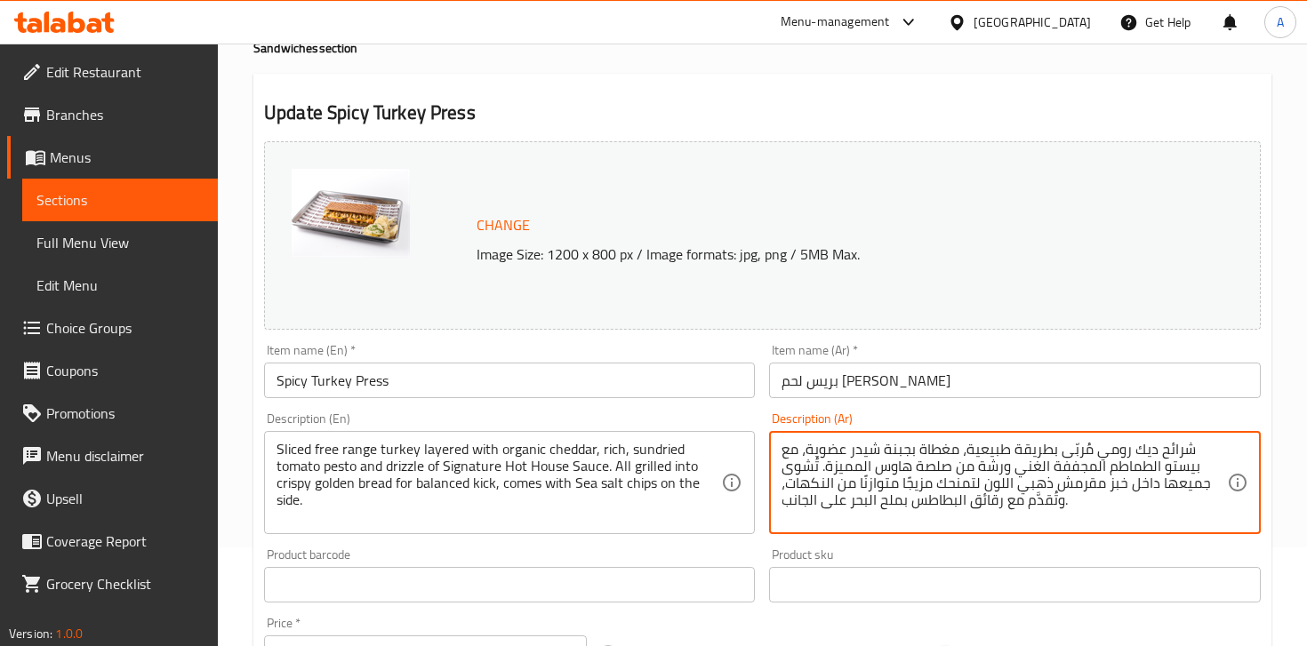
type textarea "شرائح ديك رومي مُربّى بطريقة طبيعية، مغطاة بجبنة شيدر عضوية، مع بيستو الطماطم ا…"
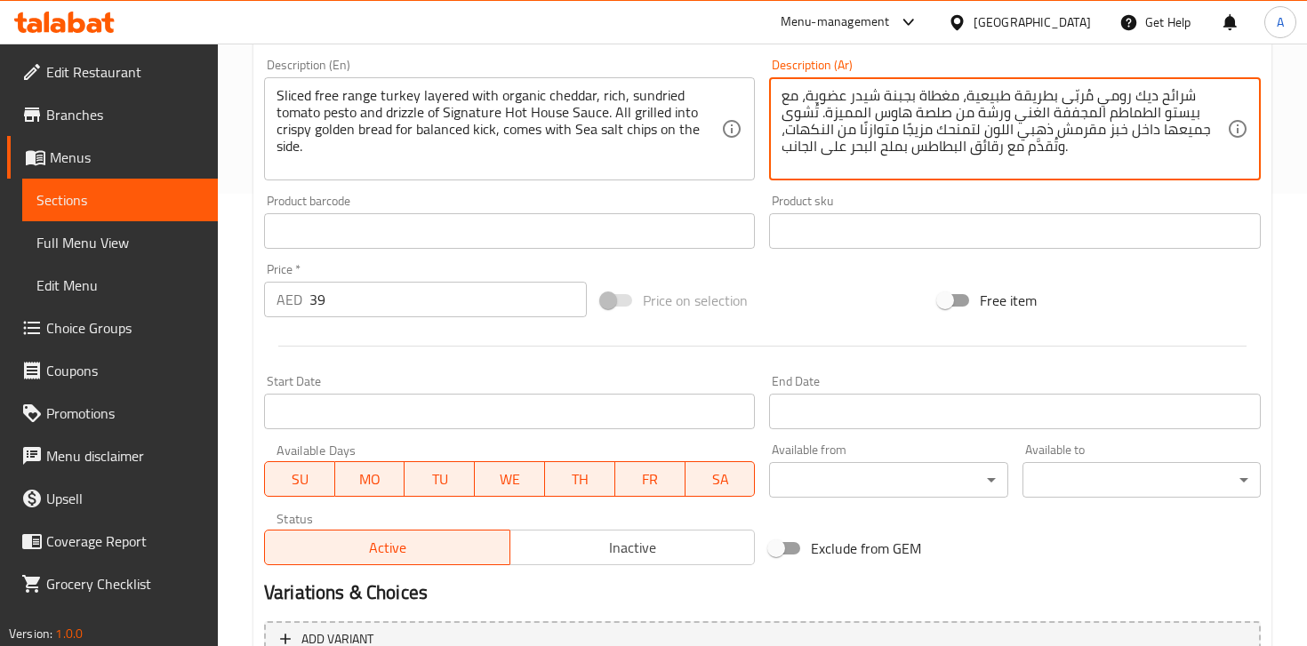
scroll to position [811, 0]
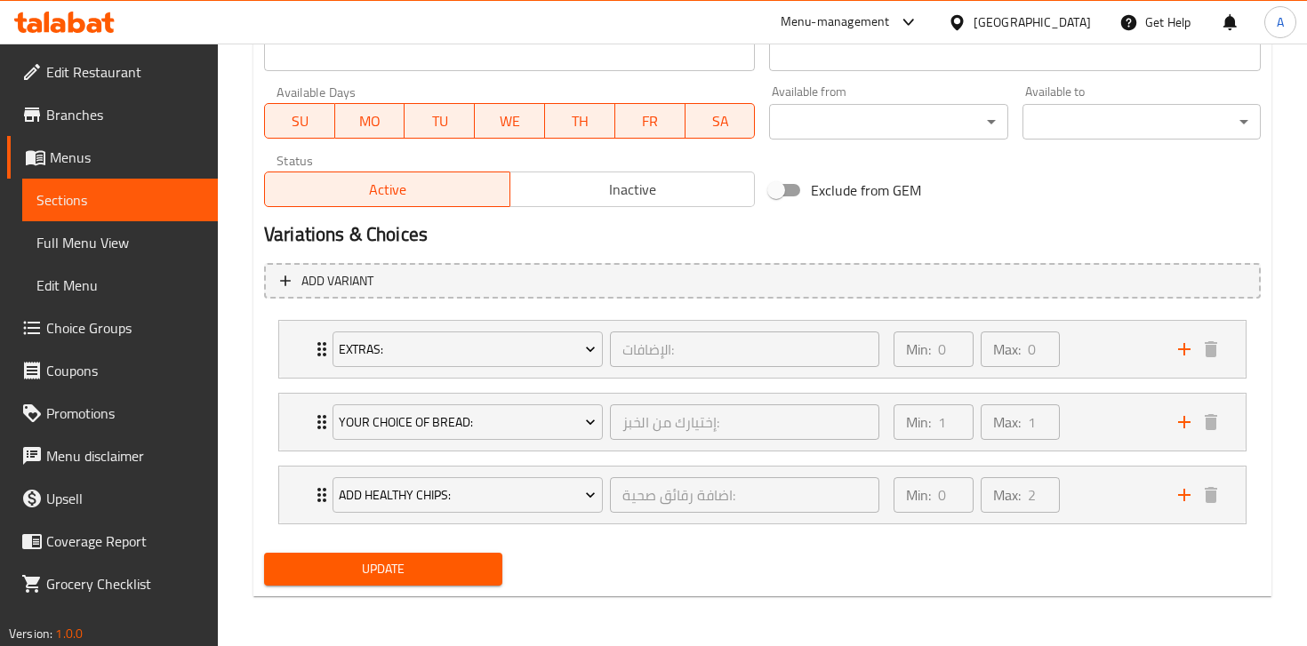
click at [419, 559] on span "Update" at bounding box center [383, 569] width 210 height 22
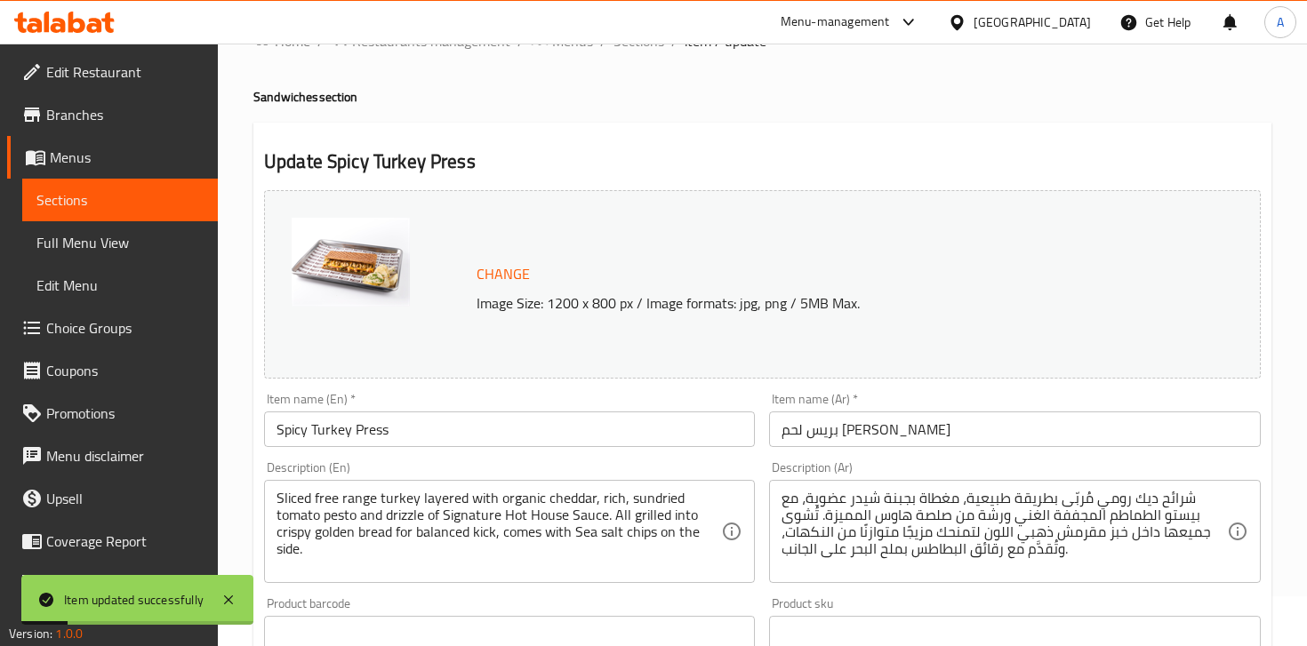
scroll to position [0, 0]
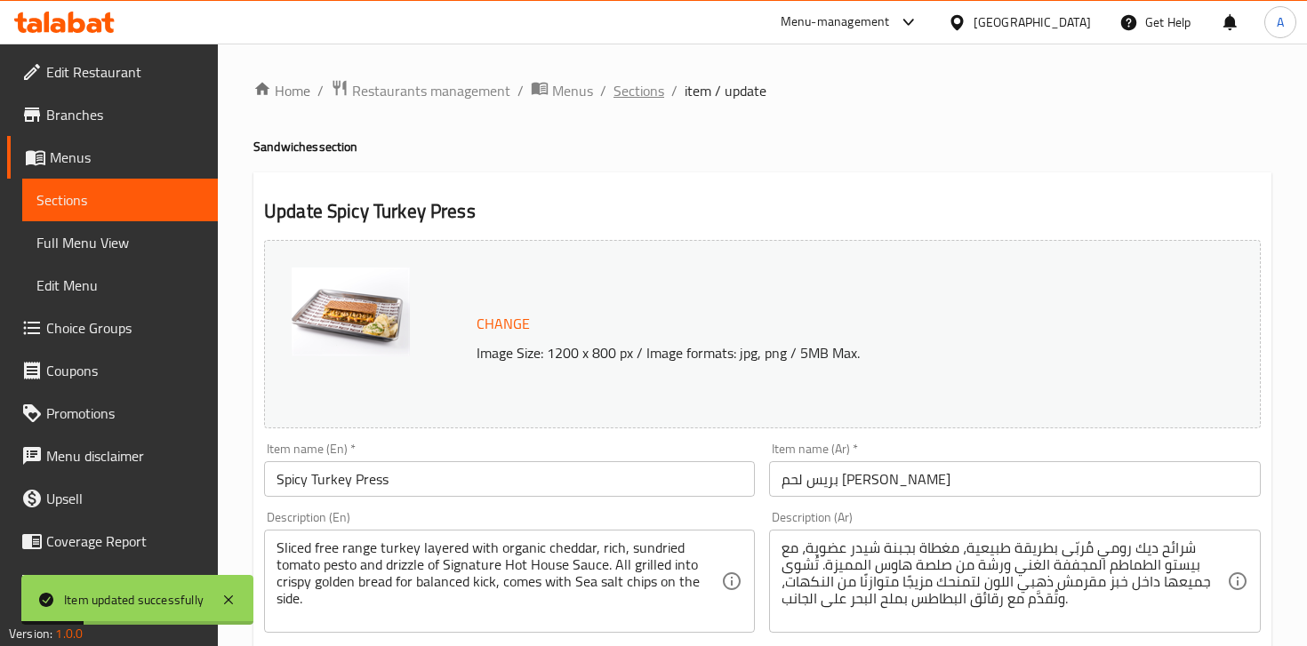
click at [642, 96] on span "Sections" at bounding box center [639, 90] width 51 height 21
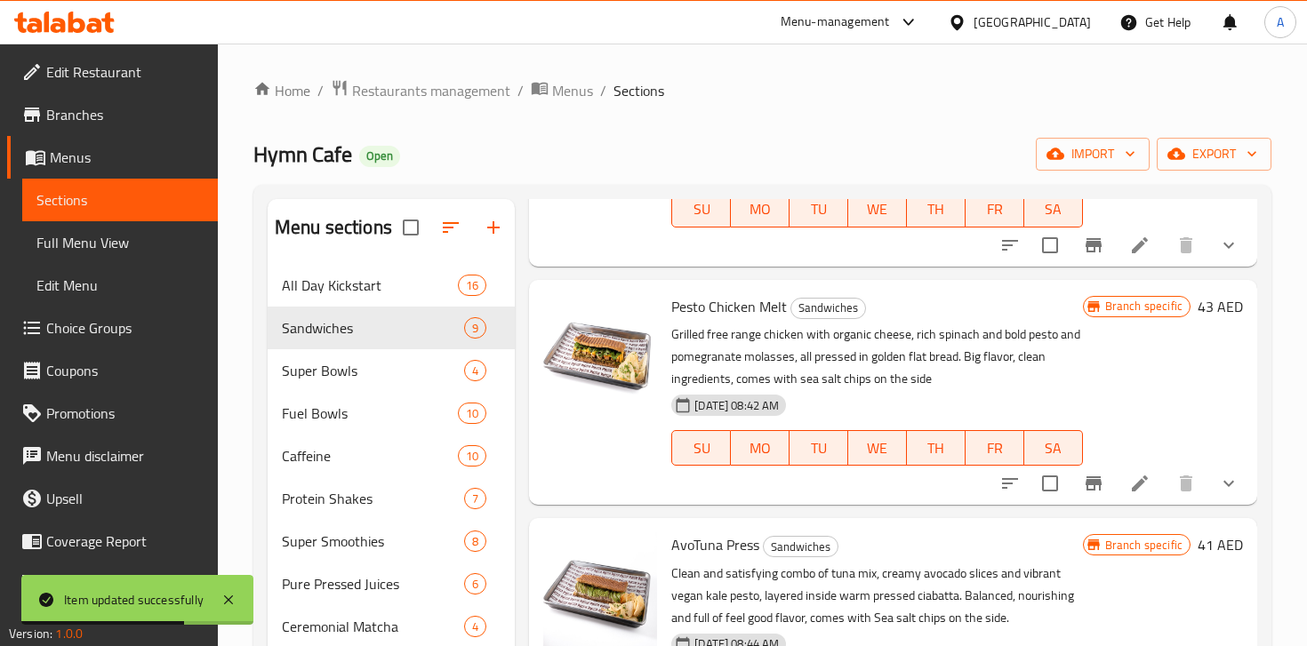
scroll to position [888, 0]
click at [1127, 484] on li at bounding box center [1140, 483] width 50 height 32
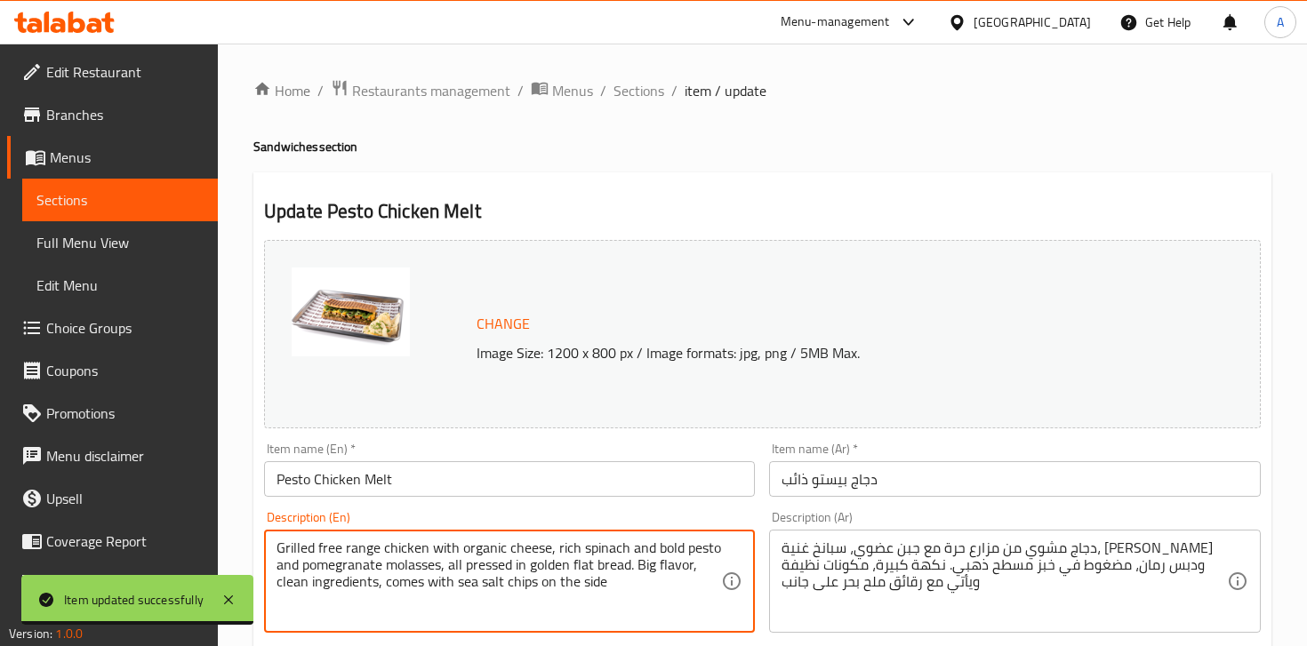
click at [455, 574] on textarea "Grilled free range chicken with organic cheese, rich spinach and bold pesto and…" at bounding box center [499, 582] width 445 height 84
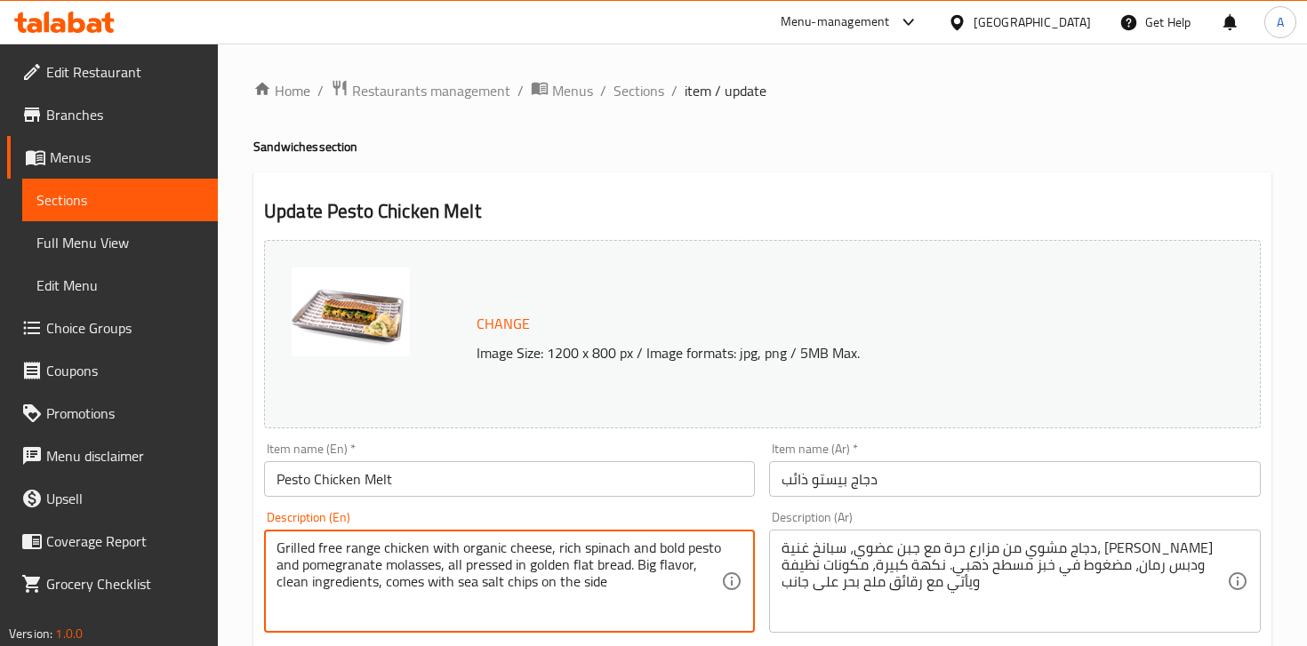
click at [455, 574] on textarea "Grilled free range chicken with organic cheese, rich spinach and bold pesto and…" at bounding box center [499, 582] width 445 height 84
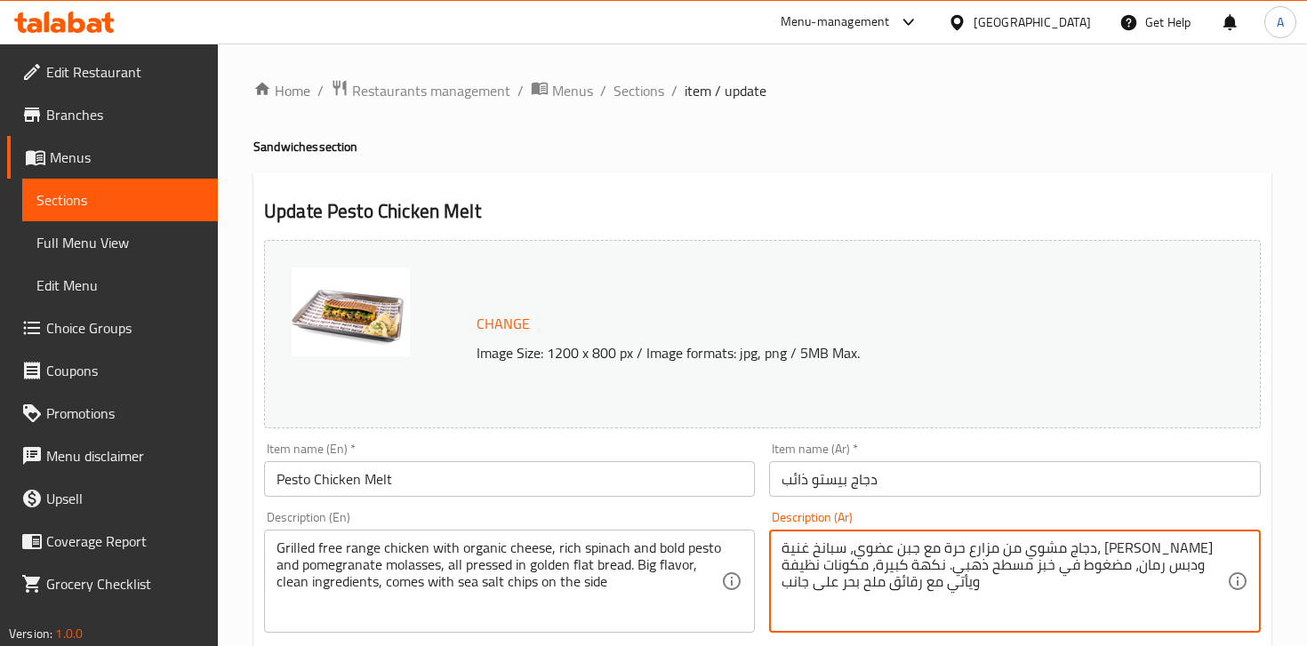
click at [902, 555] on textarea "دجاج مشوي من مزارع حرة مع جبن عضوي، سبانخ غنية، [PERSON_NAME] ودبس رمان، مضغوط …" at bounding box center [1004, 582] width 445 height 84
paste textarea "ربّى بطريقة طبيعية مع جبنة عضوية، سبانخ طازجة، بيستو غني ودبس رمان، جميعها مضغو…"
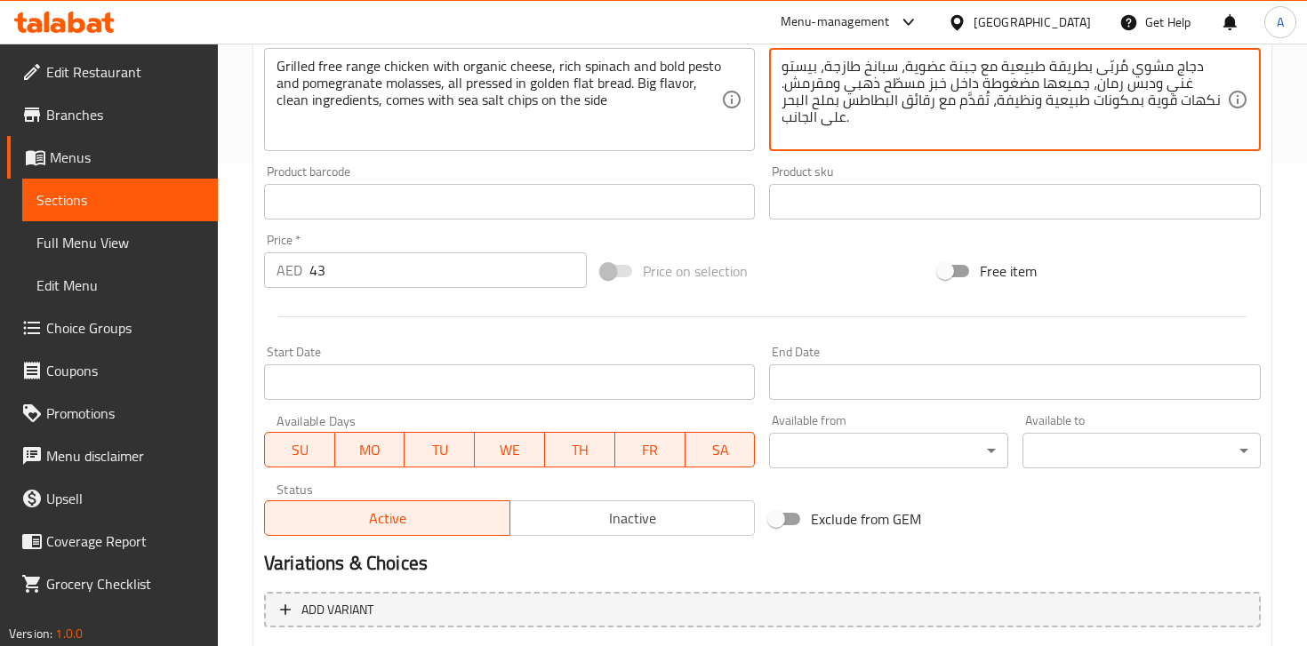
scroll to position [811, 0]
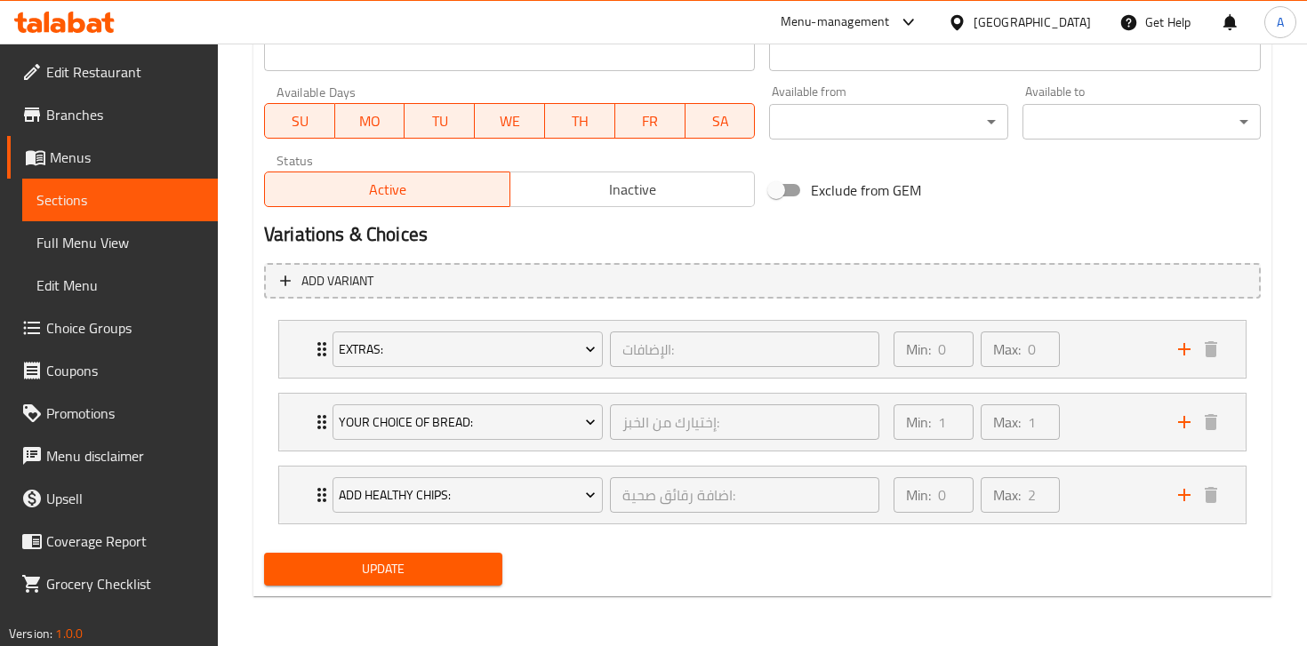
type textarea "دجاج مشوي مُربّى بطريقة طبيعية مع جبنة عضوية، سبانخ طازجة، بيستو غني ودبس رمان،…"
click at [468, 561] on span "Update" at bounding box center [383, 569] width 210 height 22
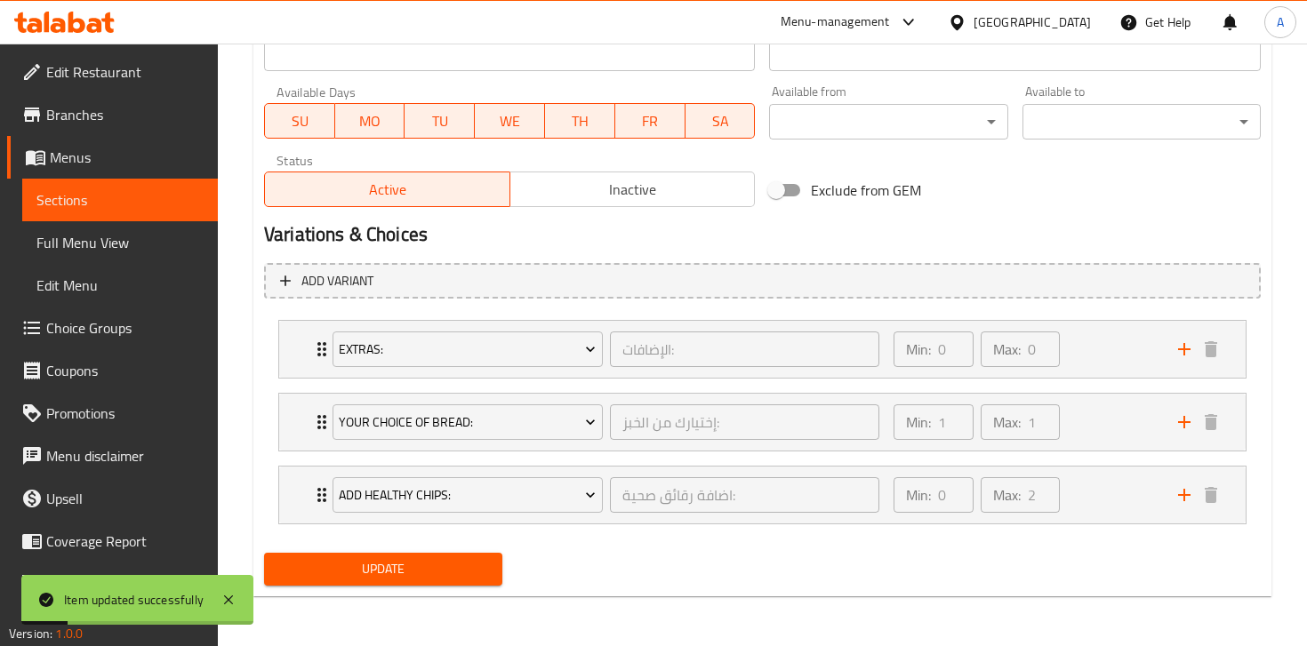
scroll to position [0, 0]
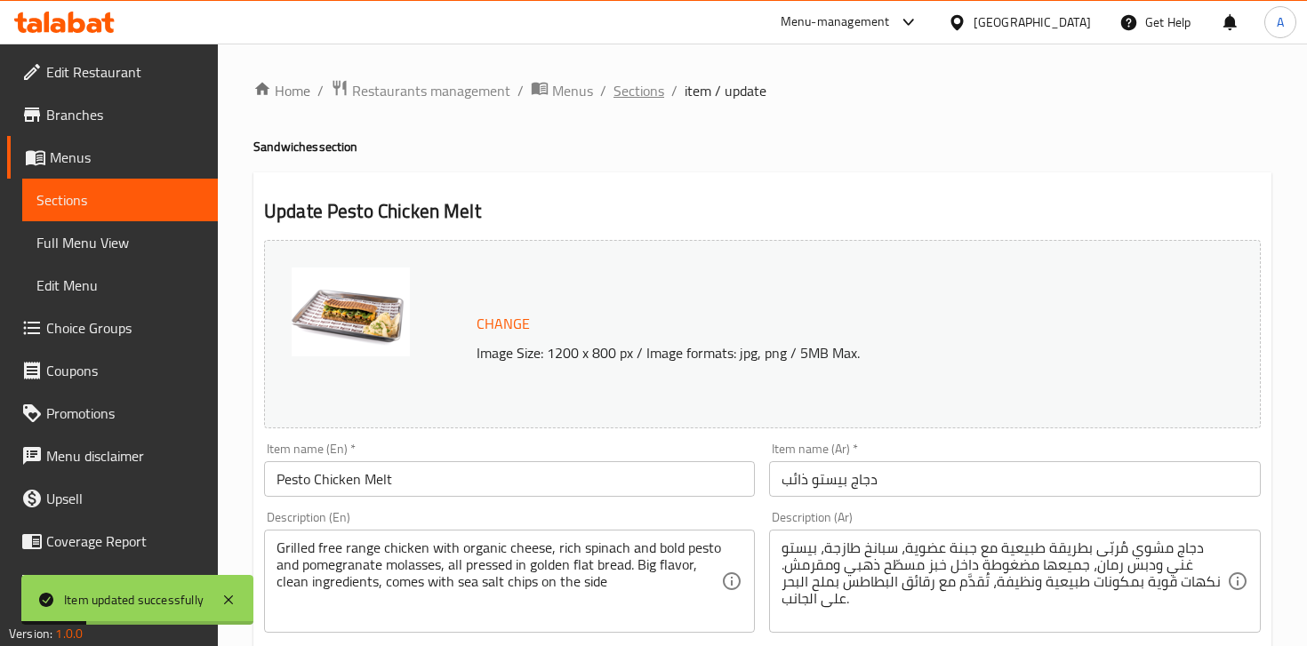
click at [650, 97] on span "Sections" at bounding box center [639, 90] width 51 height 21
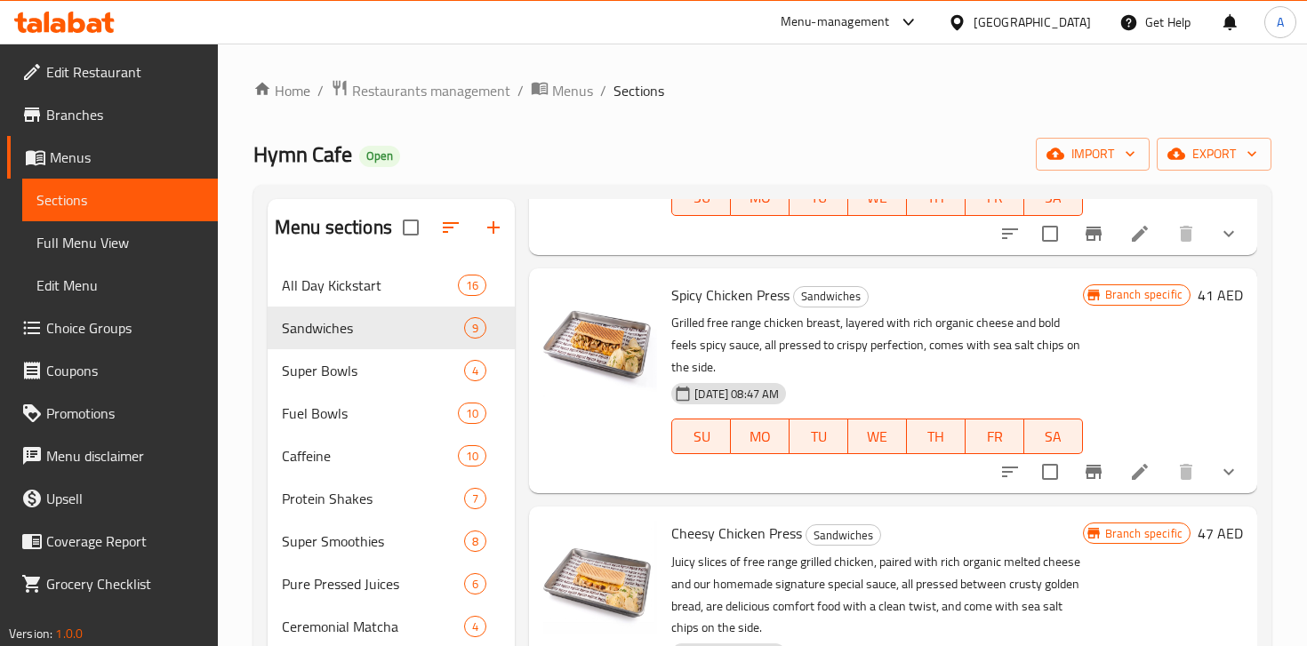
scroll to position [50, 0]
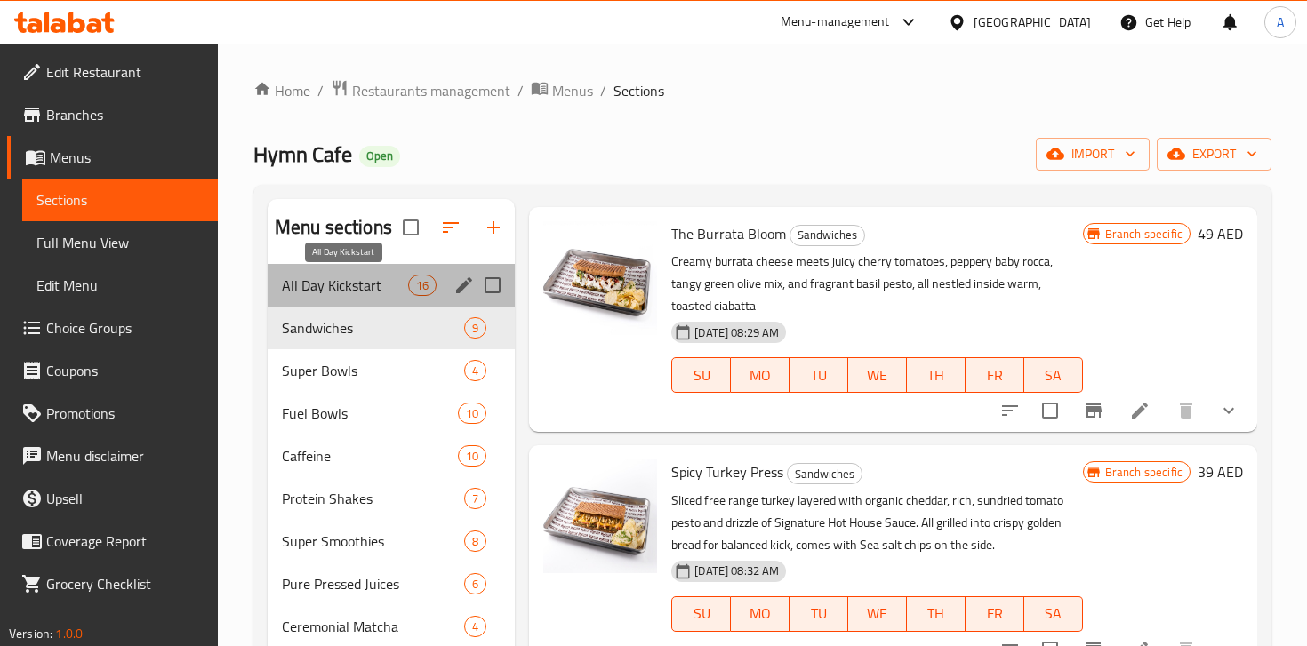
click at [312, 279] on span "All Day Kickstart" at bounding box center [345, 285] width 126 height 21
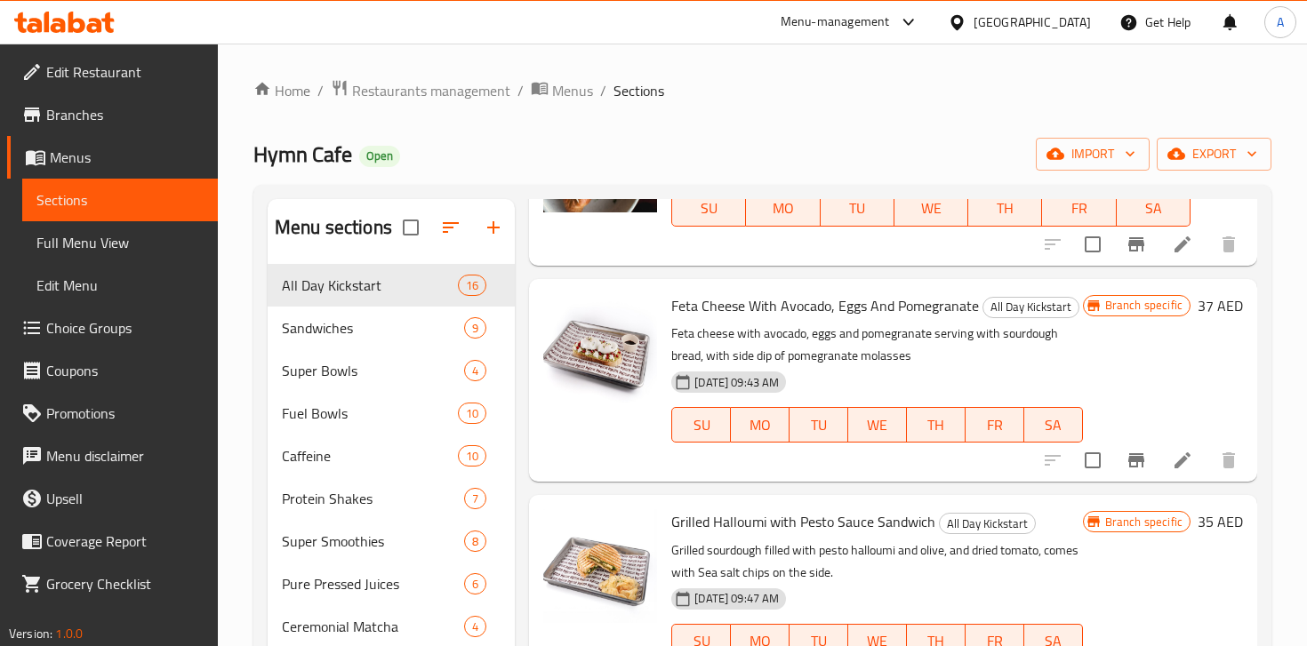
scroll to position [2756, 0]
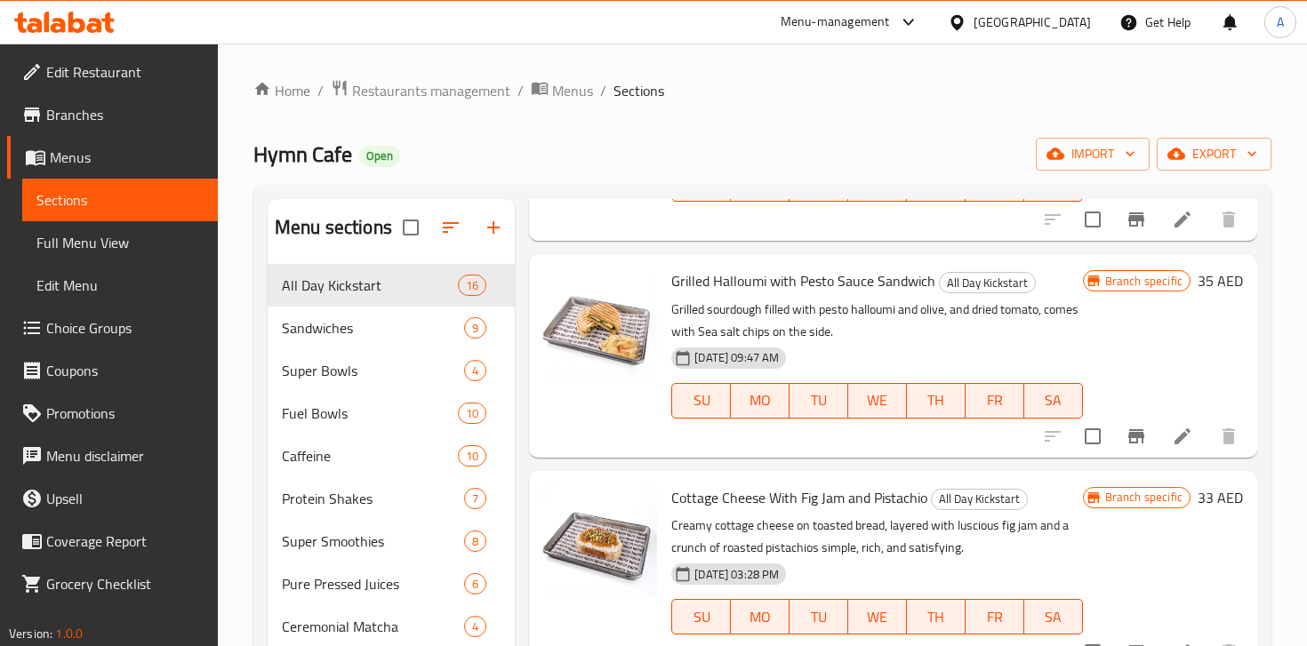
click at [1185, 428] on icon at bounding box center [1182, 436] width 21 height 21
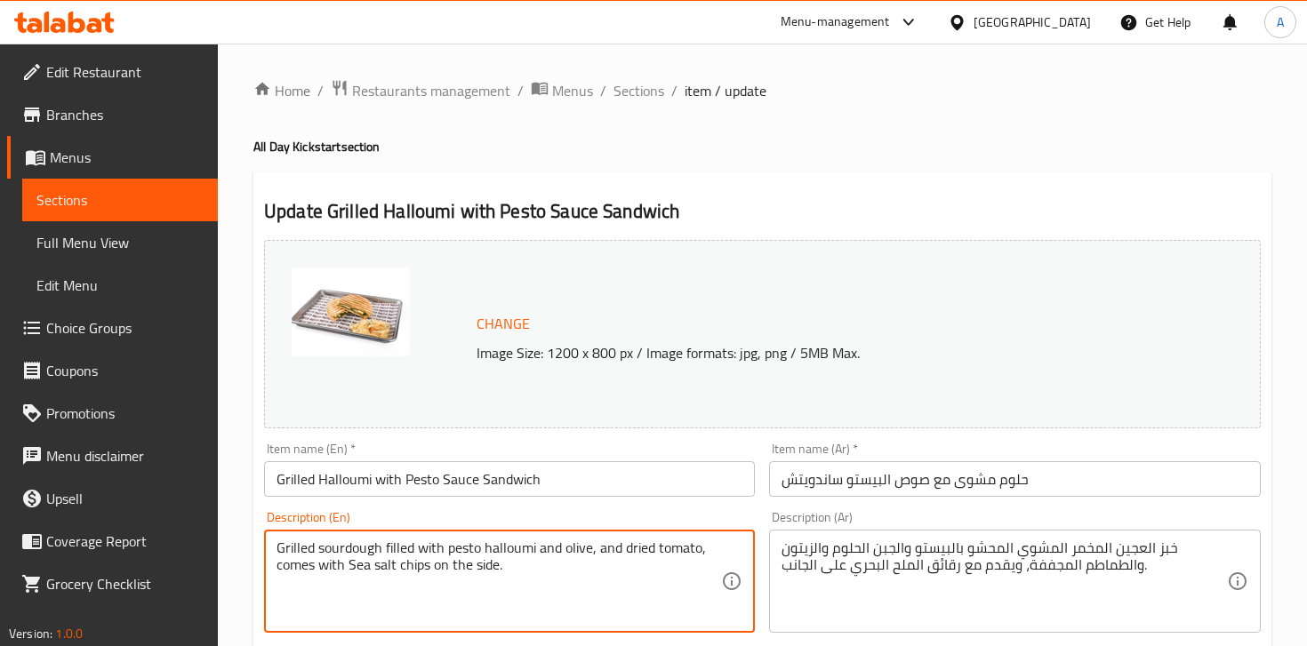
click at [460, 546] on textarea "Grilled sourdough filled with pesto halloumi and olive, and dried tomato, comes…" at bounding box center [499, 582] width 445 height 84
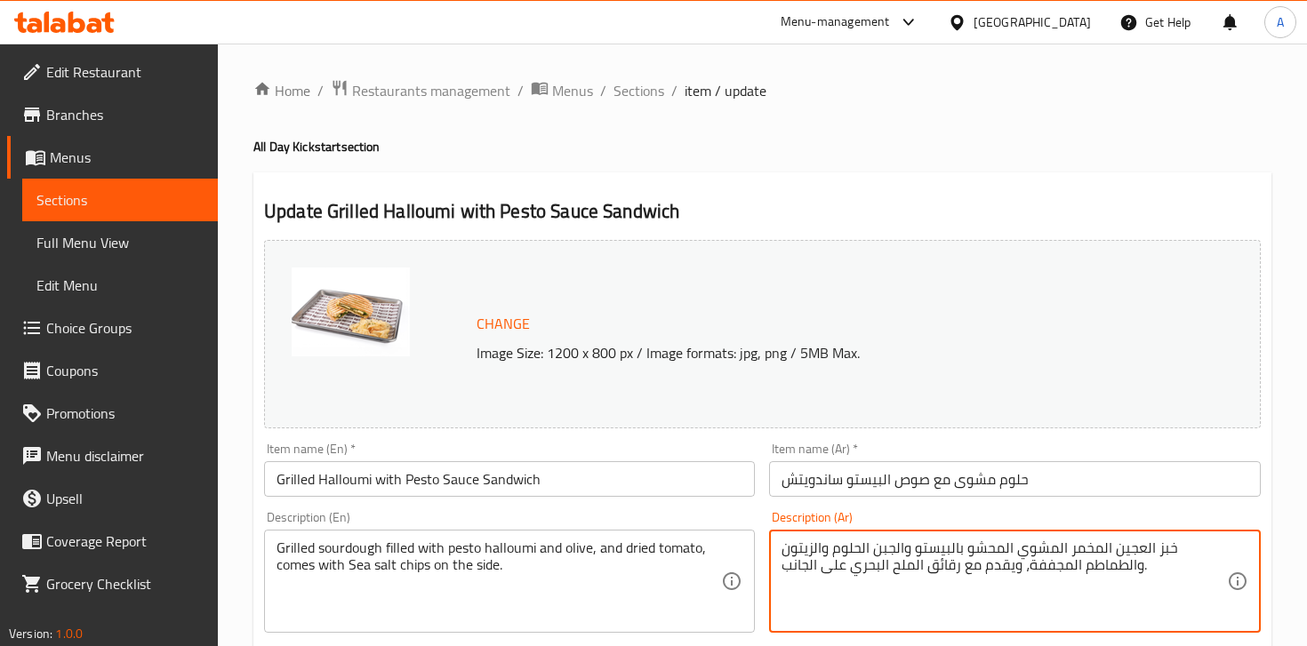
click at [950, 544] on textarea "خبز العجين المخمر المشوي المحشو بالبيستو والجبن الحلوم والزيتون والطماطم المجفف…" at bounding box center [1004, 582] width 445 height 84
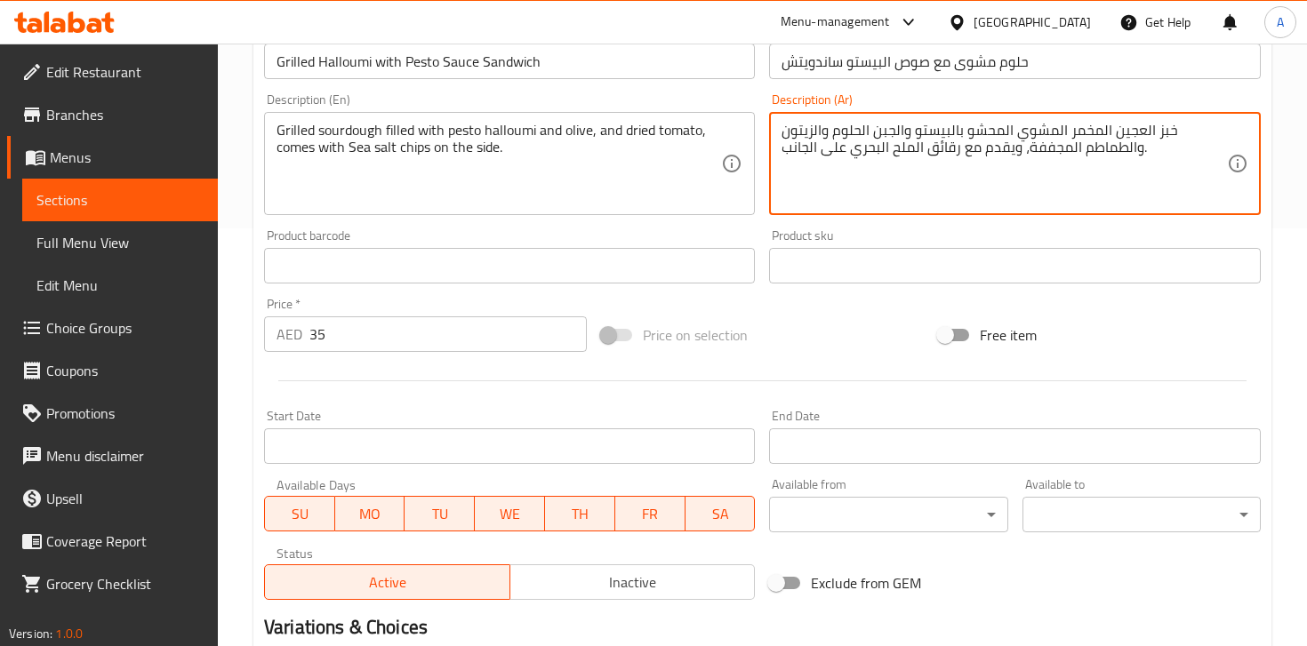
scroll to position [636, 0]
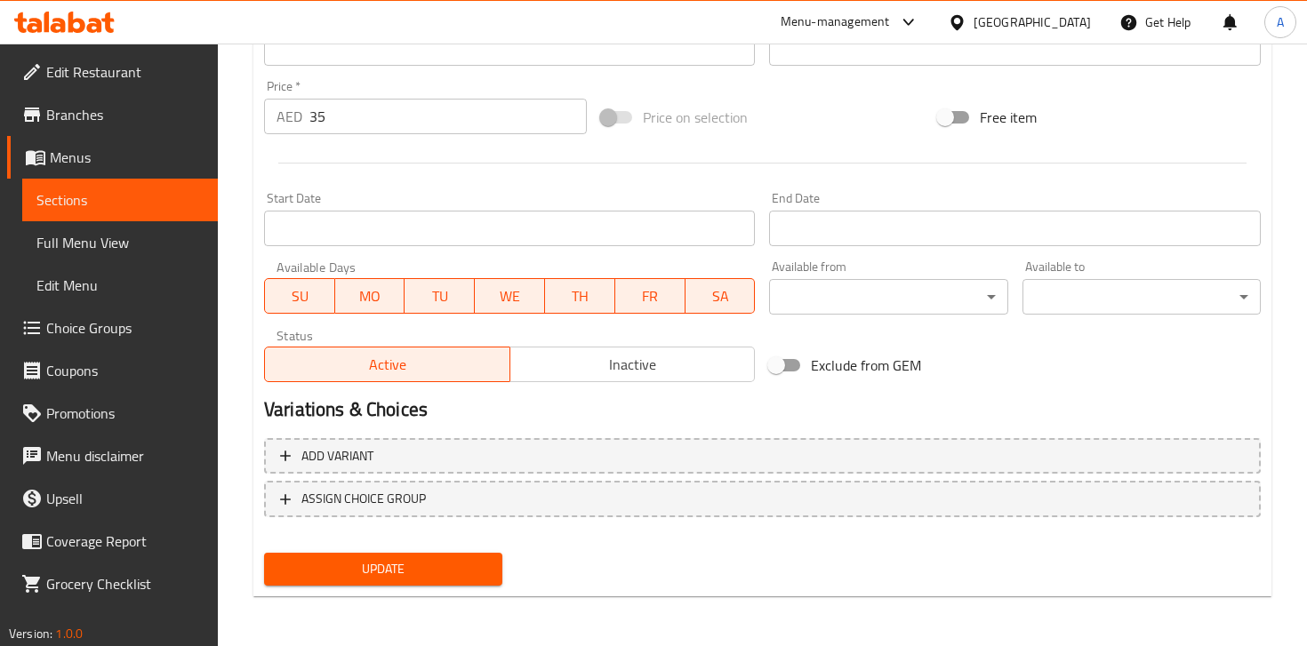
click at [446, 567] on span "Update" at bounding box center [383, 569] width 210 height 22
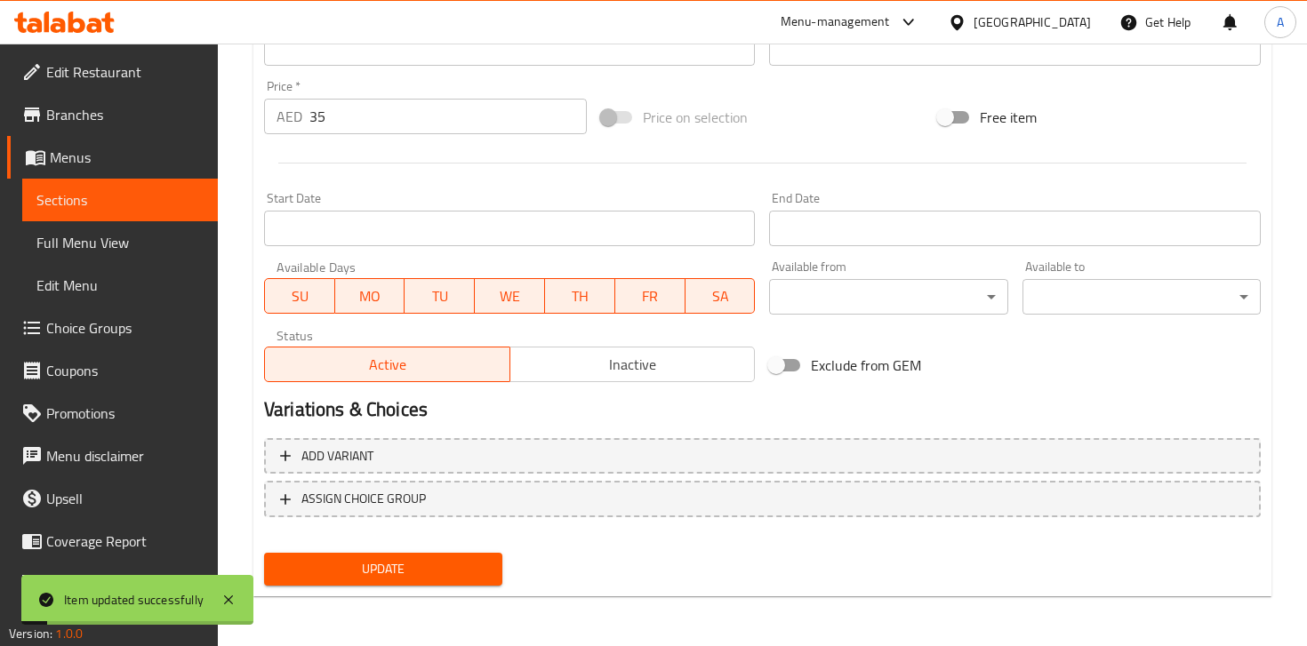
scroll to position [0, 0]
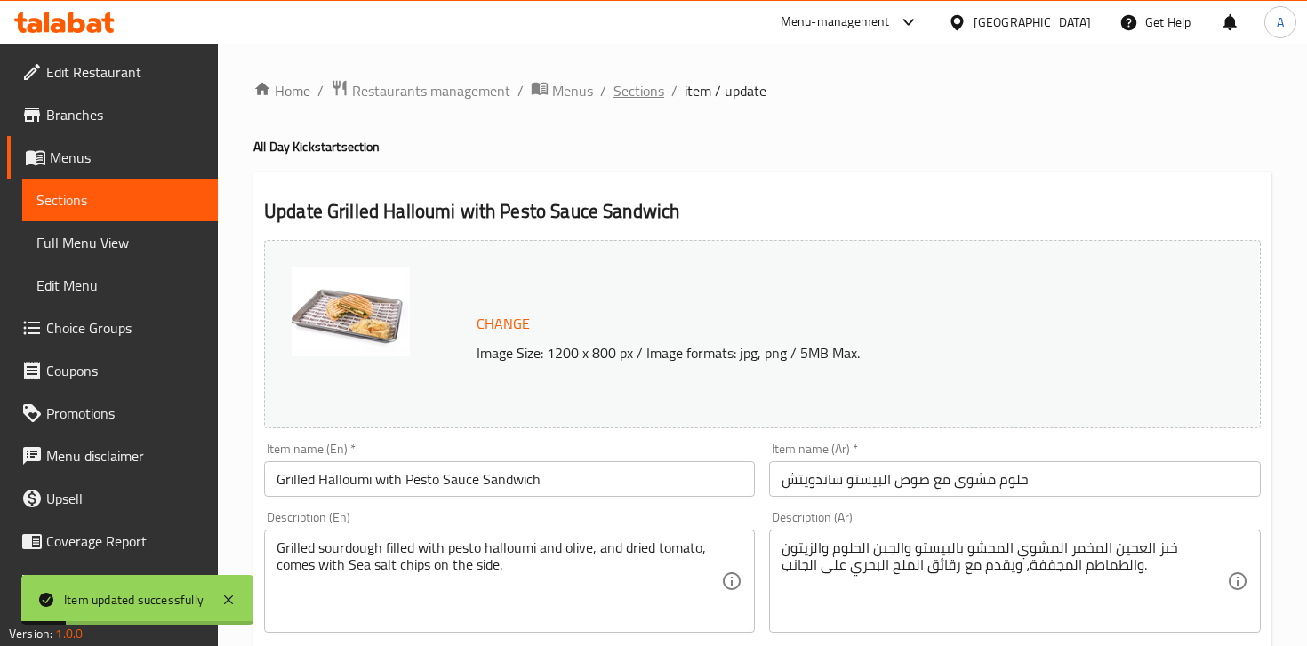
click at [648, 97] on span "Sections" at bounding box center [639, 90] width 51 height 21
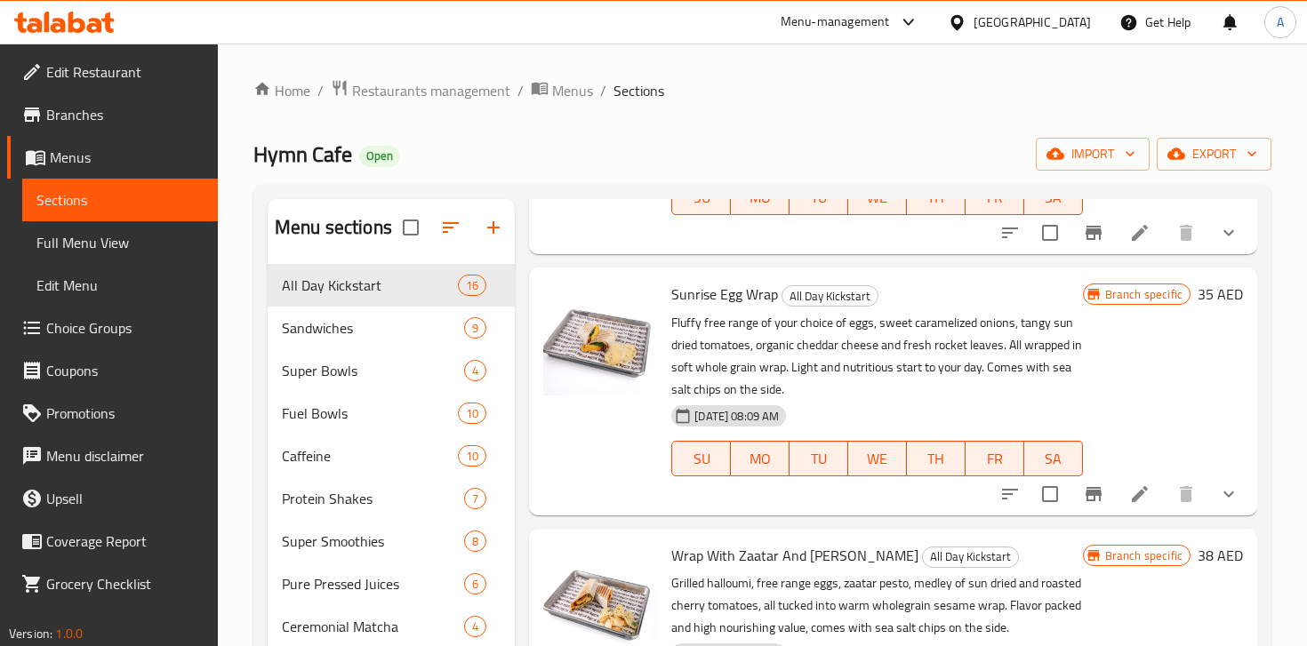
scroll to position [1882, 0]
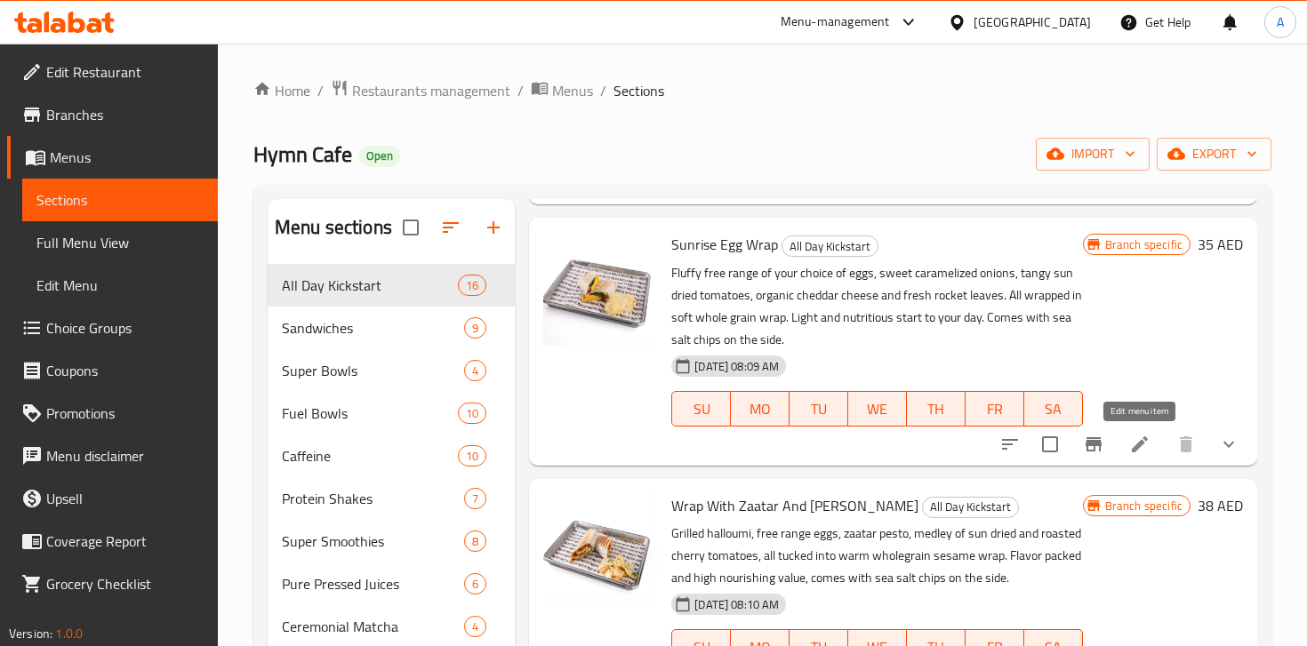
click at [1136, 439] on icon at bounding box center [1139, 444] width 21 height 21
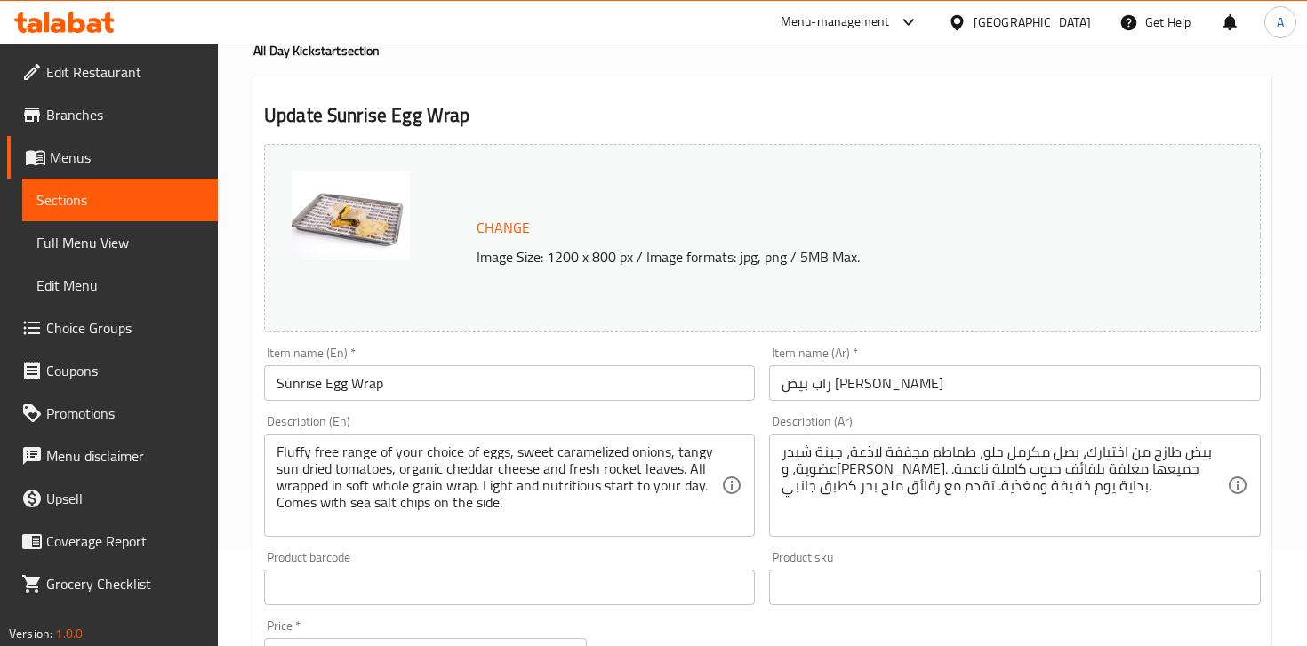
scroll to position [173, 0]
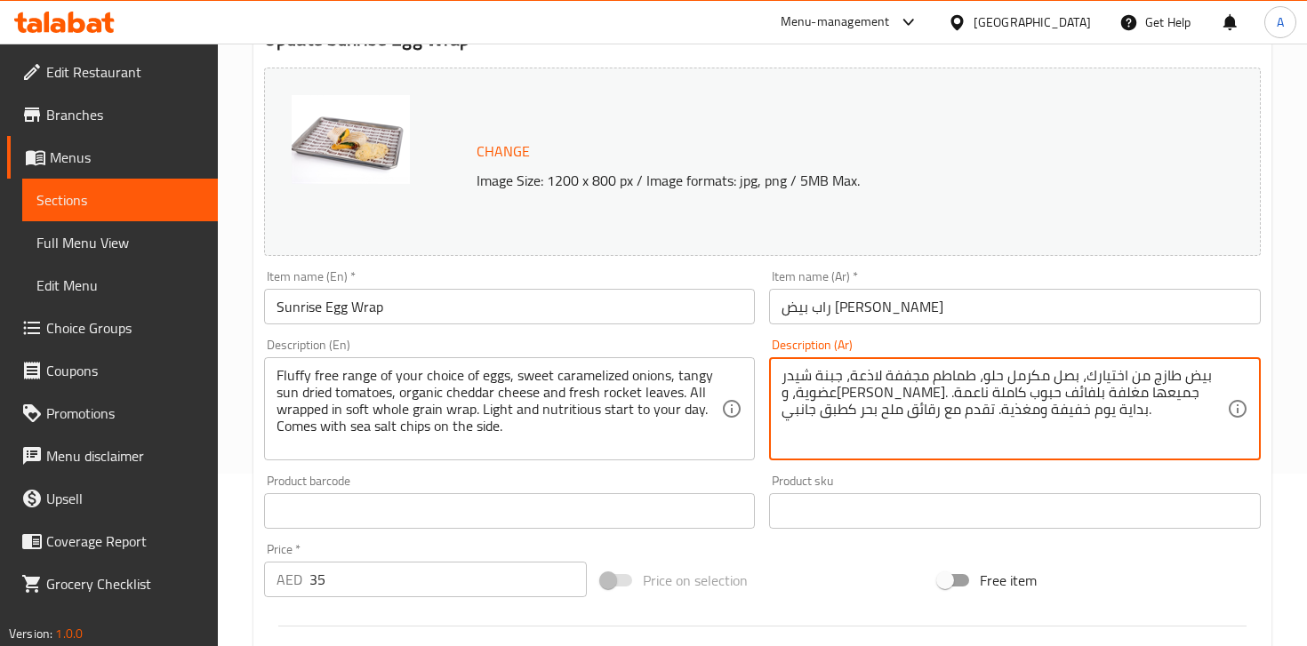
click at [854, 388] on textarea "بيض طازج من اختيارك، بصل مكرمل حلو، طماطم مجففة لاذعة، جبنة شيدر عضوية، و[PERSO…" at bounding box center [1004, 409] width 445 height 84
paste textarea "Fluffy free range eggs, sweet caramelized onions, tangy sun dried tomatoes, org…"
type textarea "بيض طازج من اختيارك، بصل مكرمل حلو، طماطم مجففة لاذعة، جبنة شيدر عضوية، و[PERSO…"
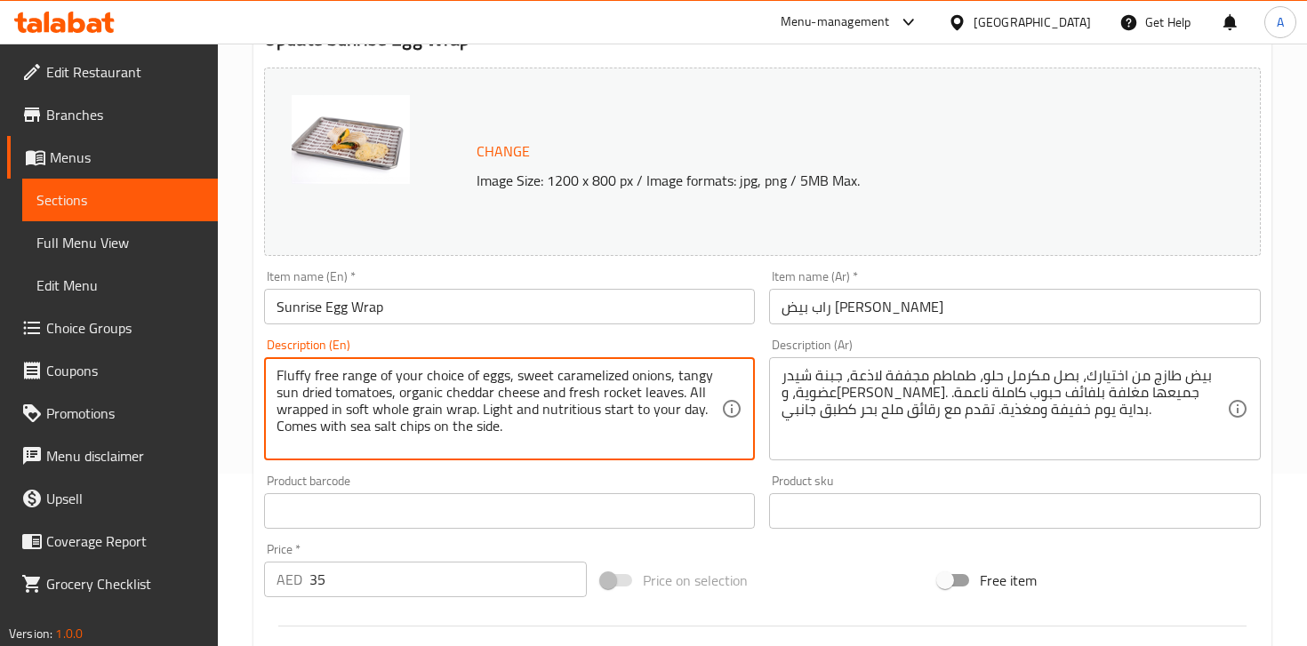
click at [608, 404] on textarea "Fluffy free range of your choice of eggs, sweet caramelized onions, tangy sun d…" at bounding box center [499, 409] width 445 height 84
paste textarea "eggs, sweet caramelized onions, tangy sun dried tomatoes, organic cheddar chees…"
type textarea "Fluffy free range eggs, sweet caramelized onions, tangy sun dried tomatoes, org…"
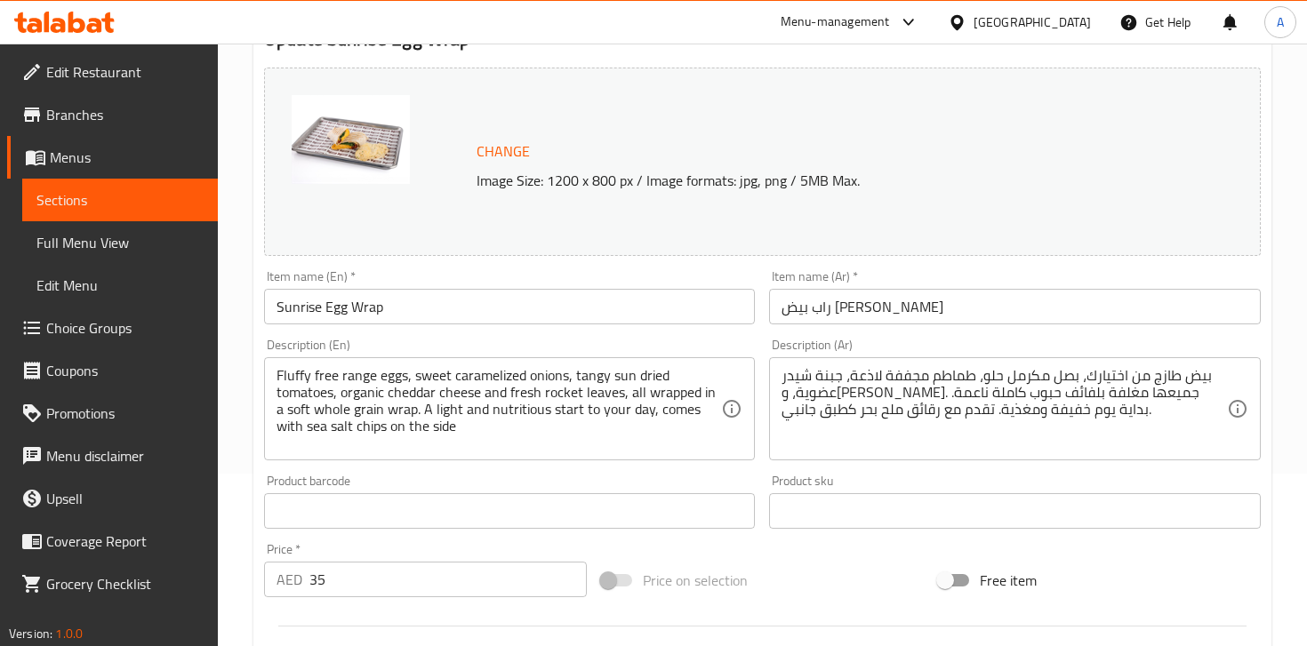
click at [662, 344] on div "Description (En) Fluffy free range eggs, sweet caramelized onions, tangy sun dr…" at bounding box center [509, 400] width 491 height 122
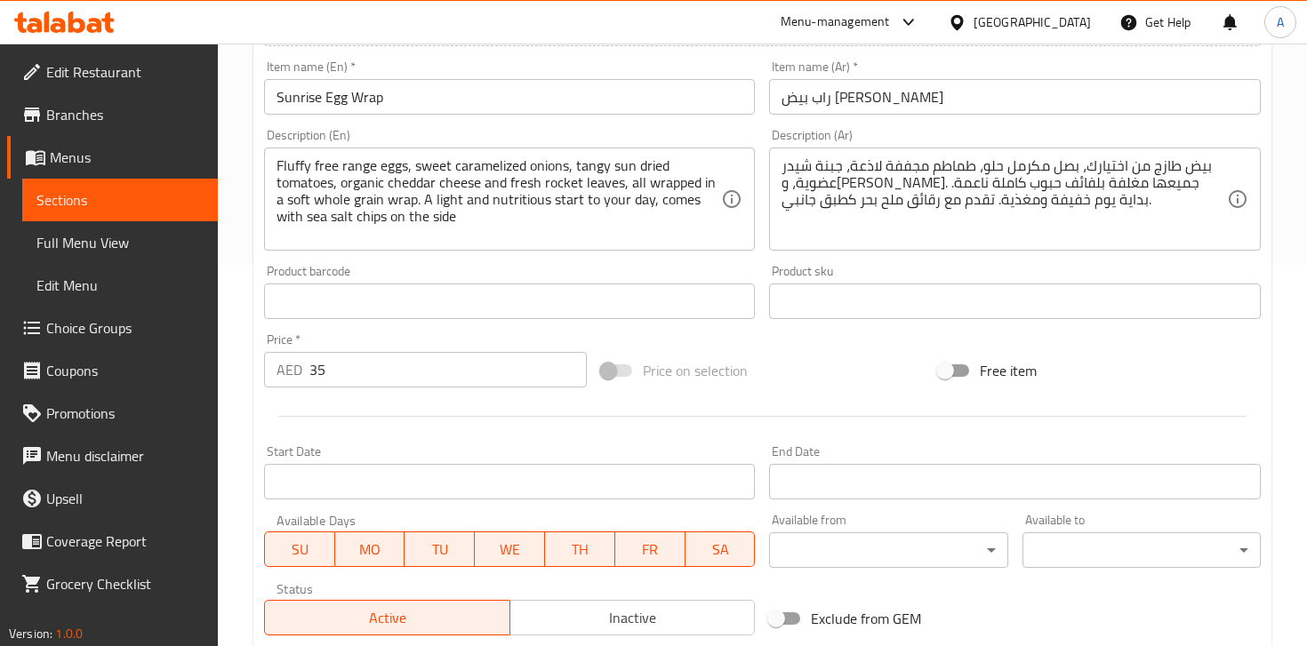
scroll to position [738, 0]
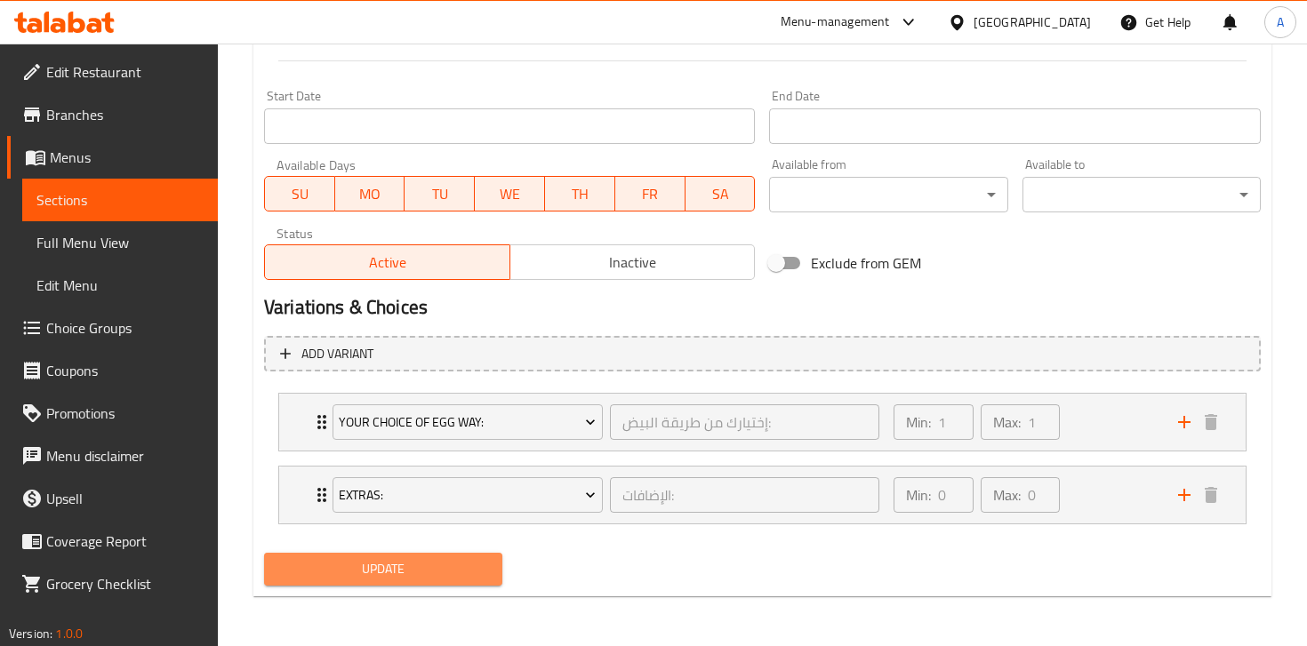
click at [456, 582] on button "Update" at bounding box center [383, 569] width 238 height 33
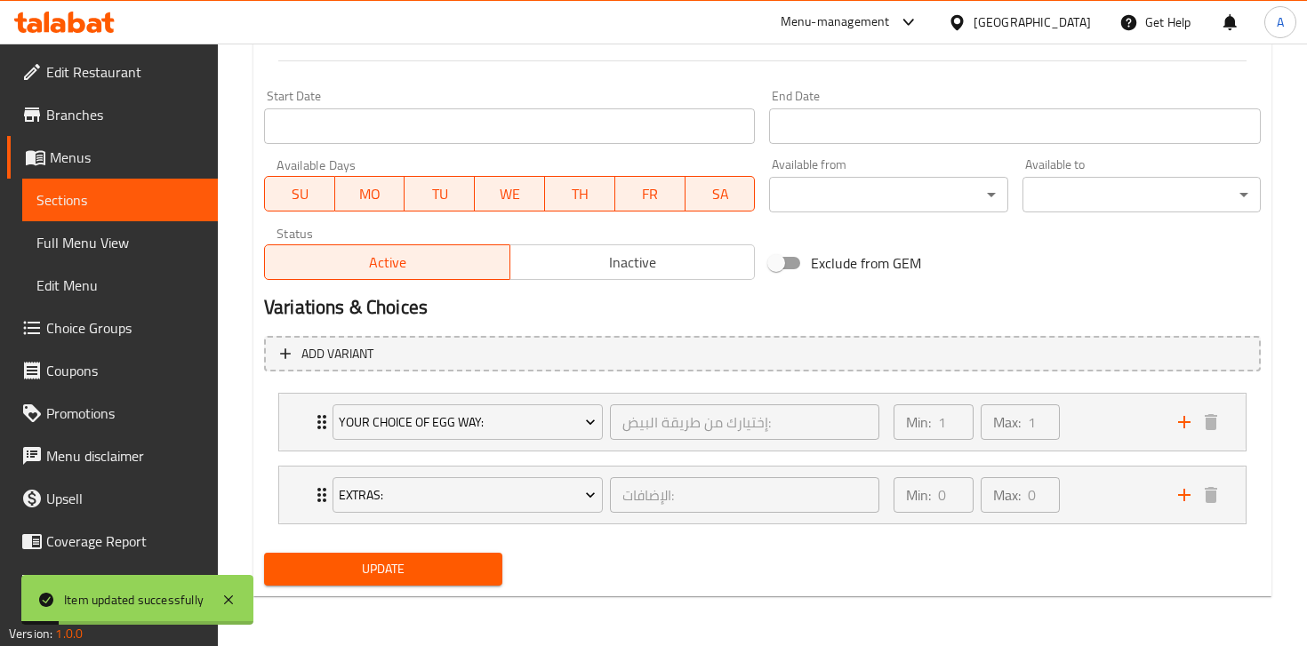
scroll to position [0, 0]
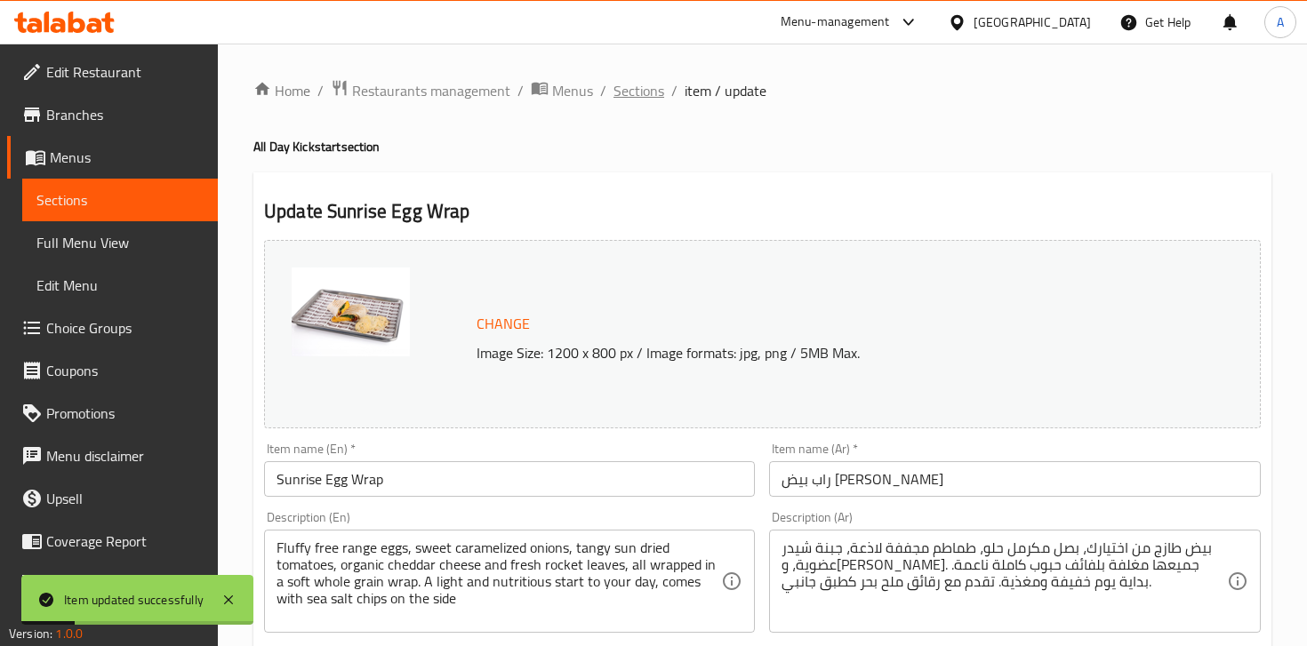
click at [636, 99] on span "Sections" at bounding box center [639, 90] width 51 height 21
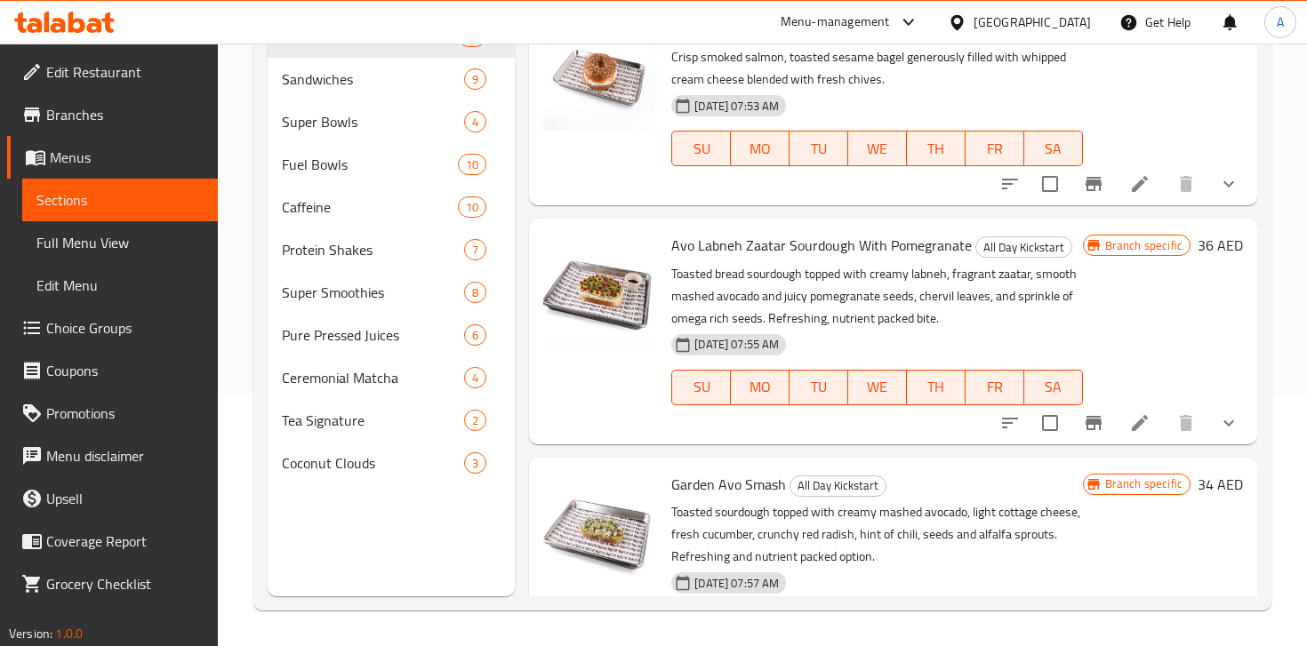
scroll to position [1865, 0]
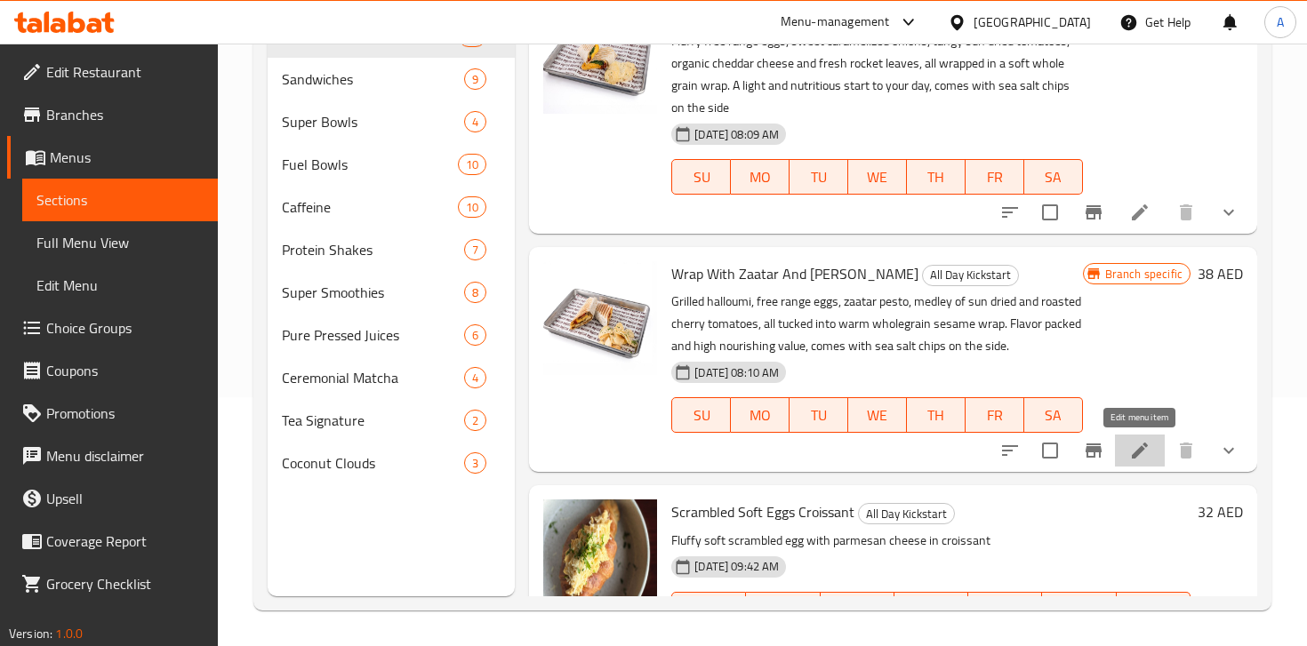
click at [1144, 445] on icon at bounding box center [1140, 451] width 16 height 16
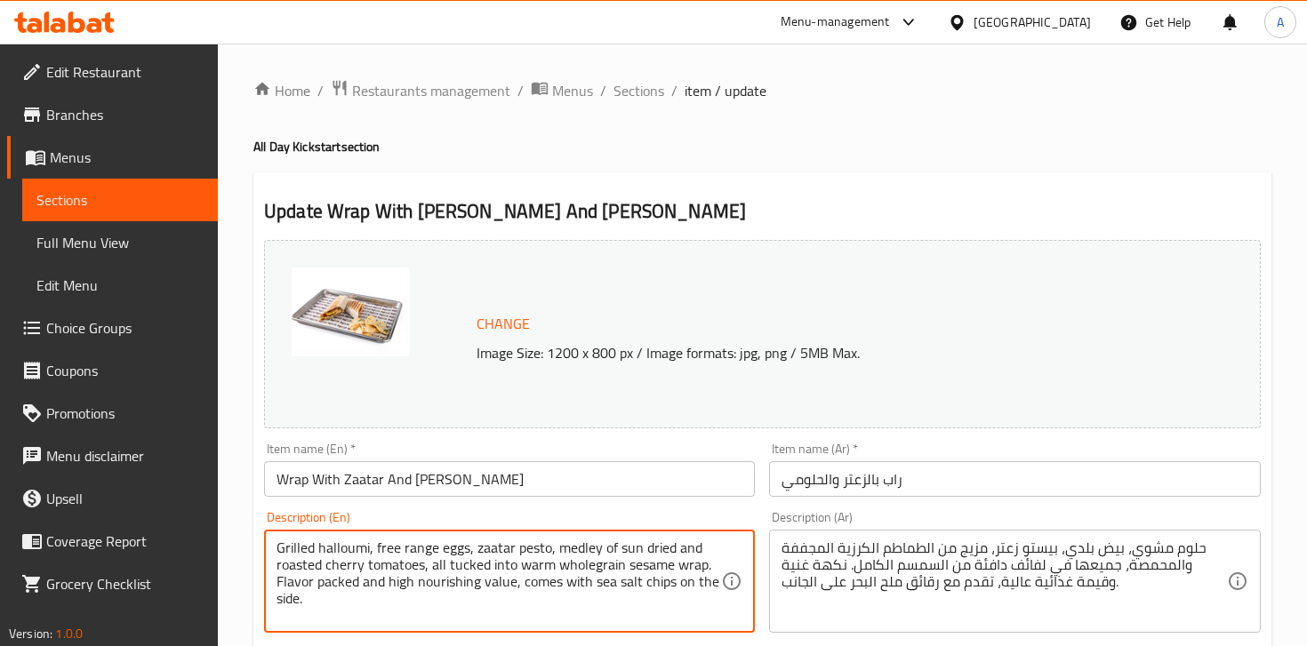
click at [464, 564] on textarea "Grilled halloumi, free range eggs, zaatar pesto, medley of sun dried and roaste…" at bounding box center [499, 582] width 445 height 84
paste textarea "-range eggs, zaatar pesto, and a medley of sun-dried and roasted cherry tomatoe…"
type textarea "Grilled halloumi, free-range eggs, zaatar pesto, and a medley of sun-dried and …"
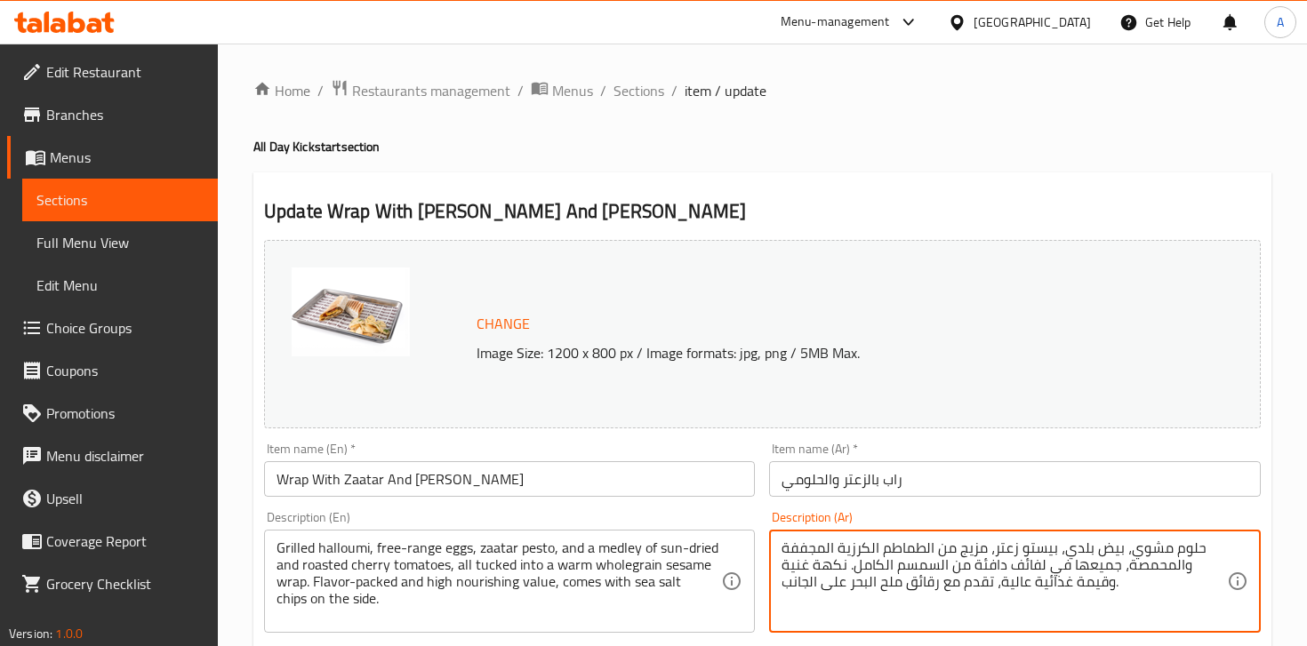
click at [860, 558] on textarea "حلوم مشوي، بيض بلدي، بيستو زعتر، مزيج من الطماطم الكرزية المجففة والمحمصة، جميع…" at bounding box center [1004, 582] width 445 height 84
paste textarea "ول بالزعتر والحلوم: حلوم مشوي مع بيض طبيعي، بيستو الزعتر، ومزيج من الطماطم المج…"
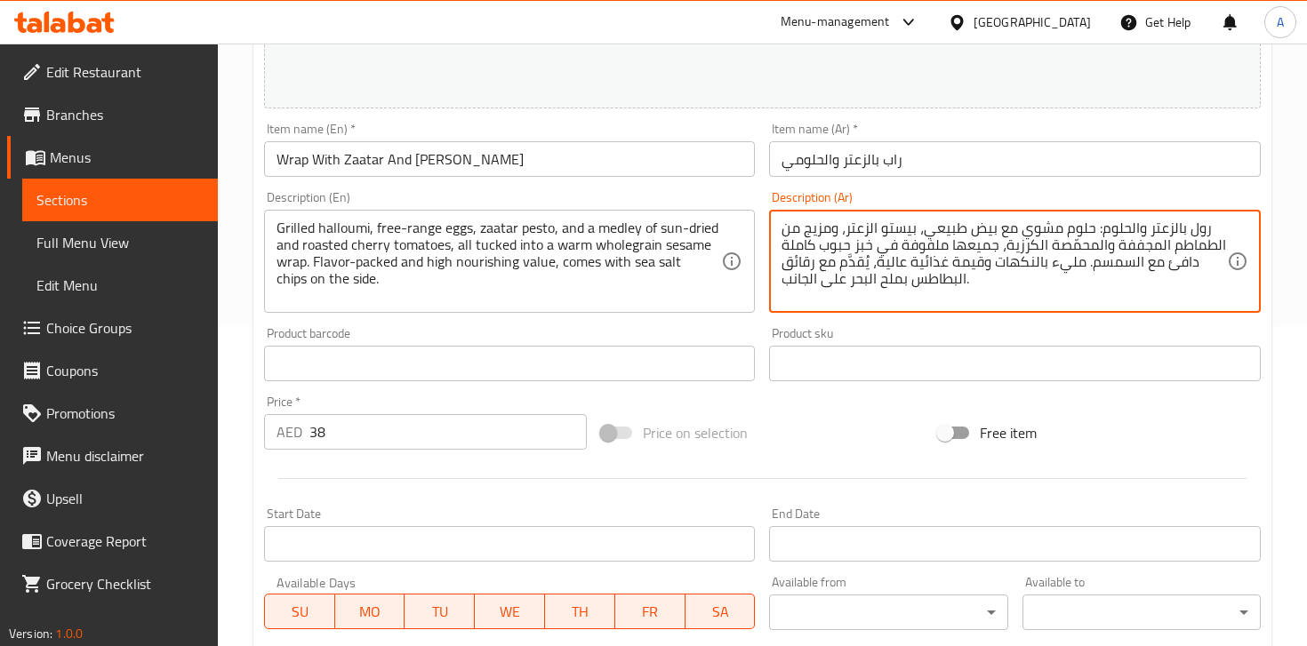
scroll to position [738, 0]
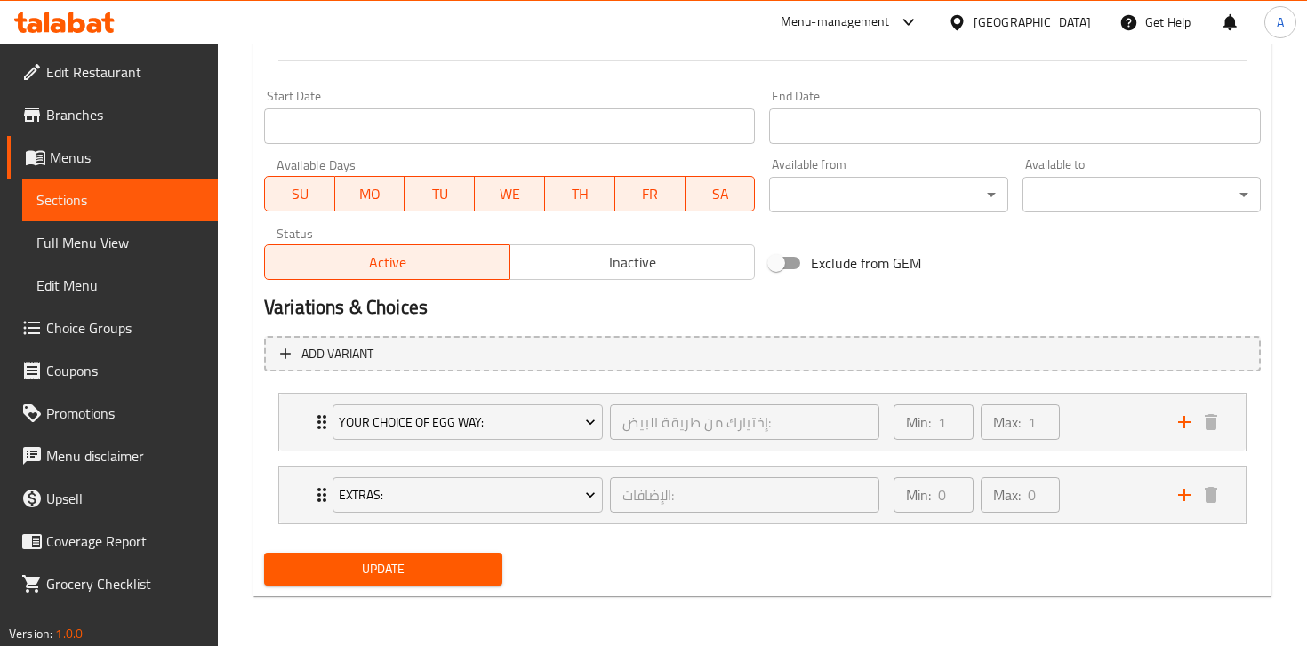
type textarea "رول بالزعتر والحلوم: حلوم مشوي مع بيض طبيعي، بيستو الزعتر، ومزيج من الطماطم الم…"
click at [437, 569] on span "Update" at bounding box center [383, 569] width 210 height 22
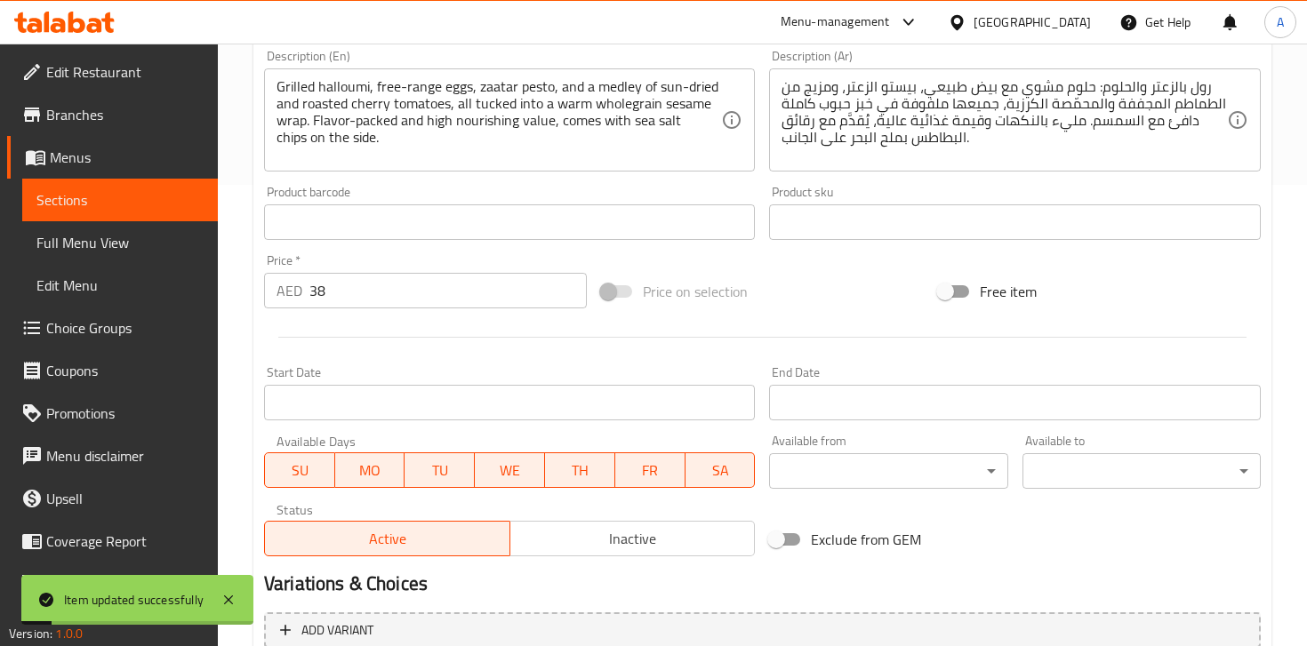
scroll to position [0, 0]
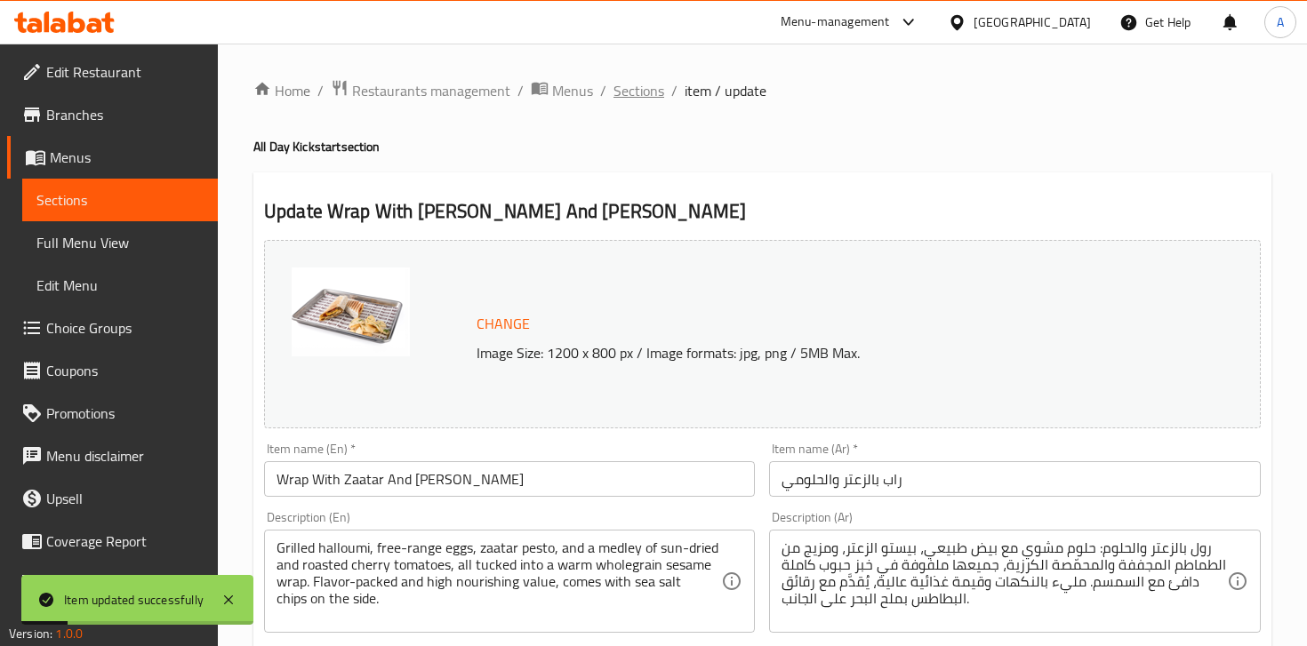
click at [641, 87] on span "Sections" at bounding box center [639, 90] width 51 height 21
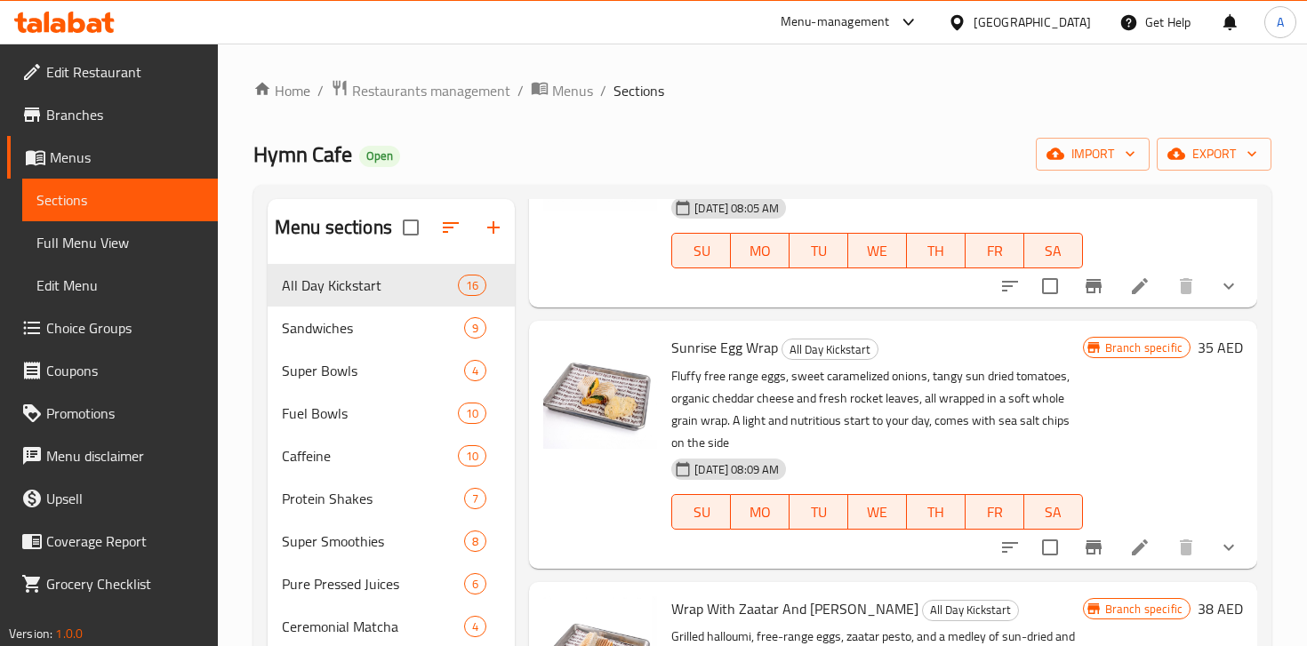
scroll to position [1817, 0]
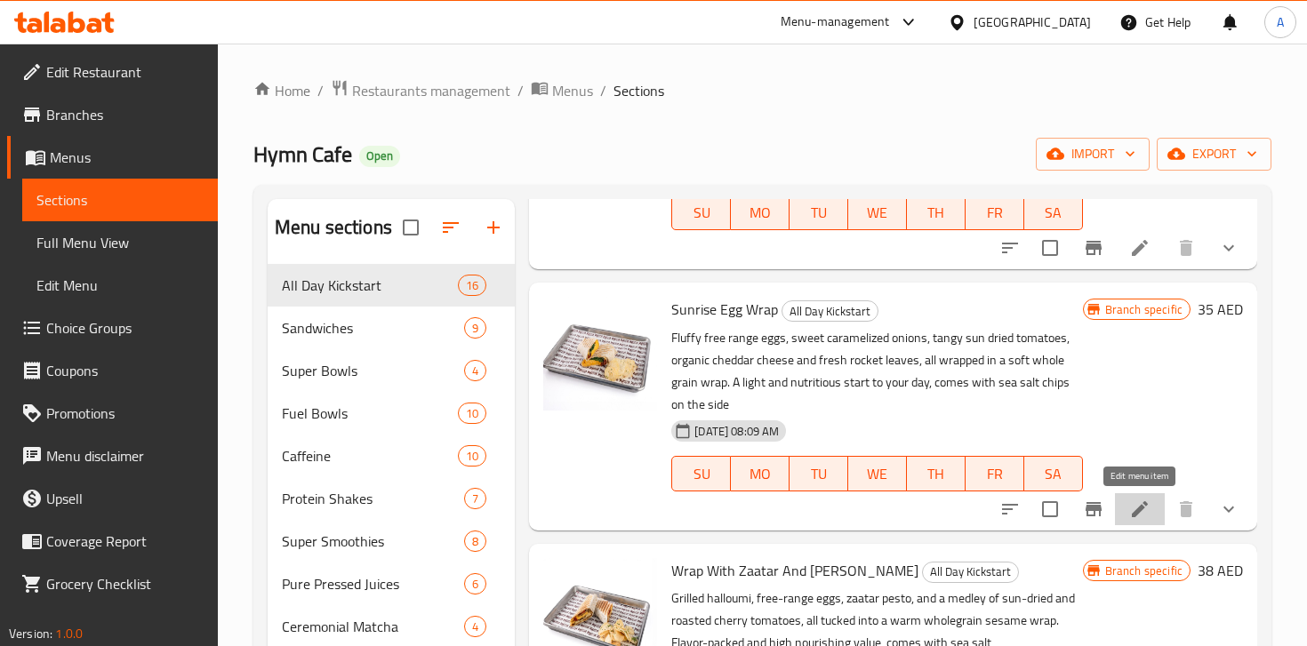
click at [1146, 515] on icon at bounding box center [1139, 509] width 21 height 21
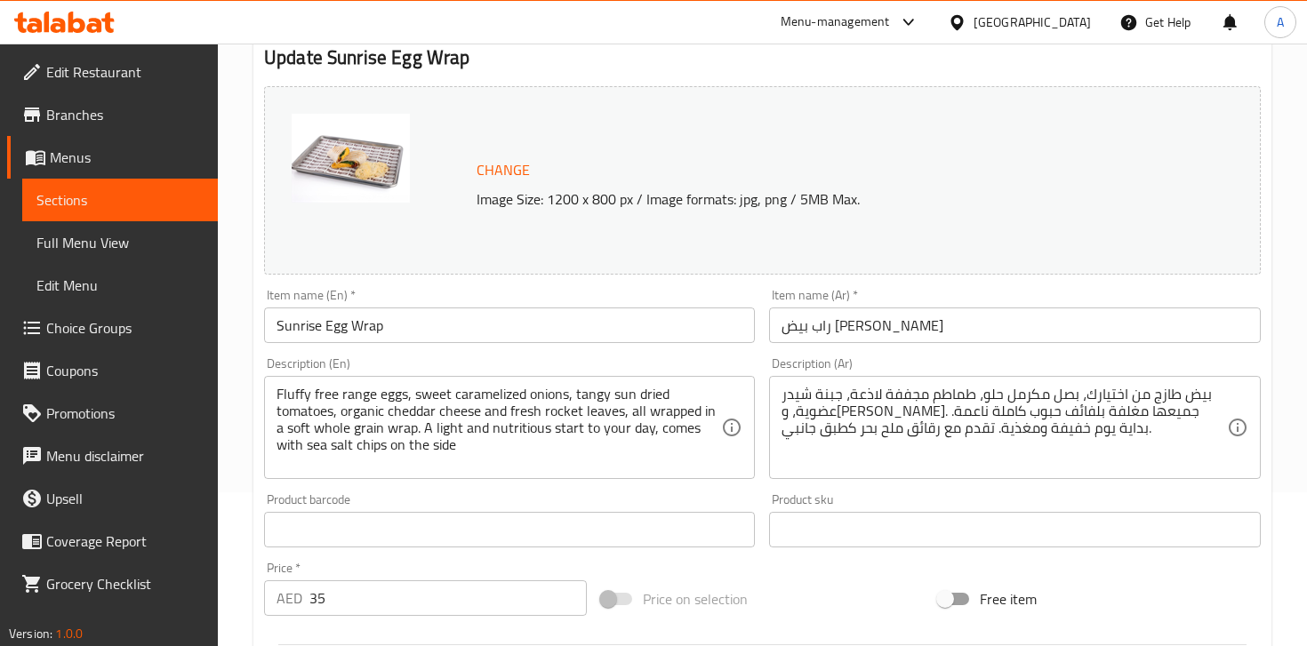
scroll to position [174, 0]
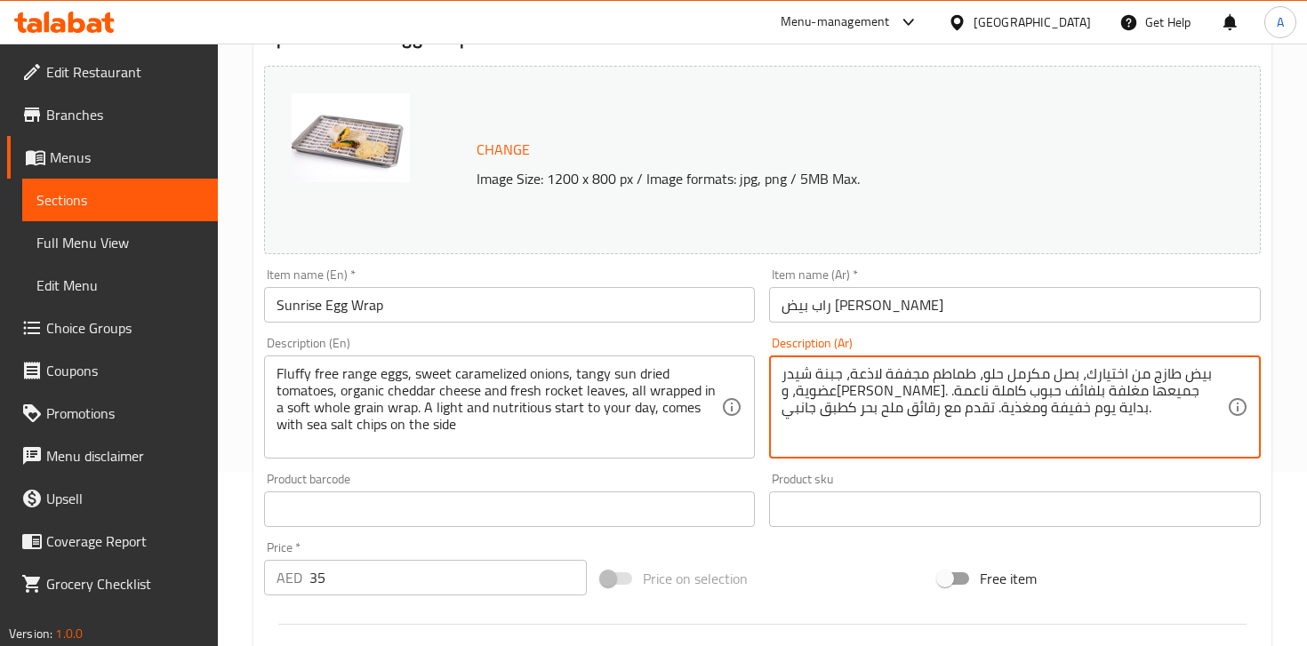
click at [911, 401] on textarea "بيض طازج من اختيارك، بصل مكرمل حلو، طماطم مجففة لاذعة، جبنة شيدر عضوية، و[PERSO…" at bounding box center [1004, 407] width 445 height 84
paste textarea "ول فطور صن رايز: بيض طبيعي مخفوق وهش، مع بصل مُكرمل حلو، وطماطم مجففة لاذعة، وج…"
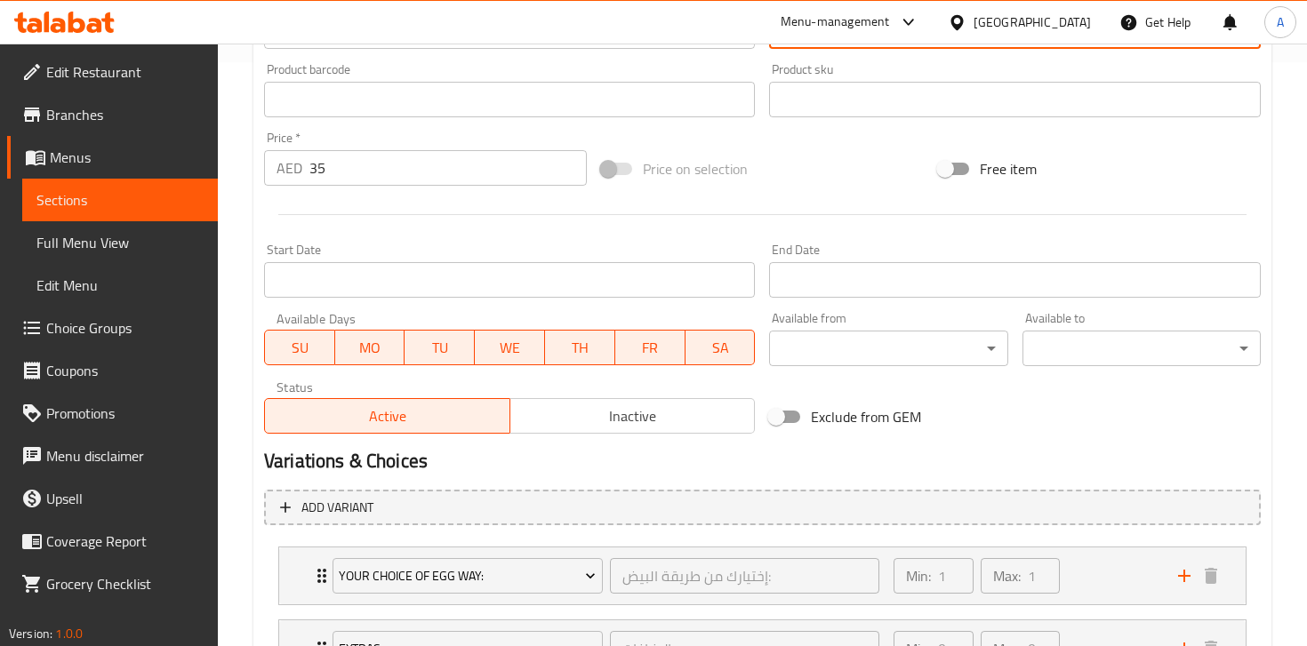
scroll to position [738, 0]
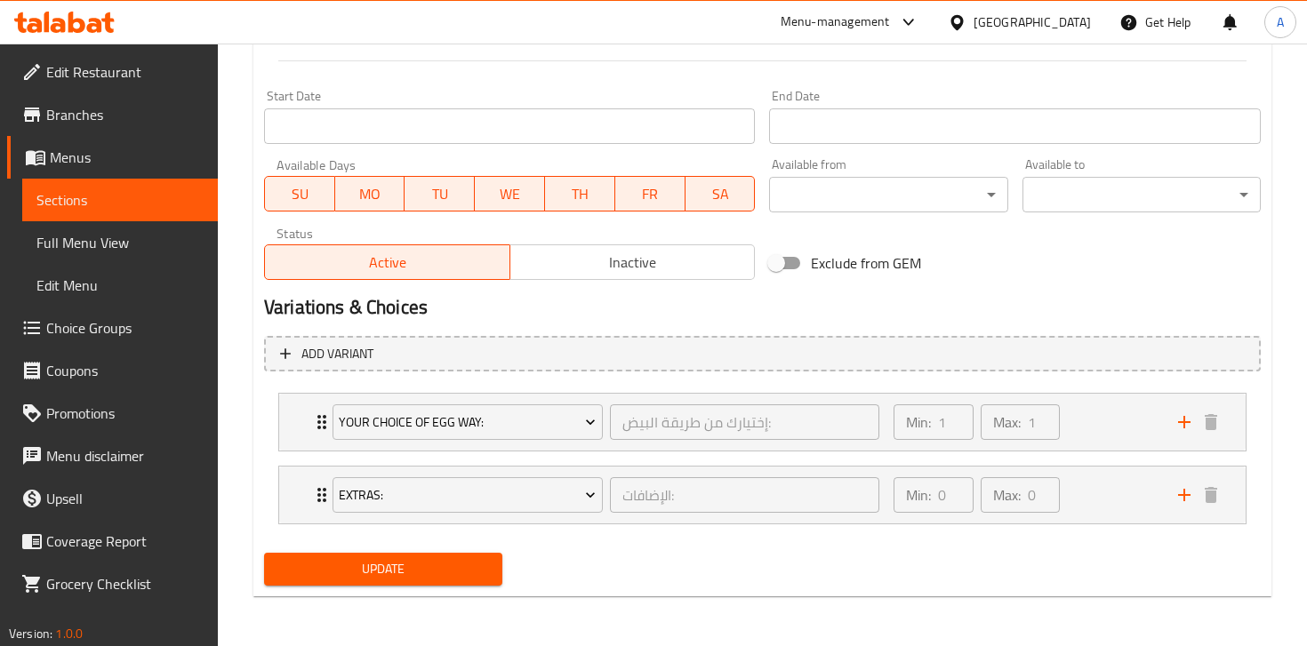
type textarea "رول فطور صن رايز: بيض طبيعي مخفوق وهش، مع بصل مُكرمل حلو، وطماطم مجففة لاذعة، و…"
click at [425, 571] on span "Update" at bounding box center [383, 569] width 210 height 22
